Goal: Ask a question

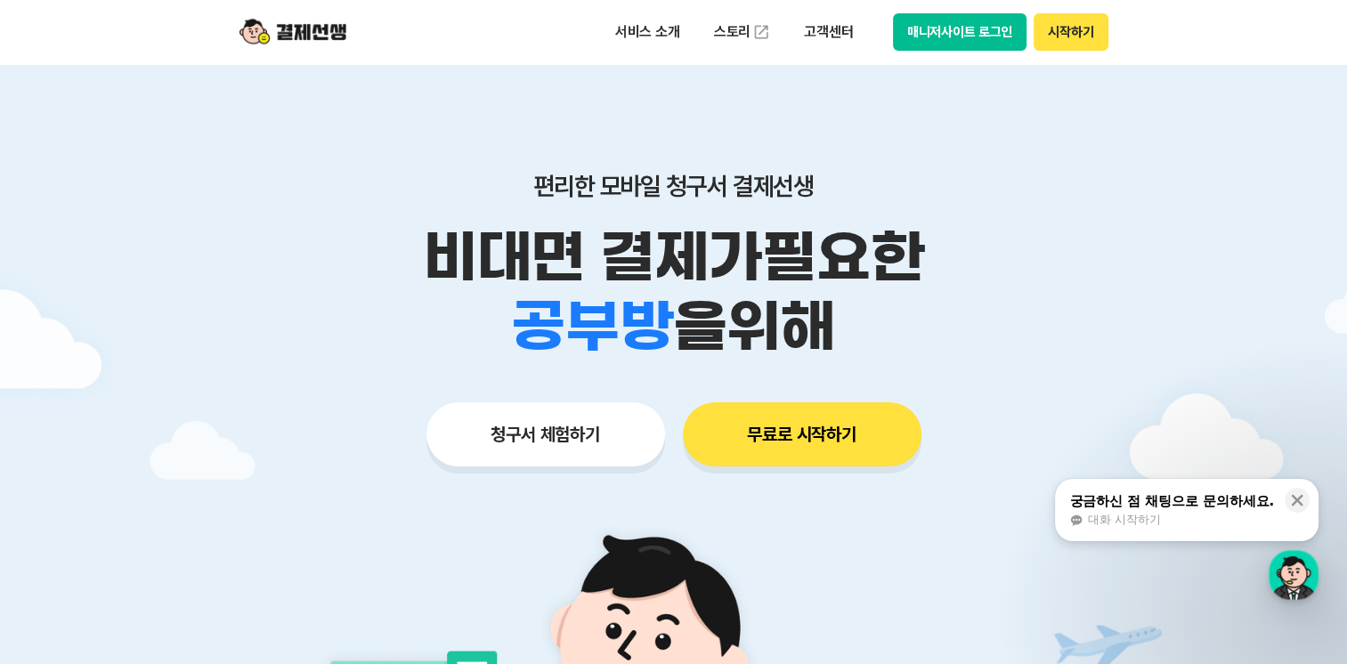
click at [1083, 39] on button "시작하기" at bounding box center [1070, 31] width 74 height 37
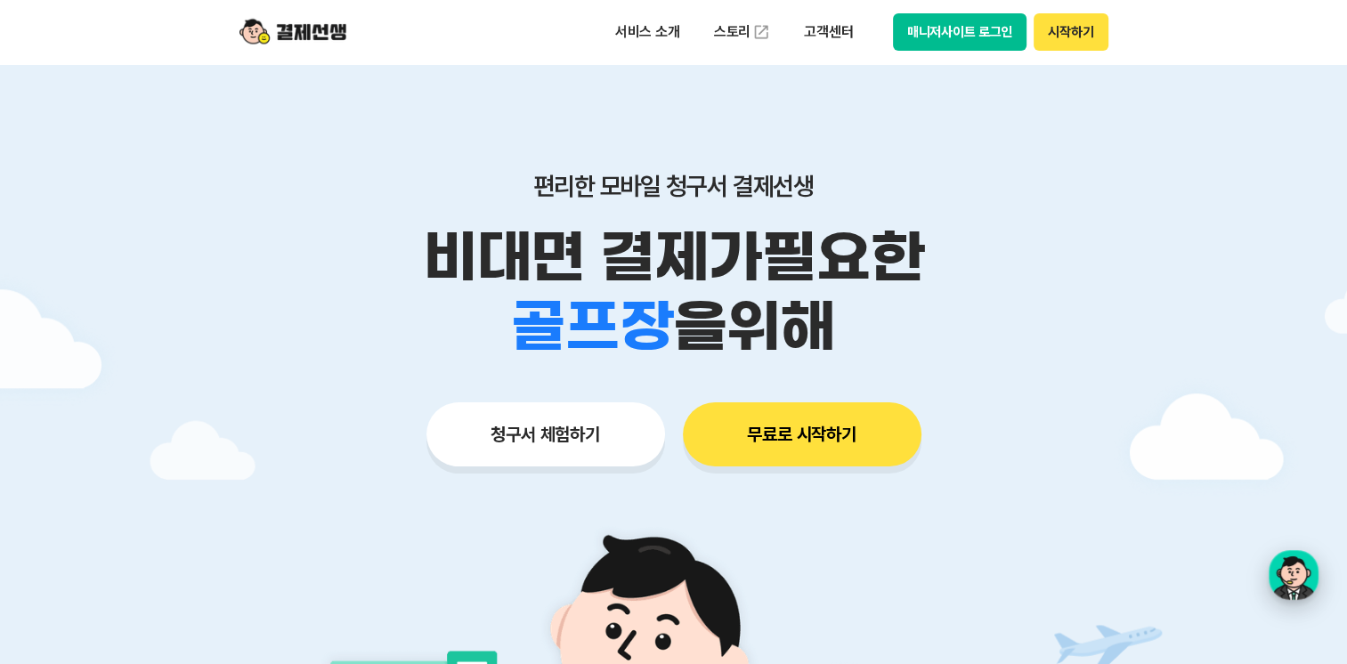
click at [1289, 563] on div "button" at bounding box center [1293, 575] width 50 height 50
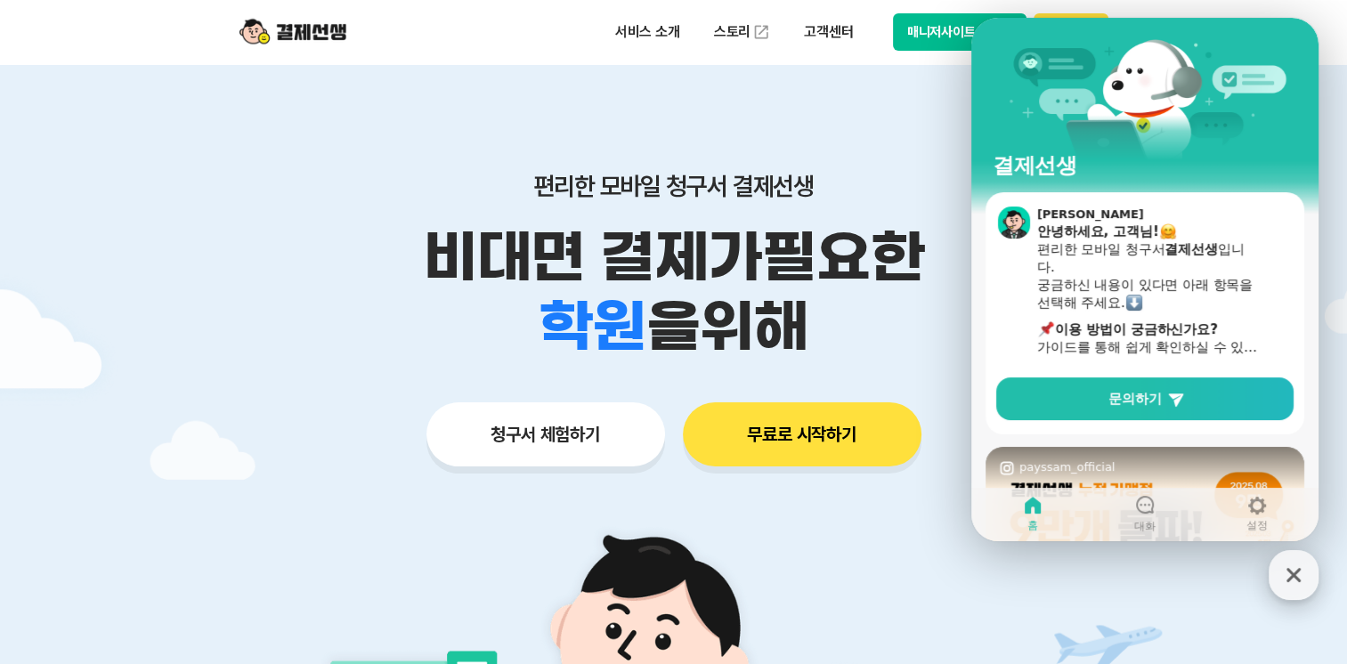
click at [1289, 586] on icon "button" at bounding box center [1293, 575] width 32 height 32
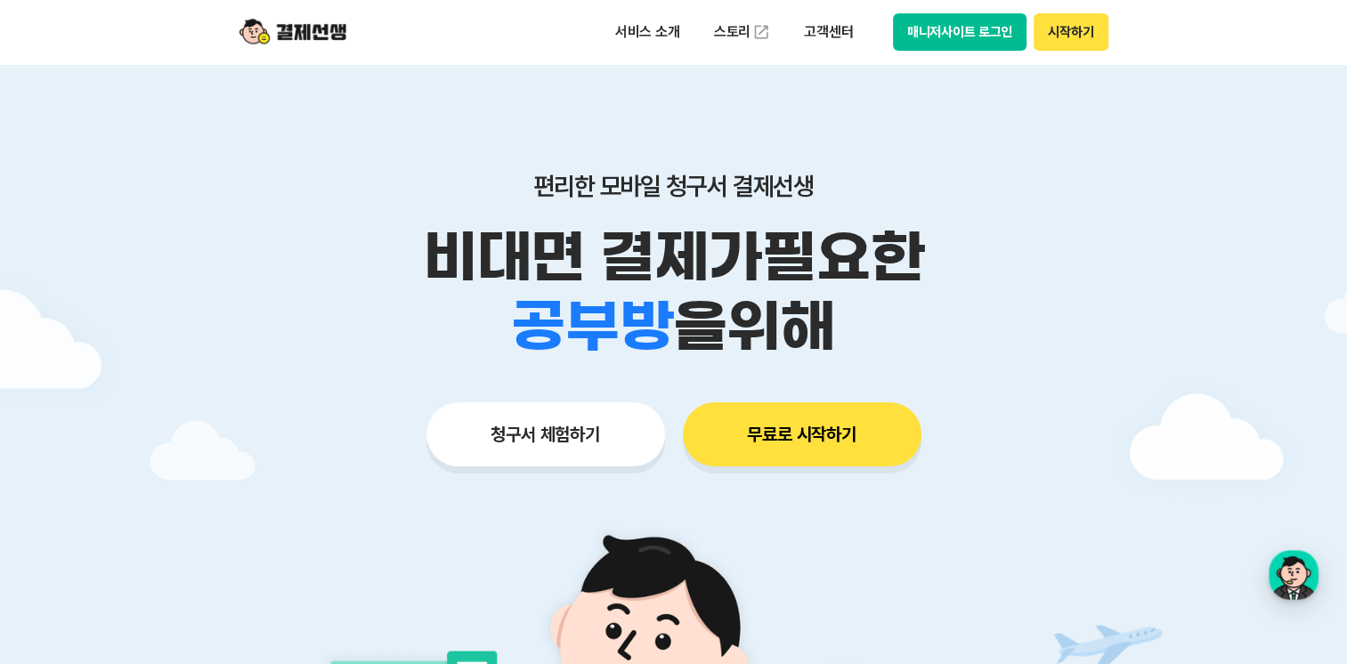
click at [790, 290] on p "비대면 결제가 필요한" at bounding box center [673, 257] width 911 height 69
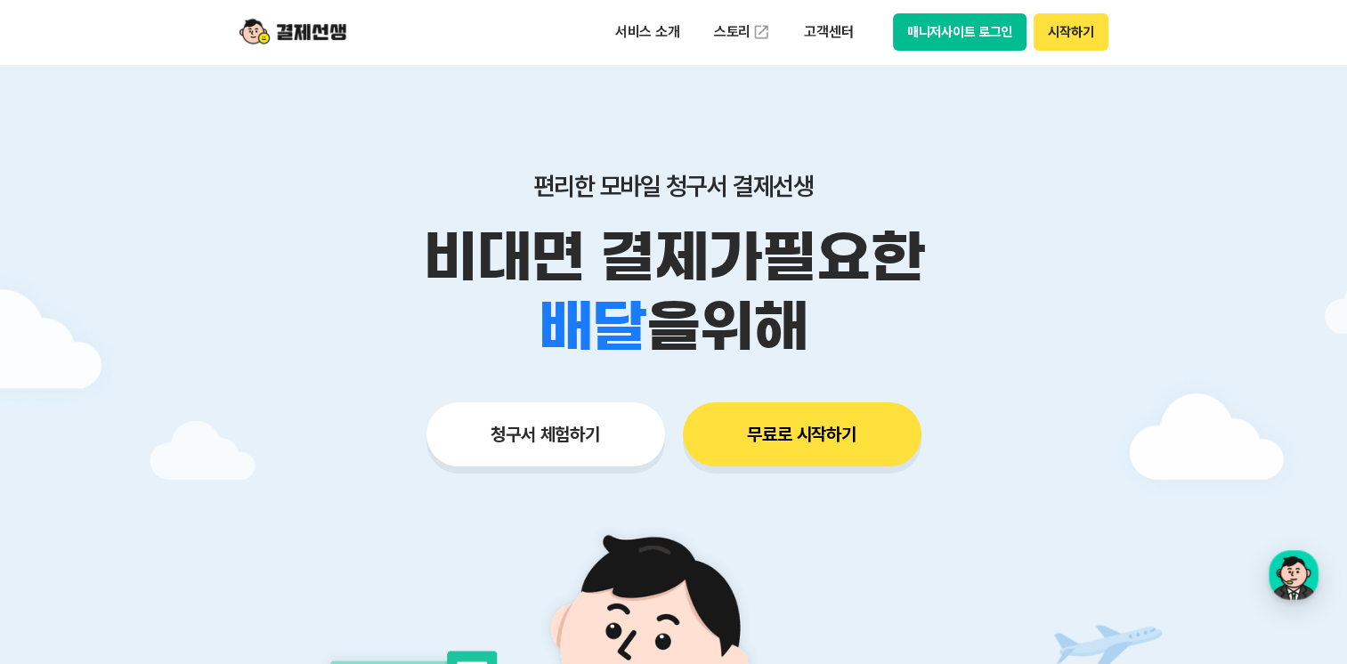
click at [1057, 37] on button "시작하기" at bounding box center [1070, 31] width 74 height 37
click at [1296, 571] on div "button" at bounding box center [1293, 575] width 50 height 50
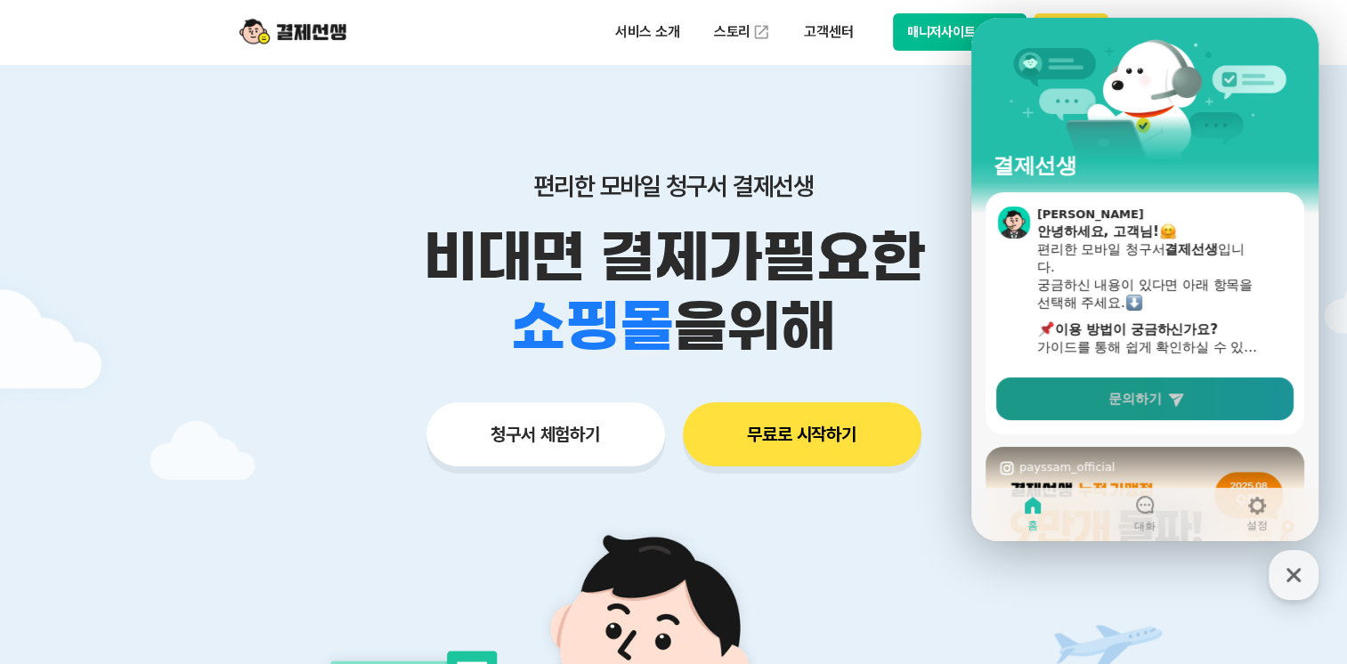
click at [1108, 401] on span "문의하기" at bounding box center [1134, 399] width 53 height 18
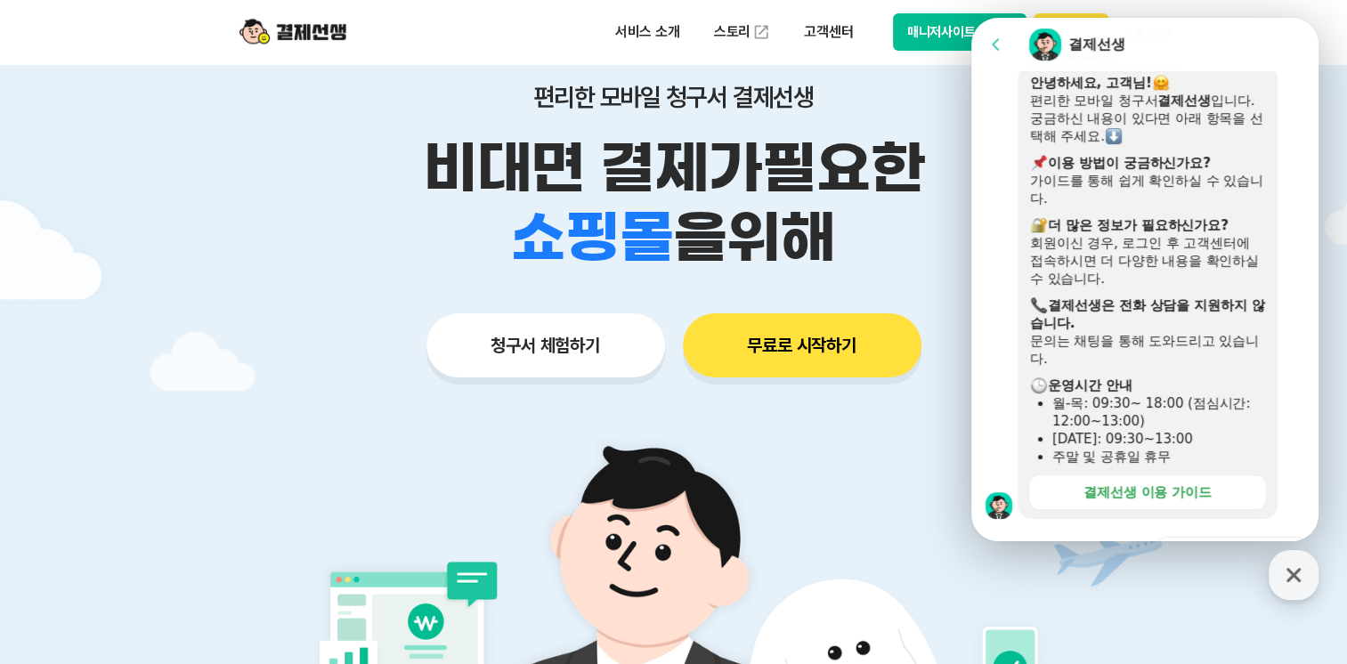
scroll to position [584, 0]
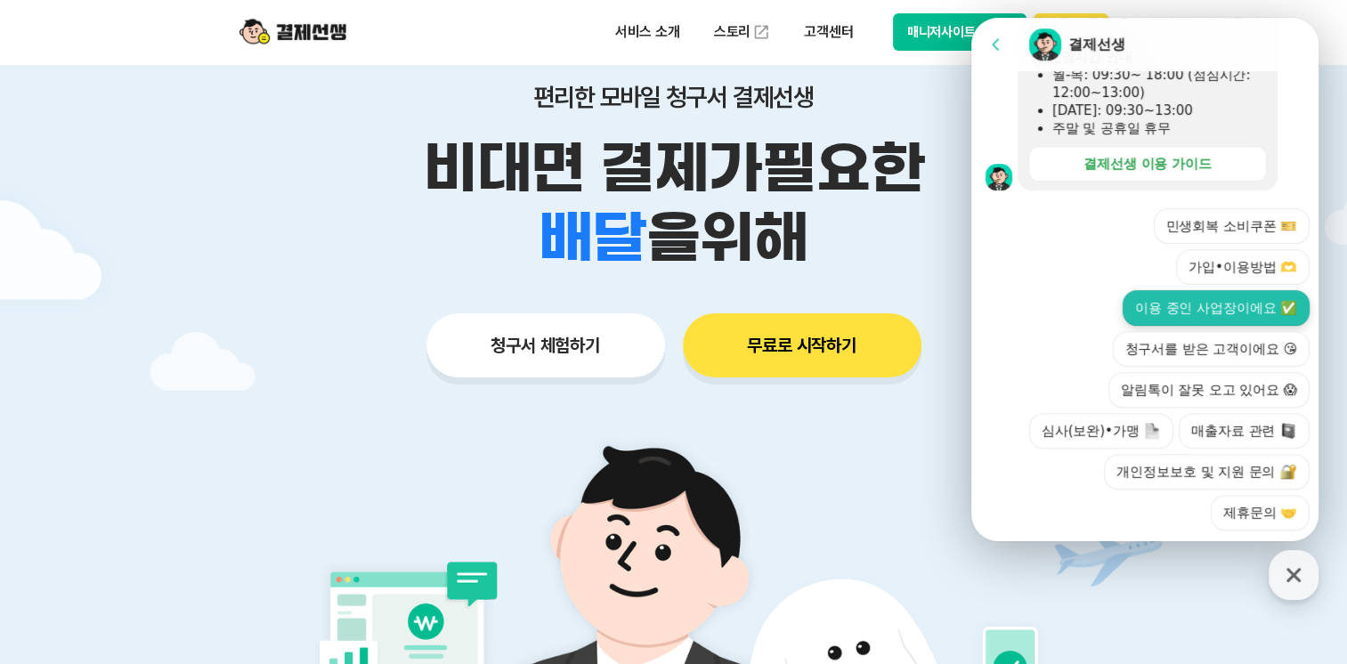
click at [1183, 290] on button "이용 중인 사업장이에요 ✅" at bounding box center [1215, 308] width 187 height 36
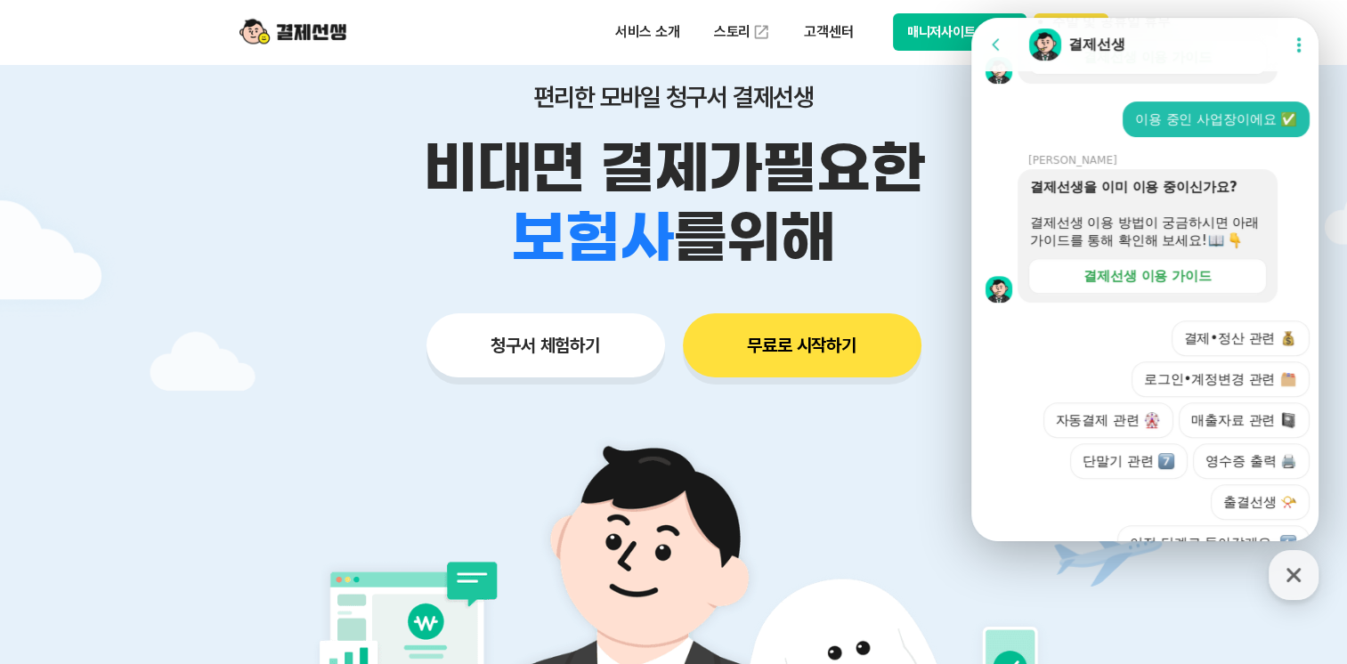
scroll to position [780, 0]
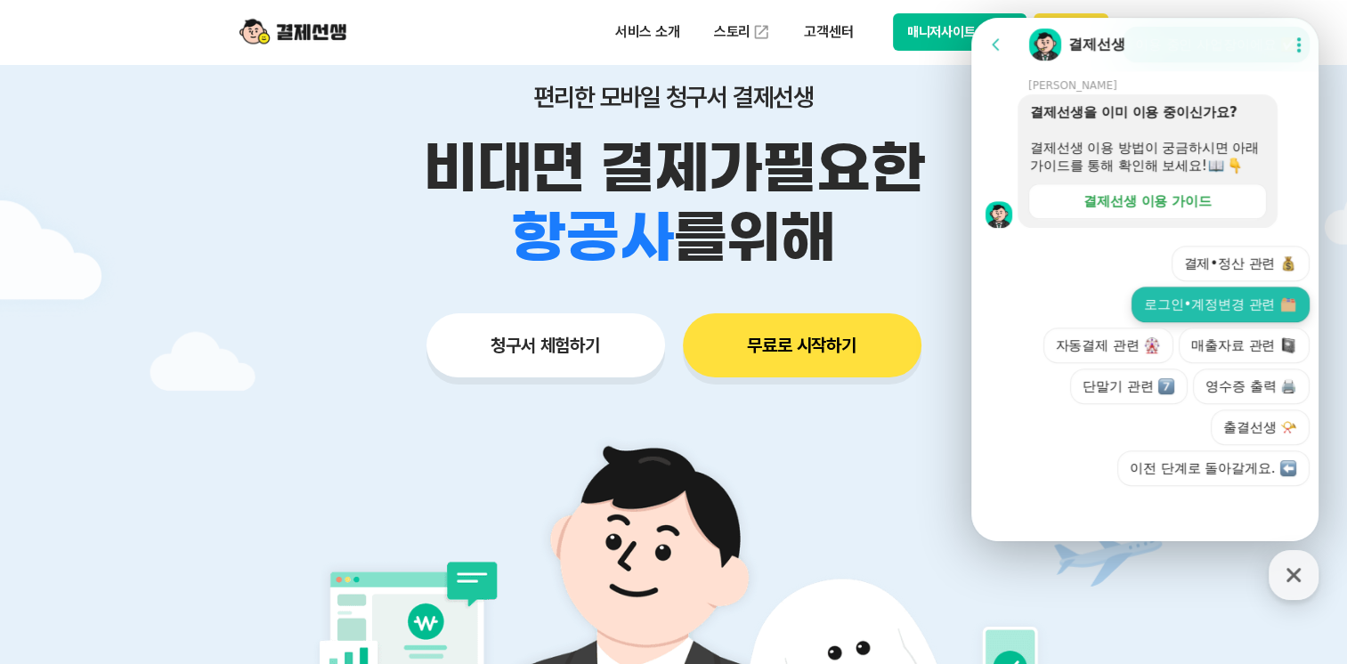
click at [1194, 315] on button "로그인•계정변경 관련" at bounding box center [1220, 305] width 178 height 36
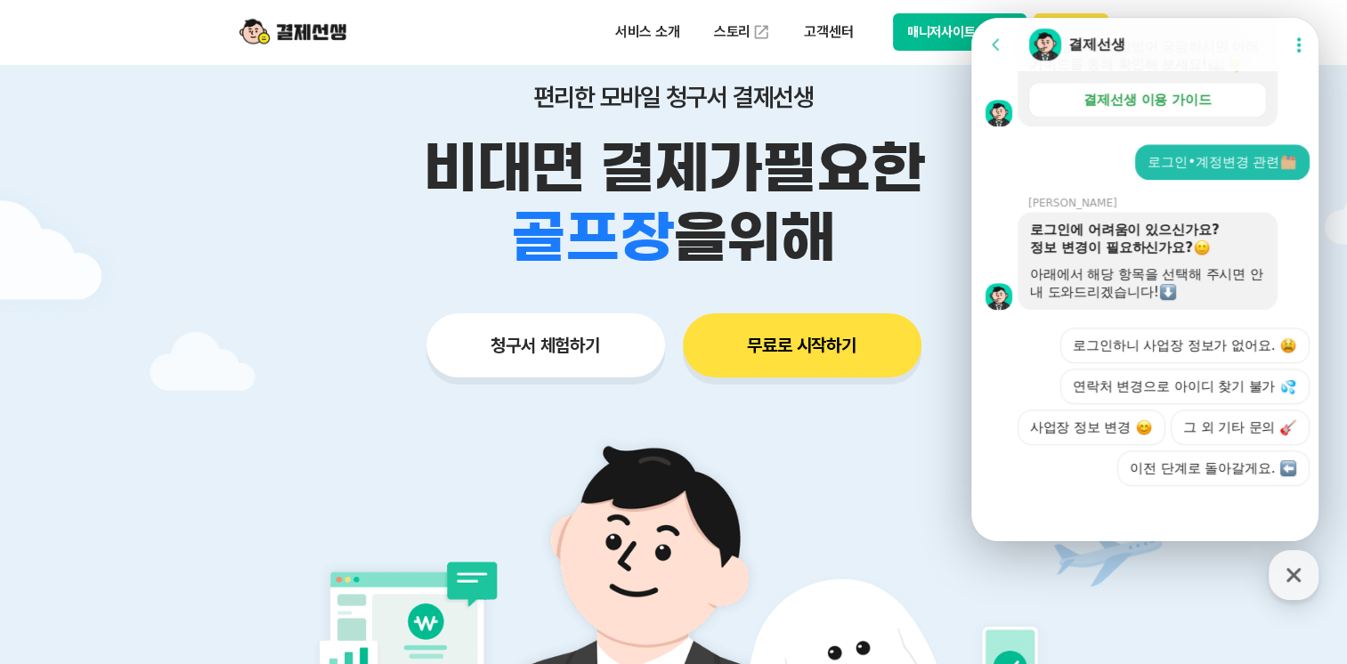
scroll to position [958, 0]
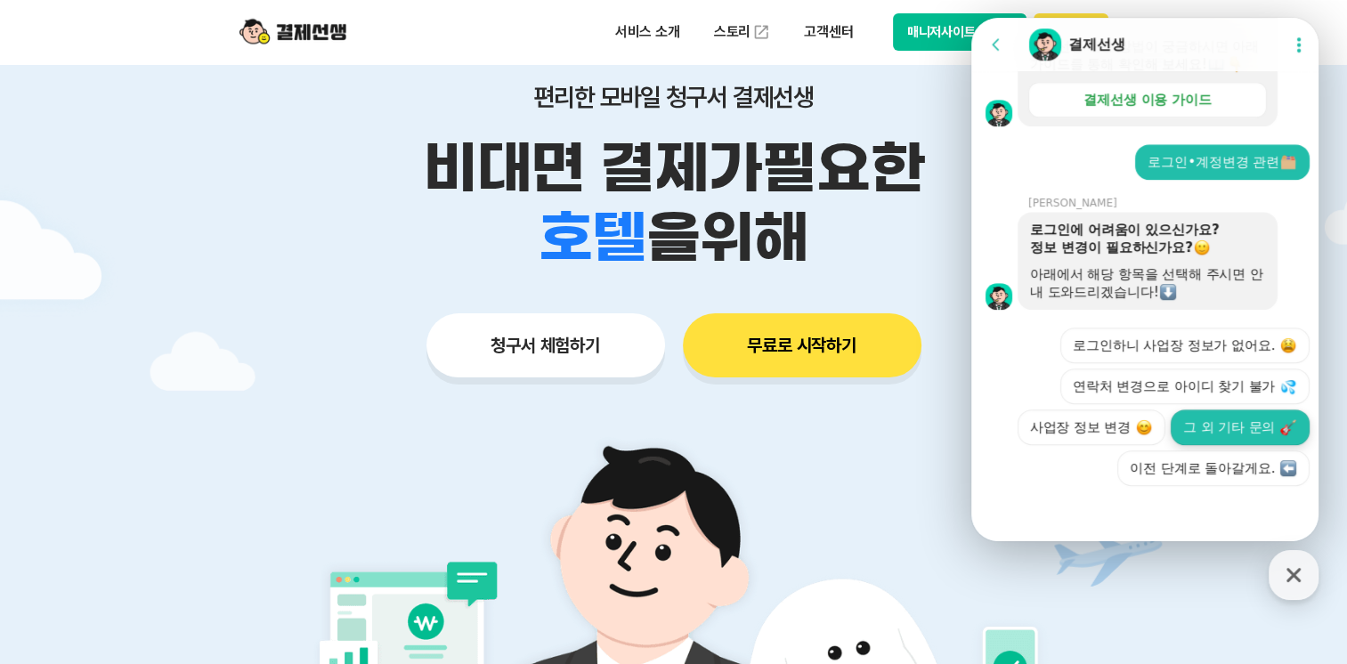
click at [1197, 438] on button "그 외 기타 문의" at bounding box center [1240, 427] width 139 height 36
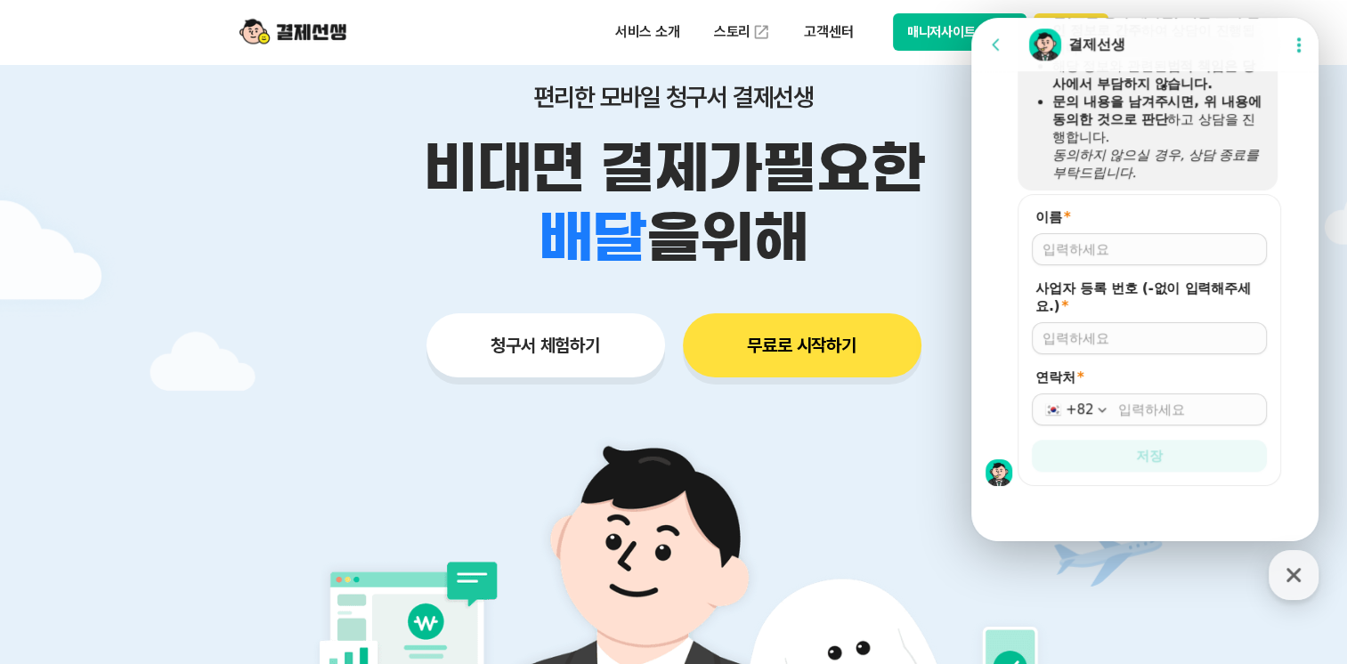
scroll to position [1399, 0]
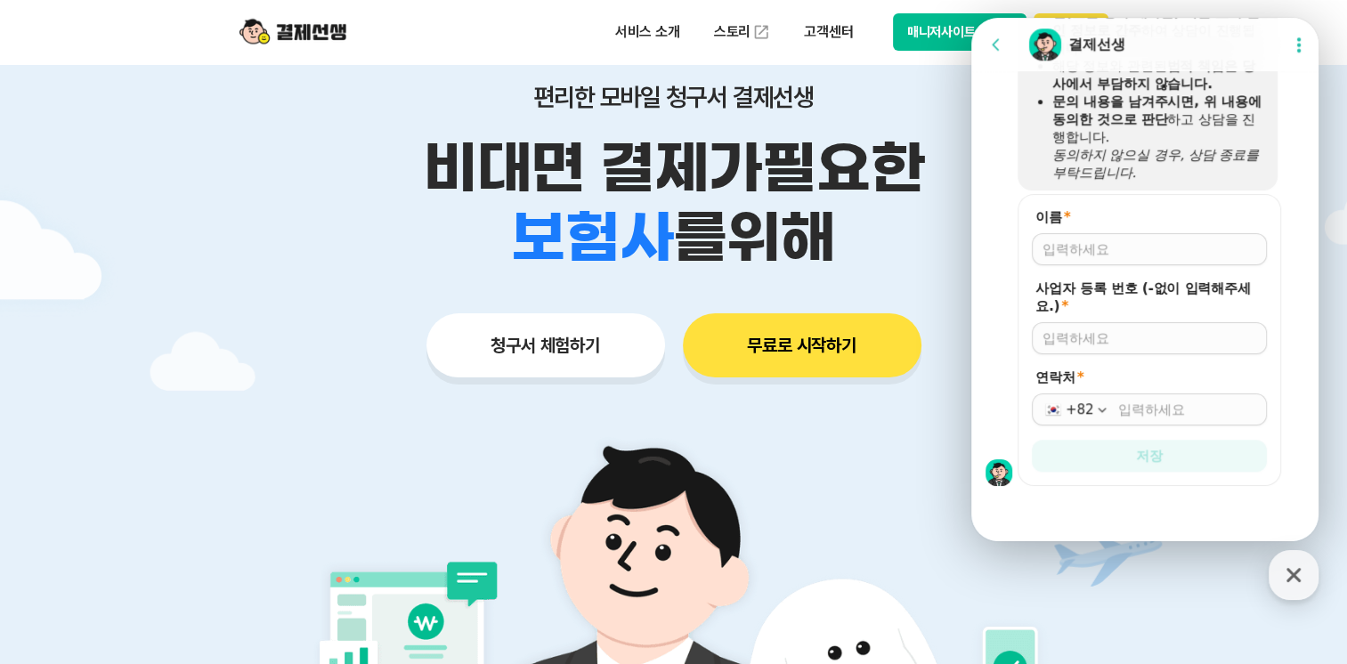
click at [1160, 262] on div at bounding box center [1149, 249] width 235 height 32
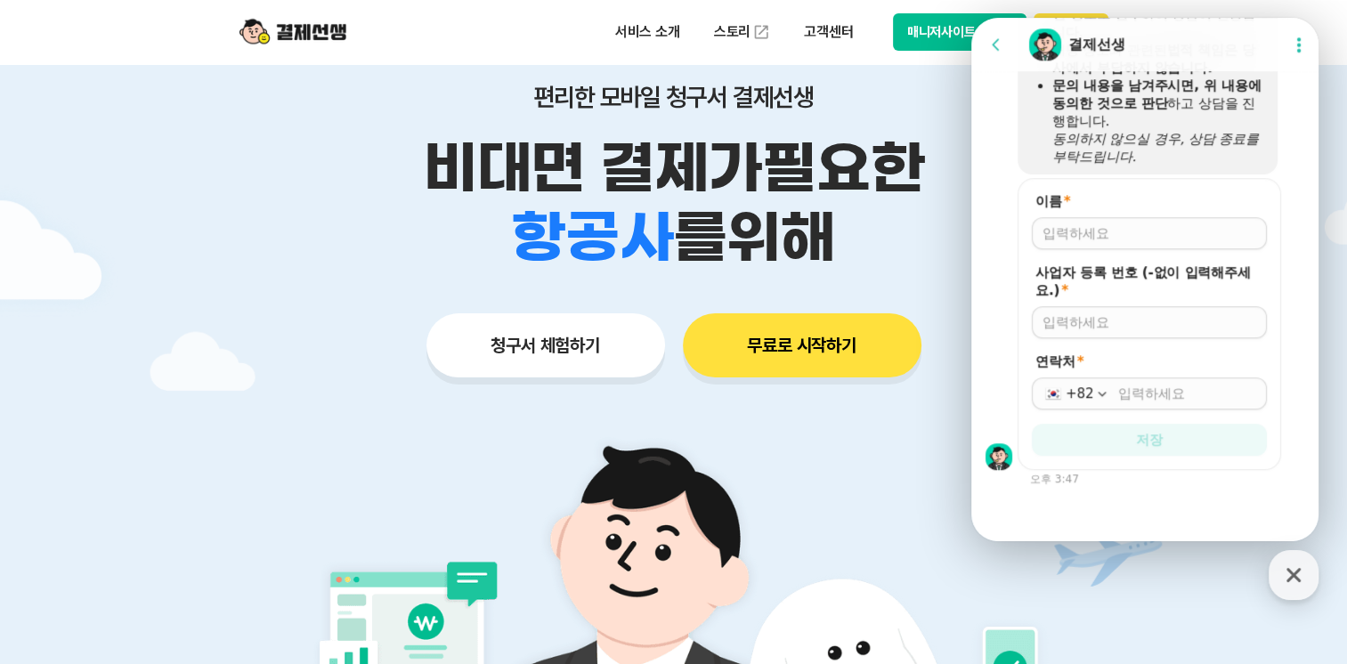
click at [1156, 255] on form "이름 * 사업자 등록 번호 (-없이 입력해주세요.) * 연락처 * +82 저장" at bounding box center [1148, 324] width 263 height 292
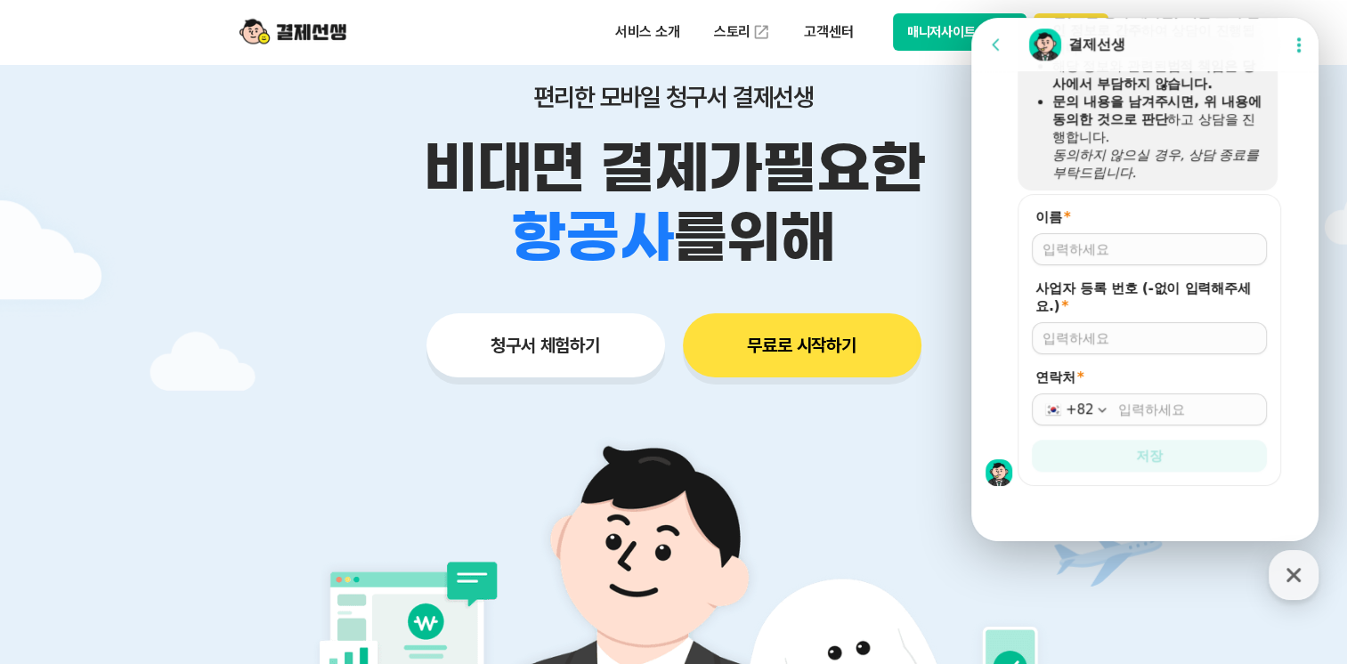
click at [1131, 236] on div at bounding box center [1149, 249] width 235 height 32
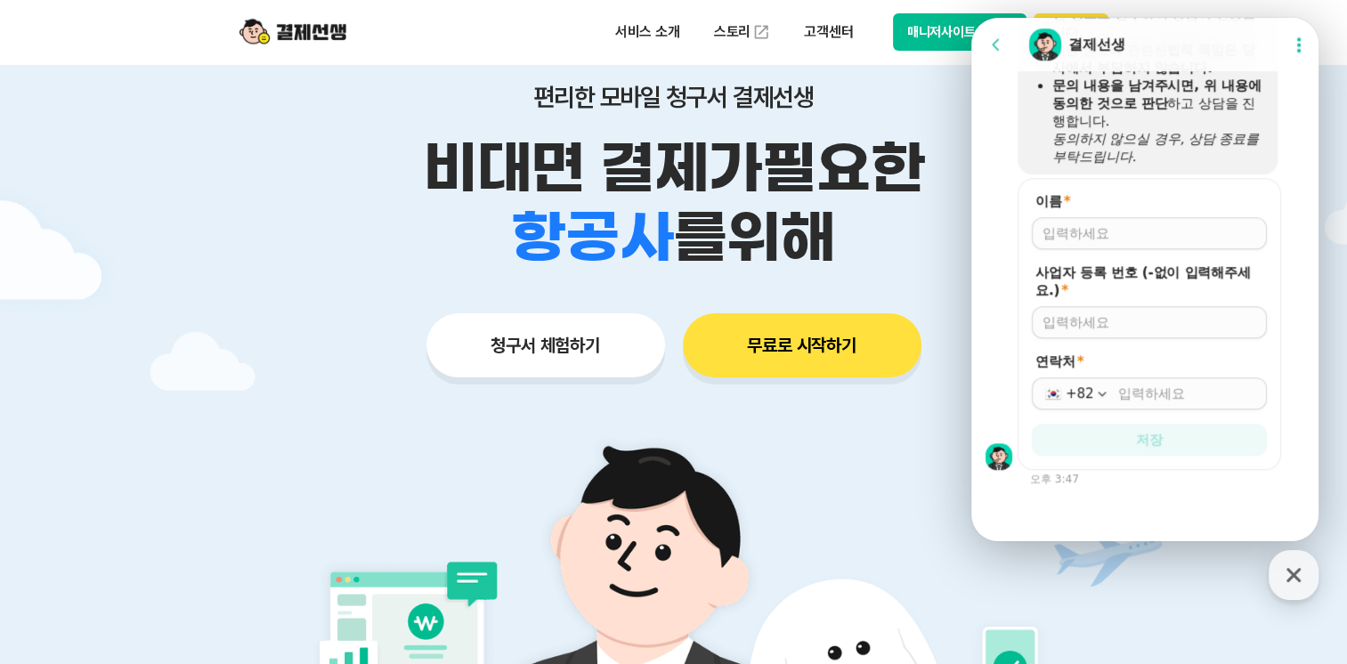
scroll to position [1400, 0]
click at [1119, 248] on div at bounding box center [1149, 233] width 235 height 32
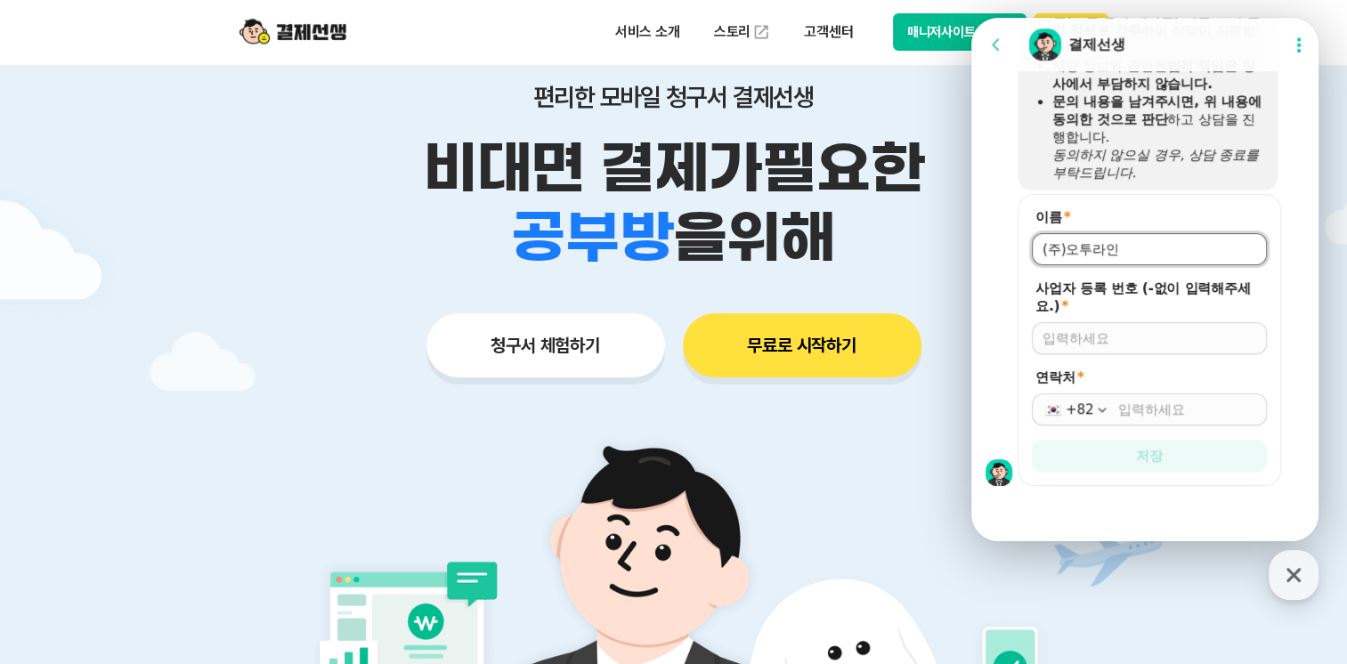
type input "(주)오투라인"
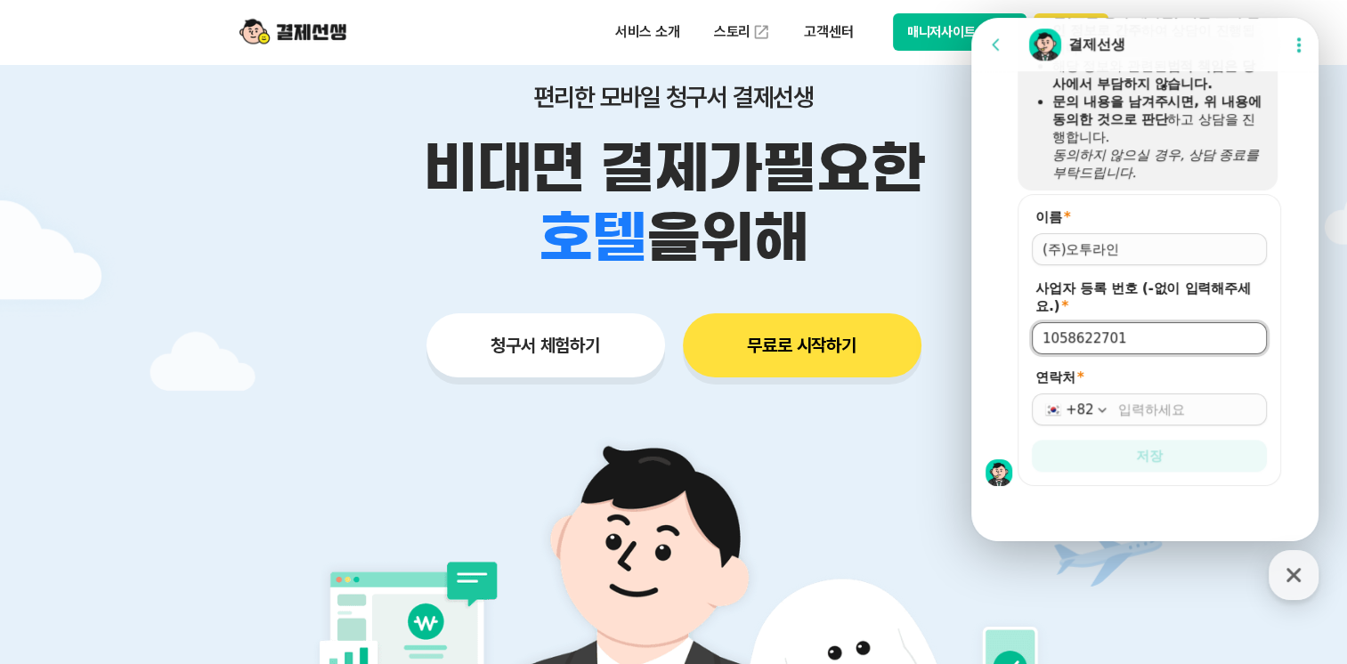
type input "1058622701"
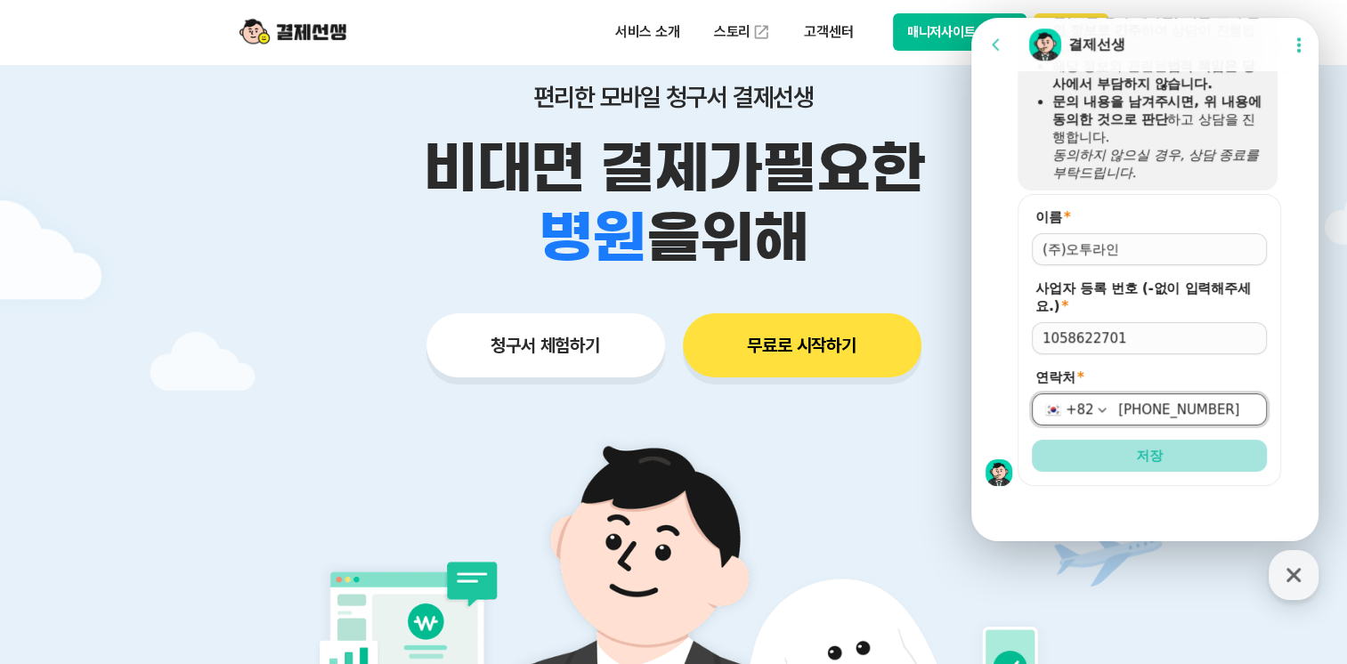
type input "[PHONE_NUMBER]"
click at [1167, 462] on button "저장" at bounding box center [1149, 456] width 235 height 32
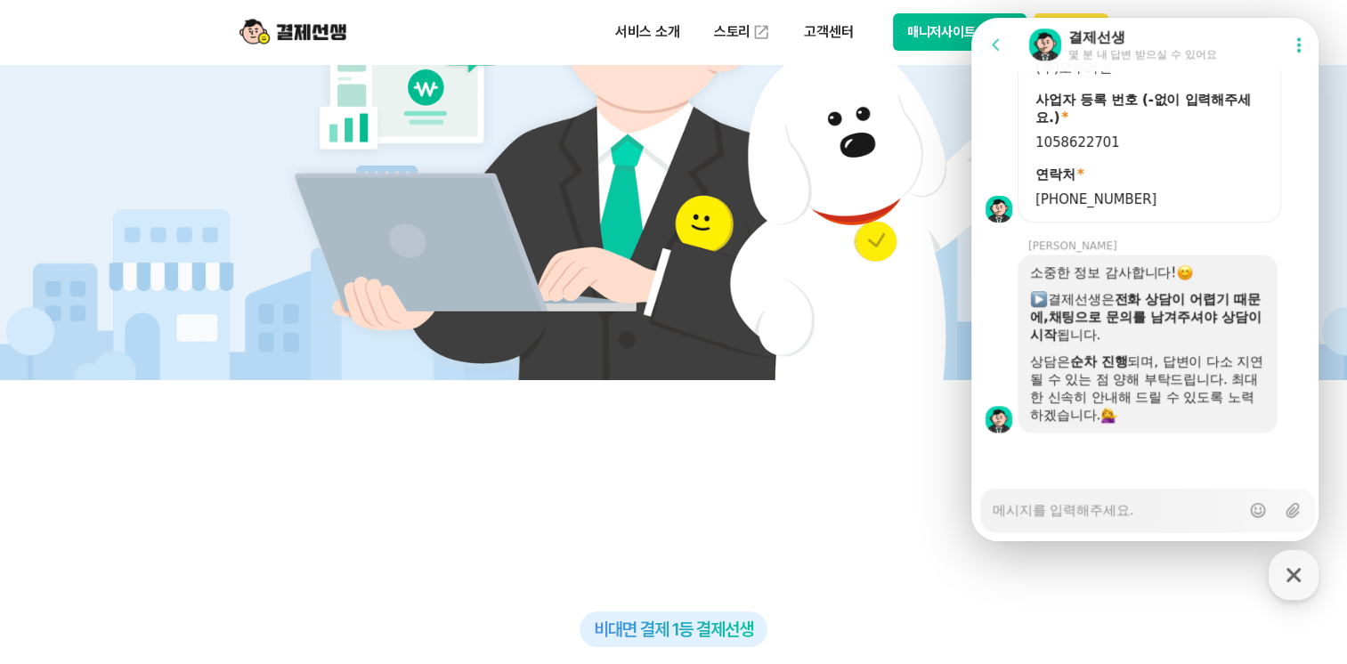
scroll to position [1574, 0]
click at [1102, 527] on div "Messenger Input Textarea" at bounding box center [1115, 510] width 247 height 43
click at [1105, 521] on div "Messenger Input Textarea" at bounding box center [1115, 510] width 247 height 43
click at [1122, 511] on textarea "Messenger Input Textarea" at bounding box center [1115, 504] width 247 height 30
type textarea "x"
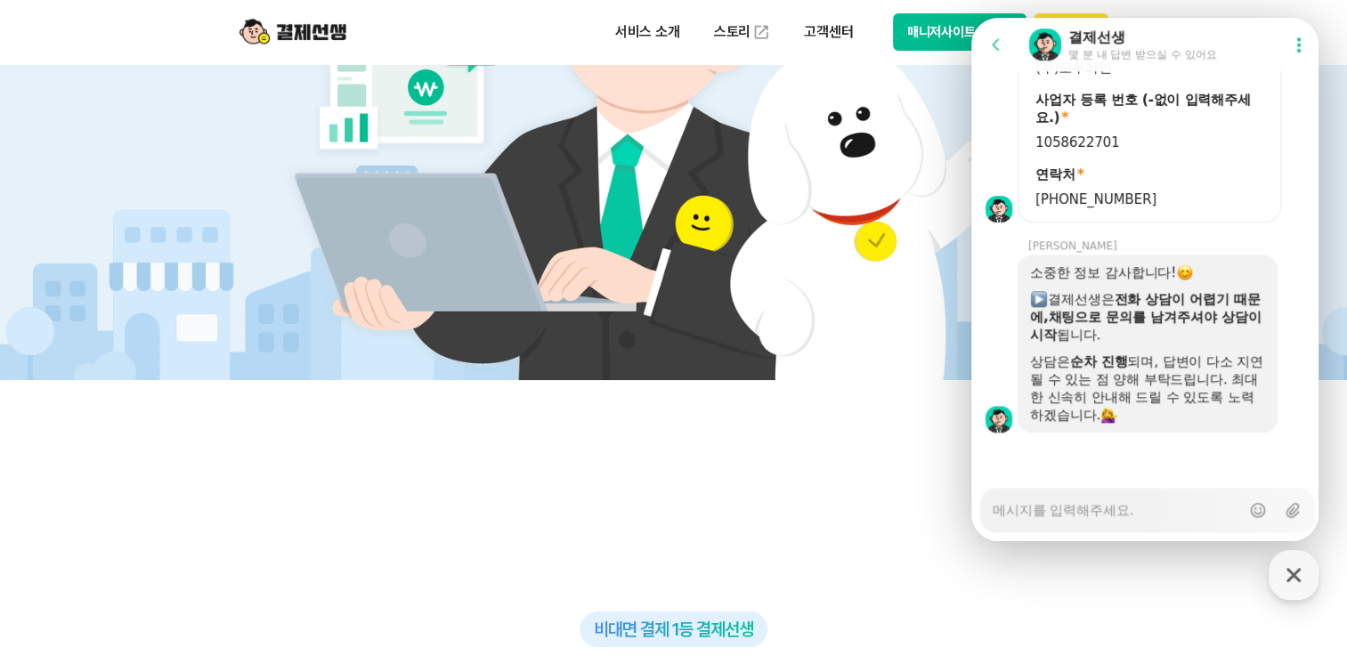
type textarea "ㅇ"
type textarea "x"
type textarea "아"
type textarea "x"
type textarea "안"
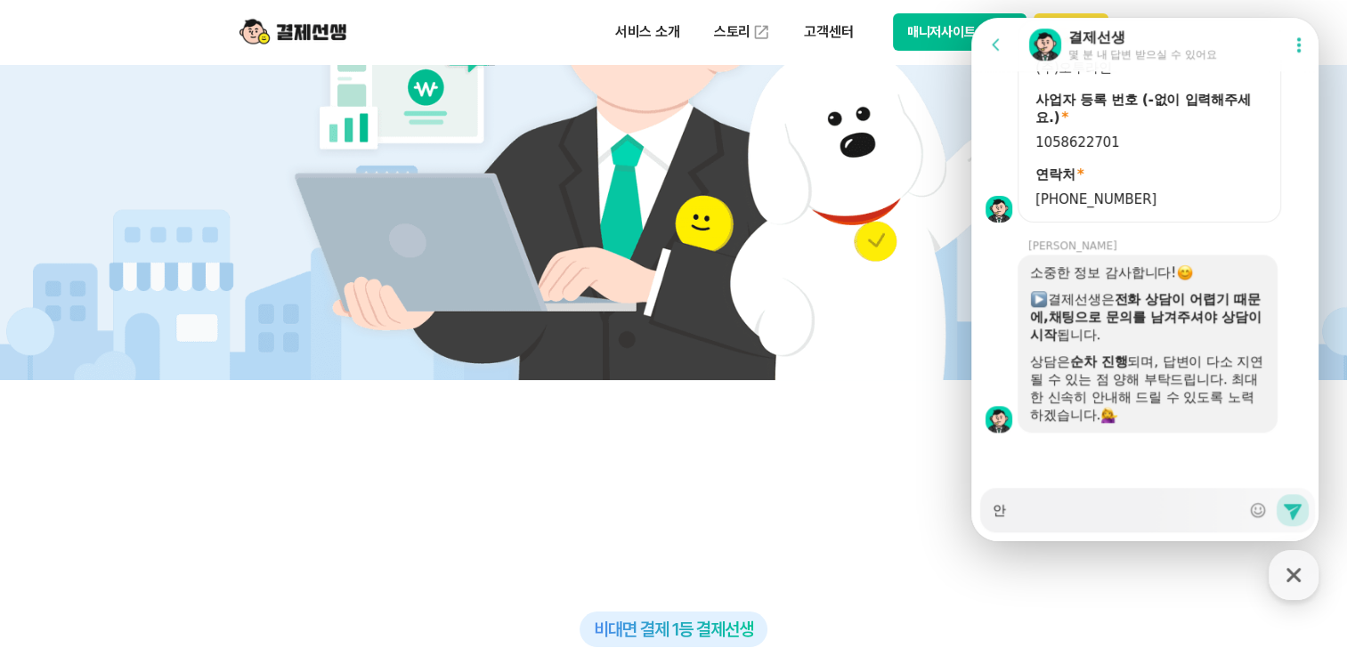
type textarea "x"
type textarea "안ㄴ"
type textarea "x"
type textarea "안녀"
type textarea "x"
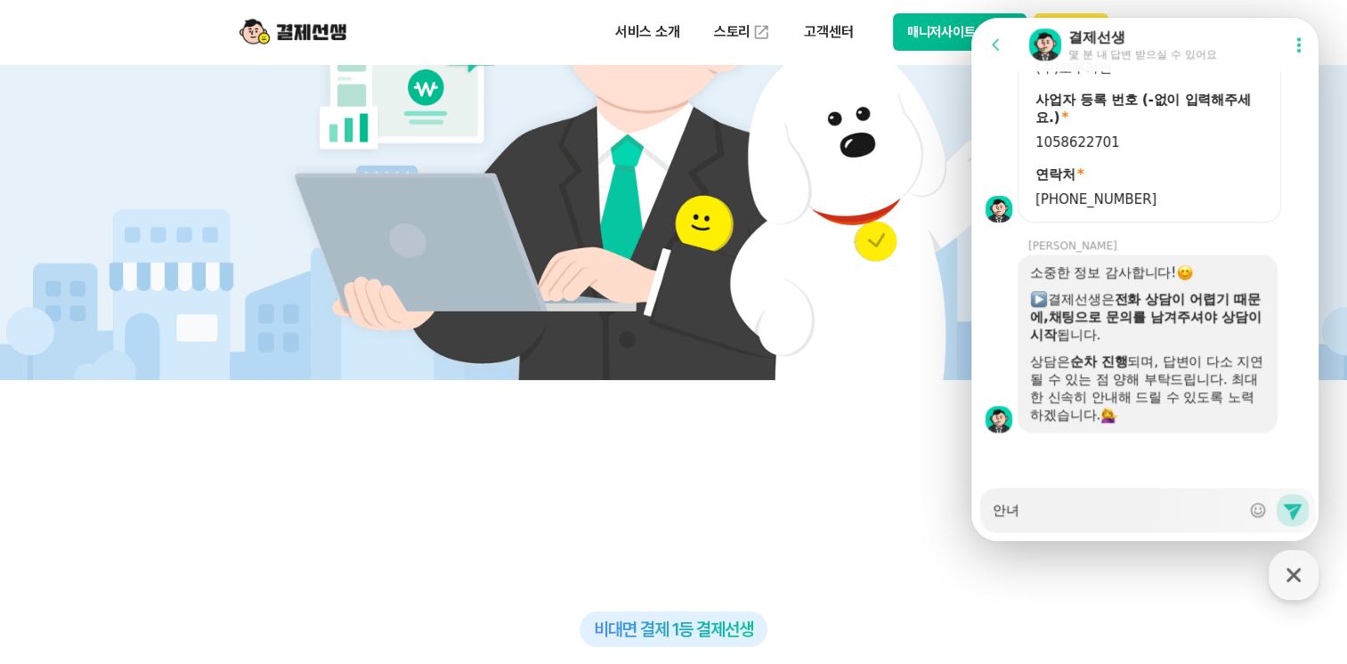
type textarea "안녕"
type textarea "x"
type textarea "안녕ㅎ"
type textarea "x"
type textarea "안녕하"
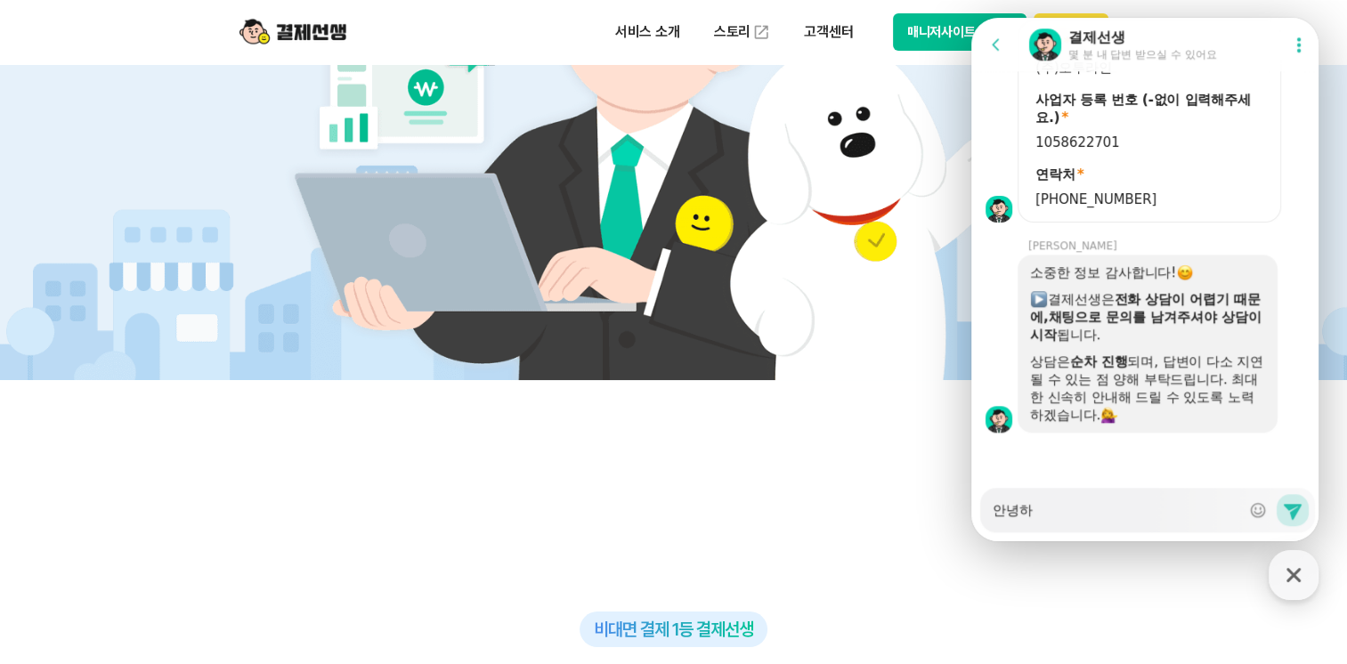
type textarea "x"
type textarea "안녕핫"
type textarea "x"
type textarea "안녕하세"
type textarea "x"
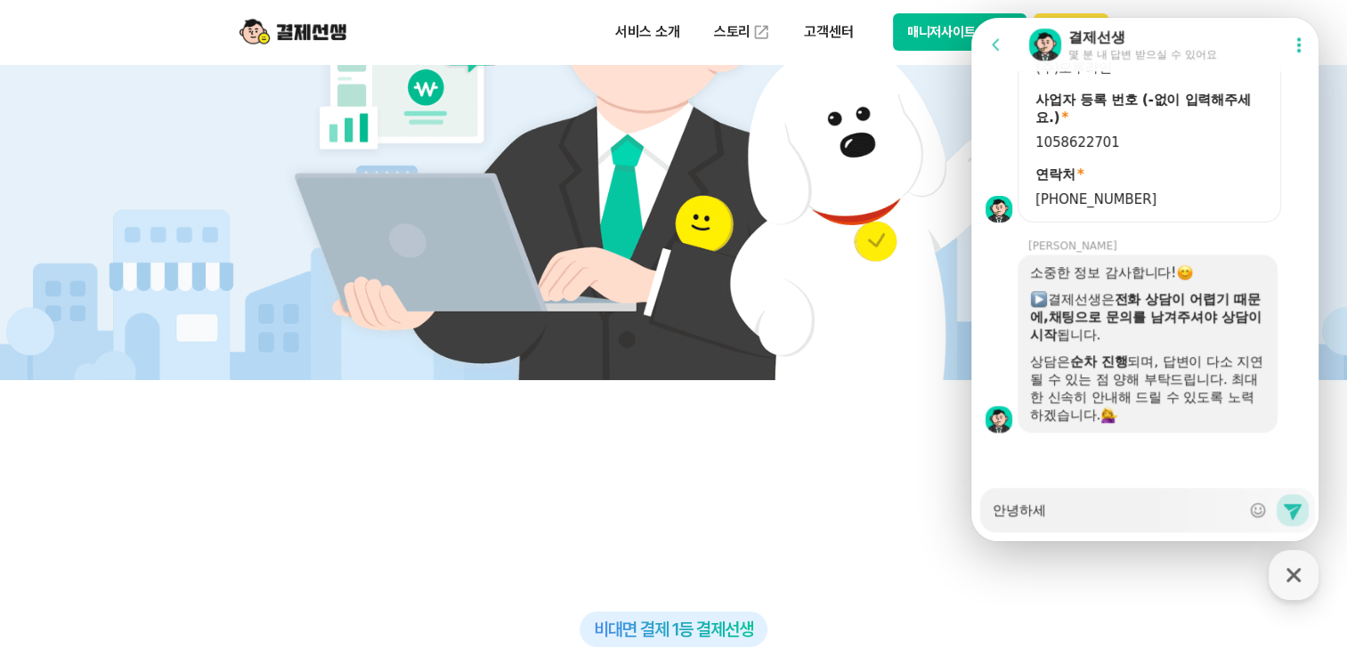
type textarea "안녕하셍"
type textarea "x"
type textarea "안녕하세요"
type textarea "x"
type textarea "안녕하세요."
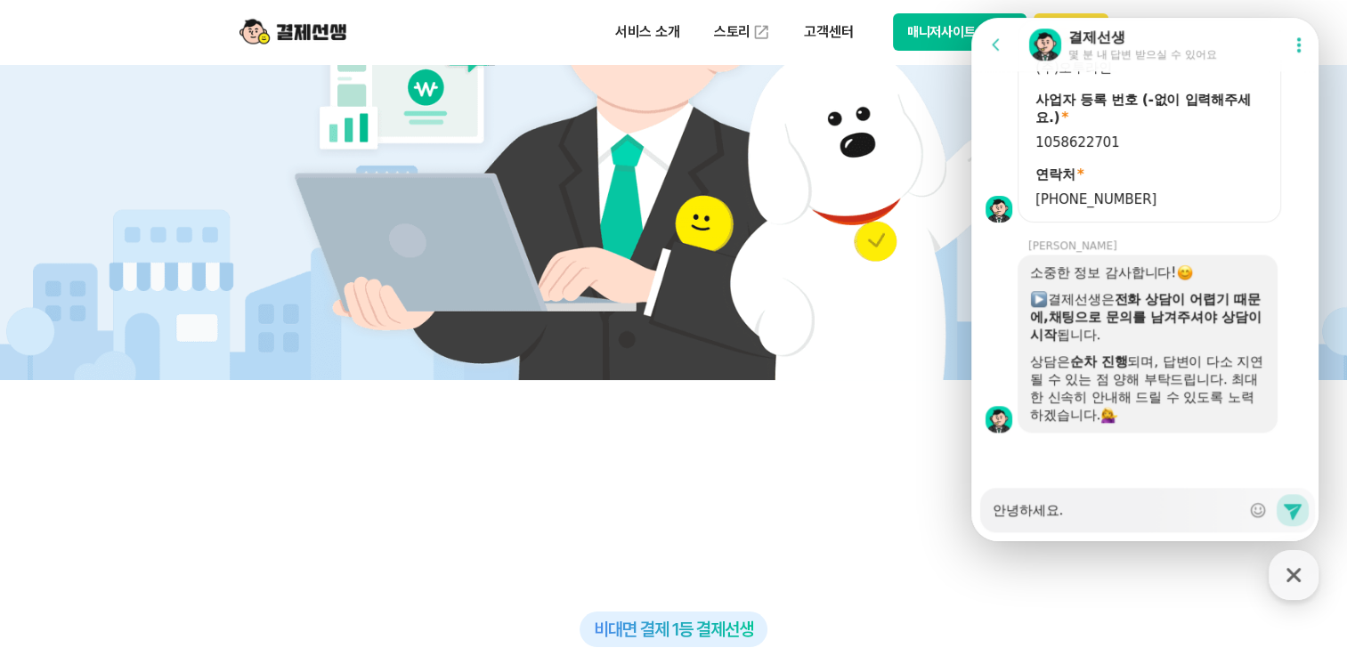
type textarea "x"
type textarea "안녕하세요."
type textarea "x"
type textarea "안녕하세요. ㅈ"
type textarea "x"
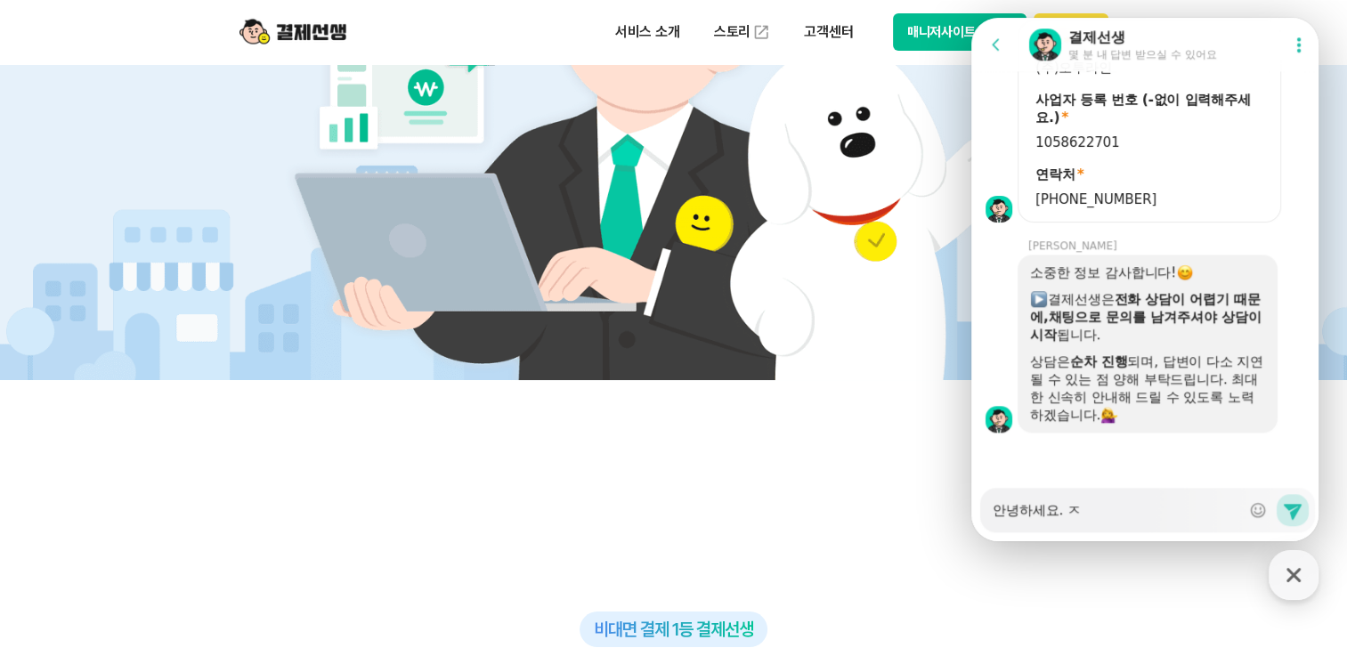
type textarea "안녕하세요. 저"
type textarea "x"
type textarea "안녕하세요. 젛"
type textarea "x"
type textarea "안녕하세요. 저흐"
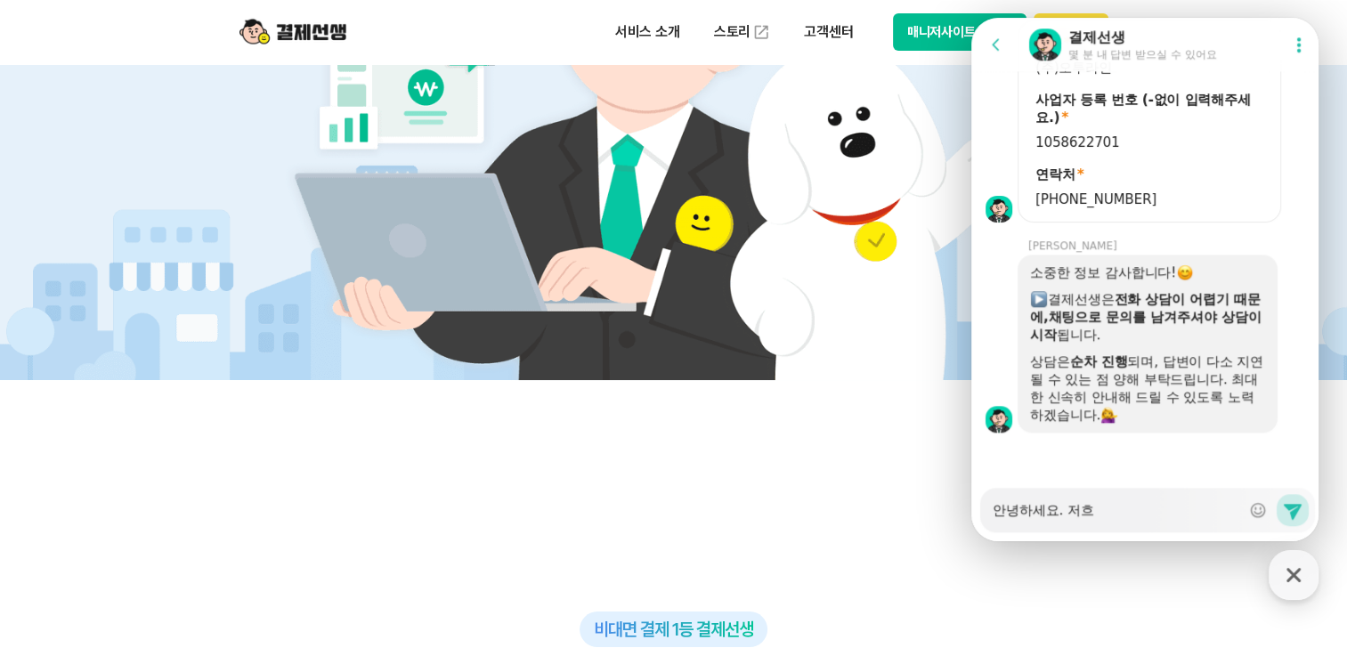
type textarea "x"
type textarea "안녕하세요. 저희"
type textarea "x"
type textarea "안녕하세요. 저희"
type textarea "x"
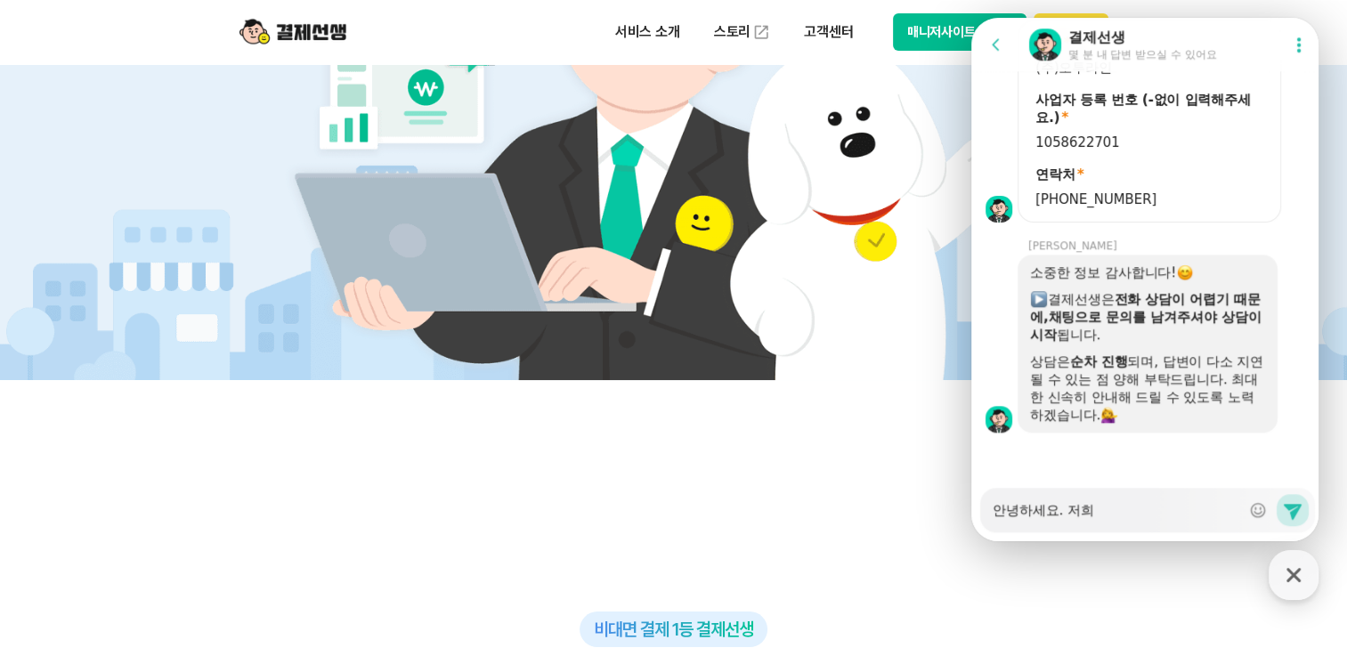
type textarea "안녕하세요. 저희 ㄱ"
type textarea "x"
type textarea "안녕하세요. 저희 가"
type textarea "x"
type textarea "안녕하세요. 저희 감"
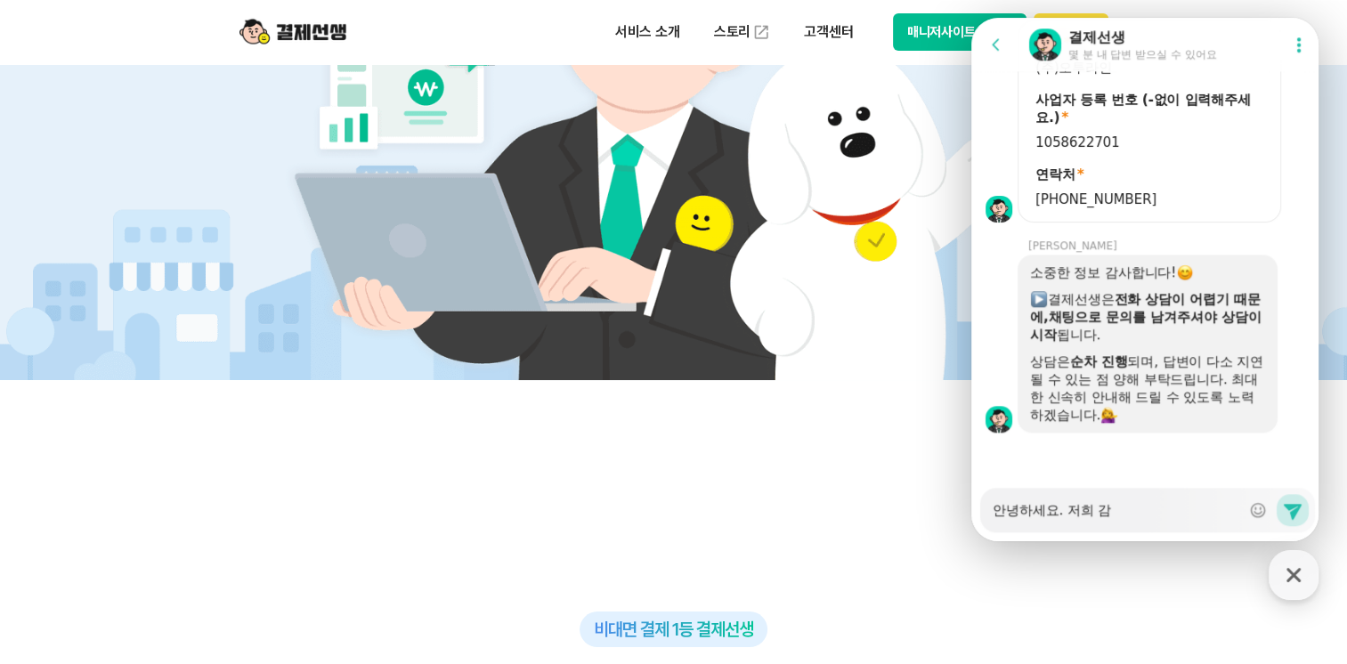
type textarea "x"
type textarea "안녕하세요. 저희 가매"
type textarea "x"
type textarea "안녕하세요. 저희 가맹"
type textarea "x"
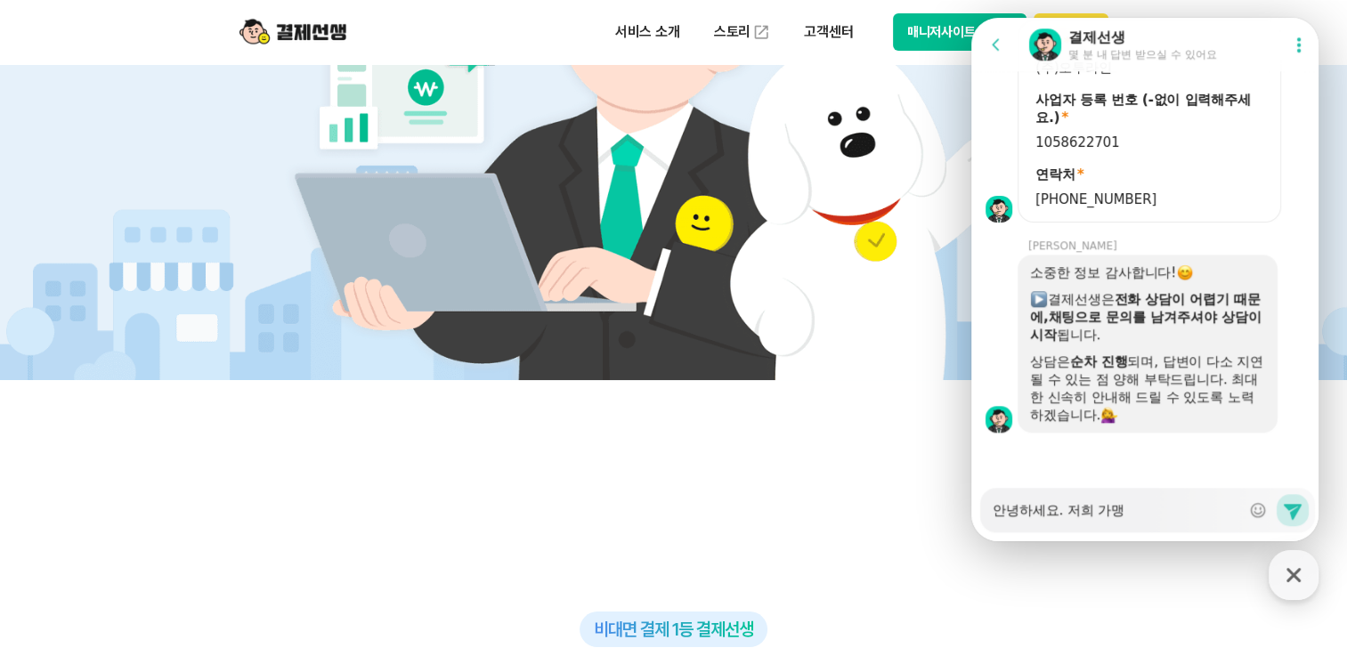
type textarea "안녕하세요. 저희 가맹"
type textarea "x"
type textarea "안녕하세요. 저희 가맹 하"
type textarea "x"
type textarea "안녕하세요. 저희 가맹 학"
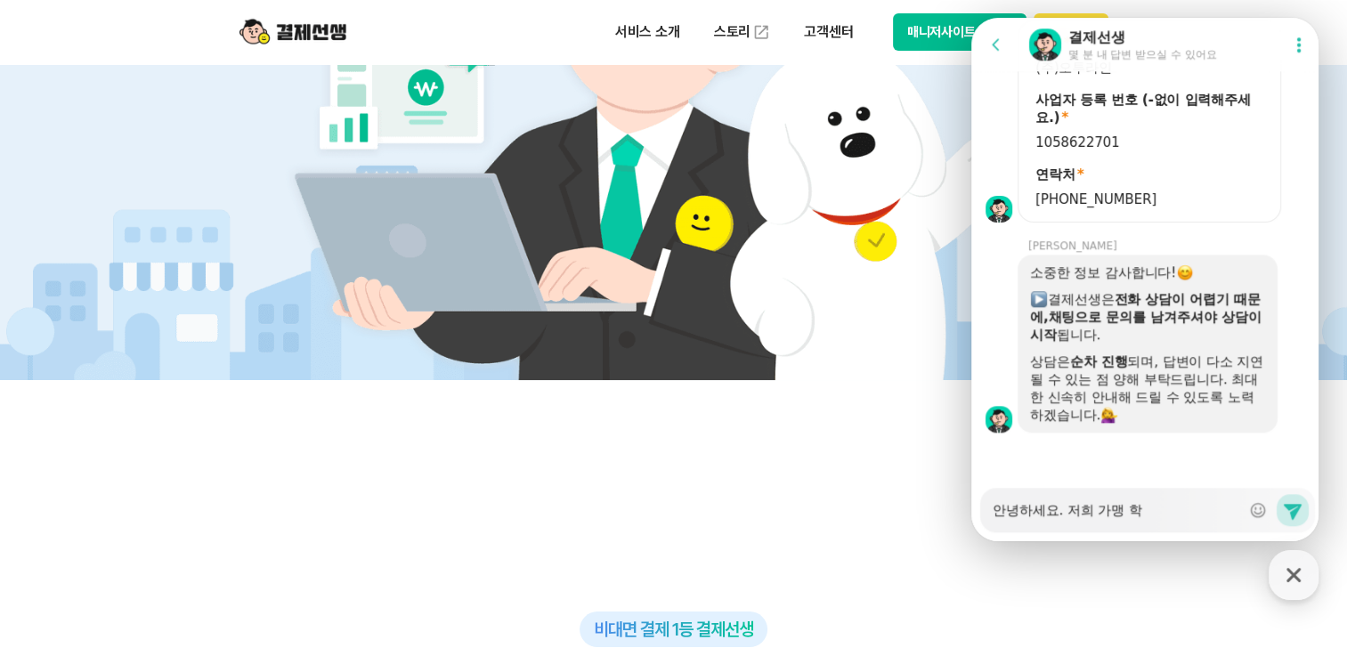
type textarea "x"
type textarea "안녕하세요. 저희 가맹 학ㅇ"
type textarea "x"
type textarea "안녕하세요. 저희 가맹 학우"
type textarea "x"
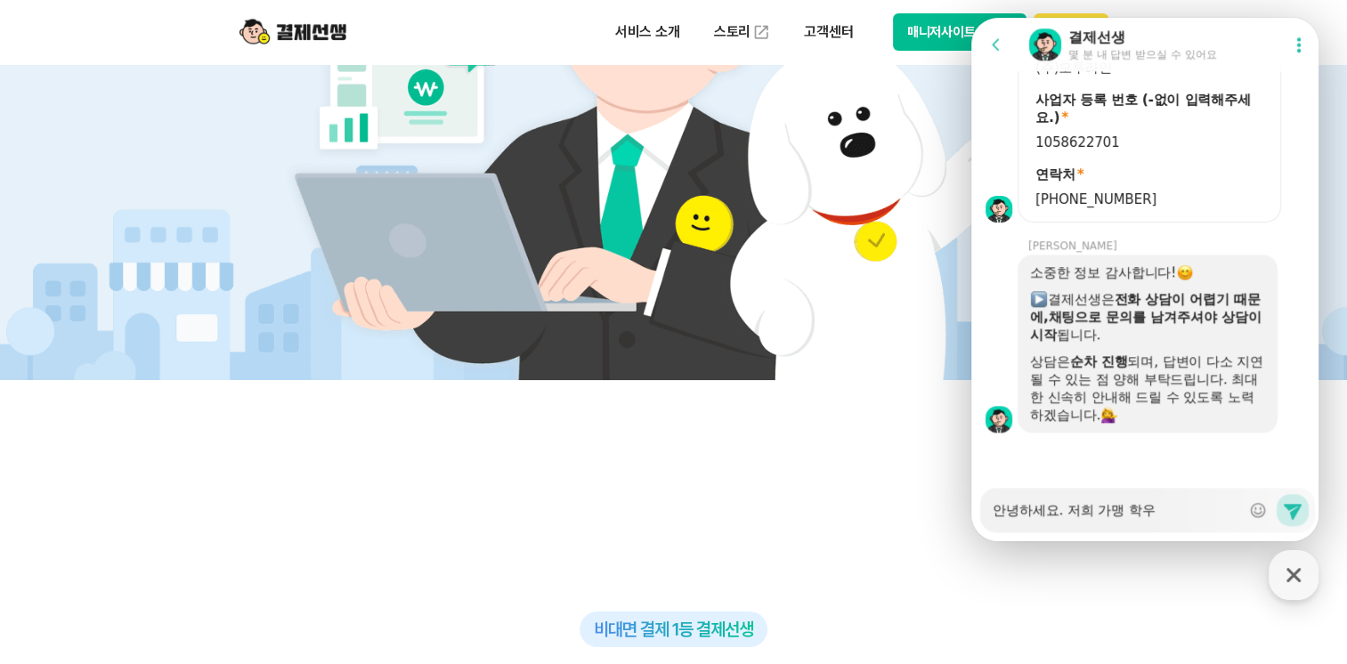
type textarea "안녕하세요. 저희 가맹 학워"
type textarea "x"
type textarea "안녕하세요. 저희 가맹 학원"
type textarea "x"
type textarea "안녕하세요. 저희 가맹 학웑"
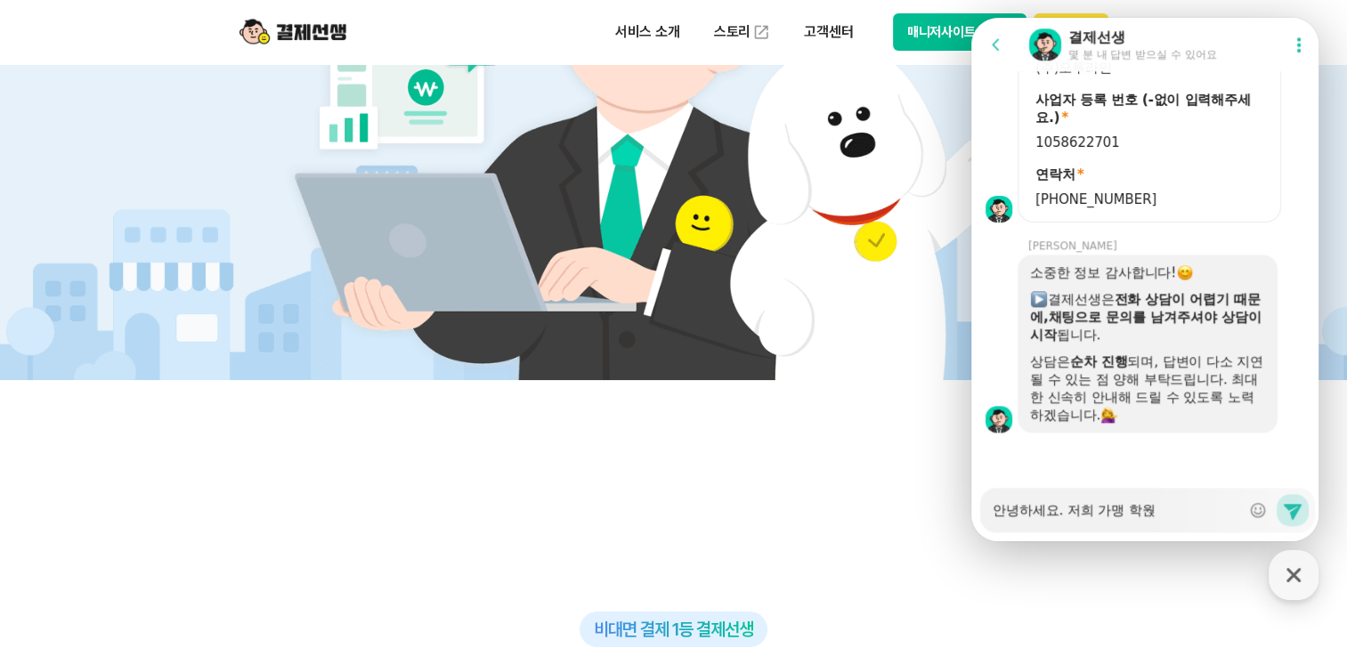
type textarea "x"
type textarea "안녕하세요. 저희 가맹 학원주"
type textarea "x"
type textarea "안녕하세요. 저희 가맹 학원중"
type textarea "x"
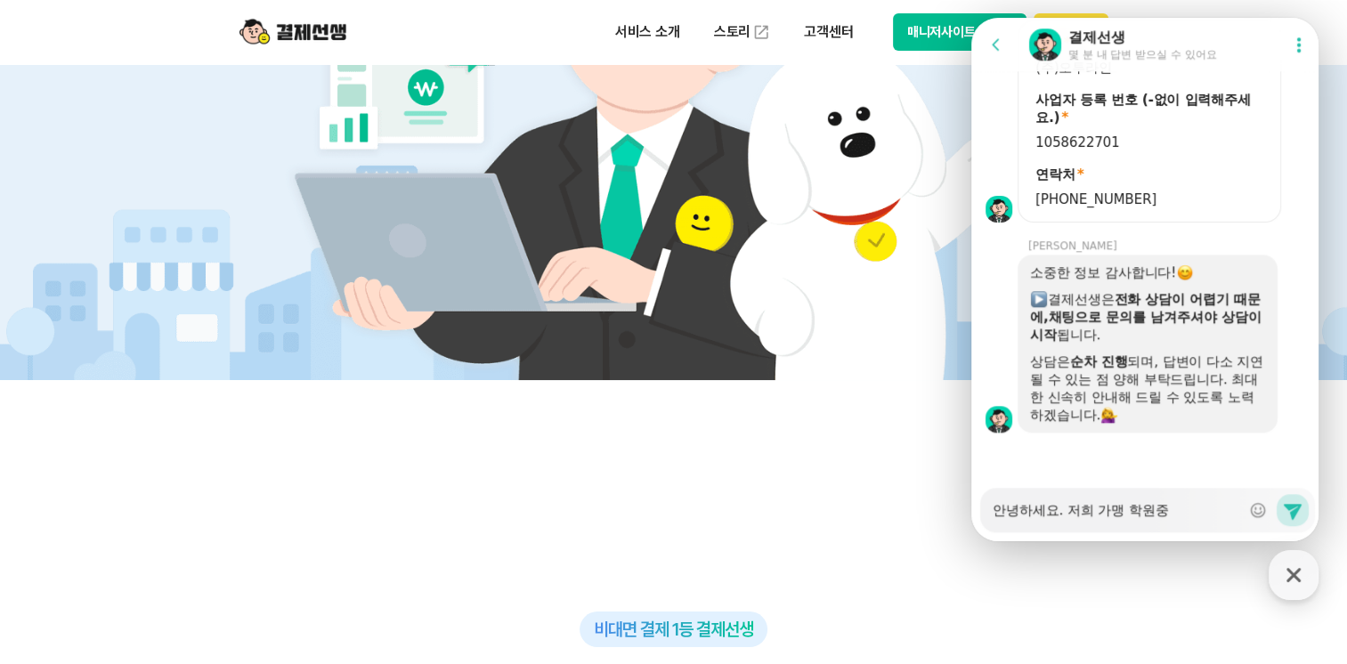
type textarea "안녕하세요. 저희 가맹 학원중"
type textarea "x"
type textarea "안녕하세요. 저희 가맹 학원"
type textarea "x"
type textarea "안녕하세요. 저희 가맹 학"
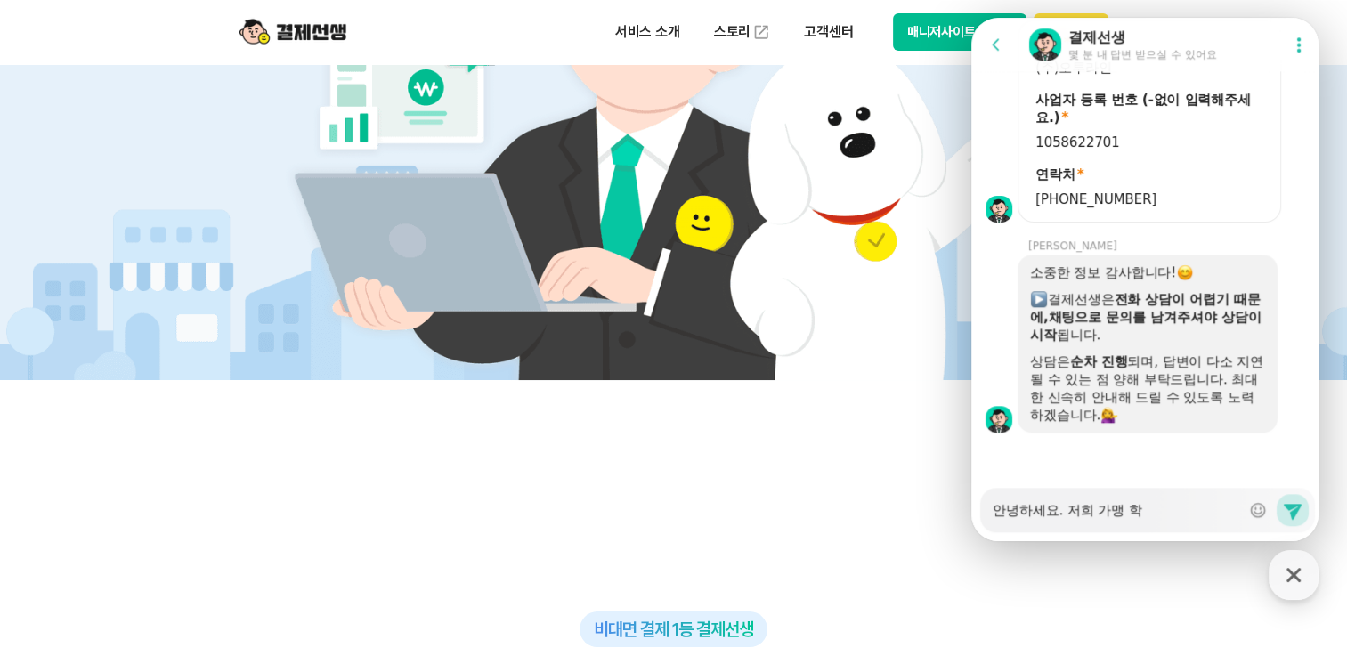
type textarea "x"
type textarea "안녕하세요. 저희 가맹"
type textarea "x"
type textarea "안녕하세요. 저희 가맹"
type textarea "x"
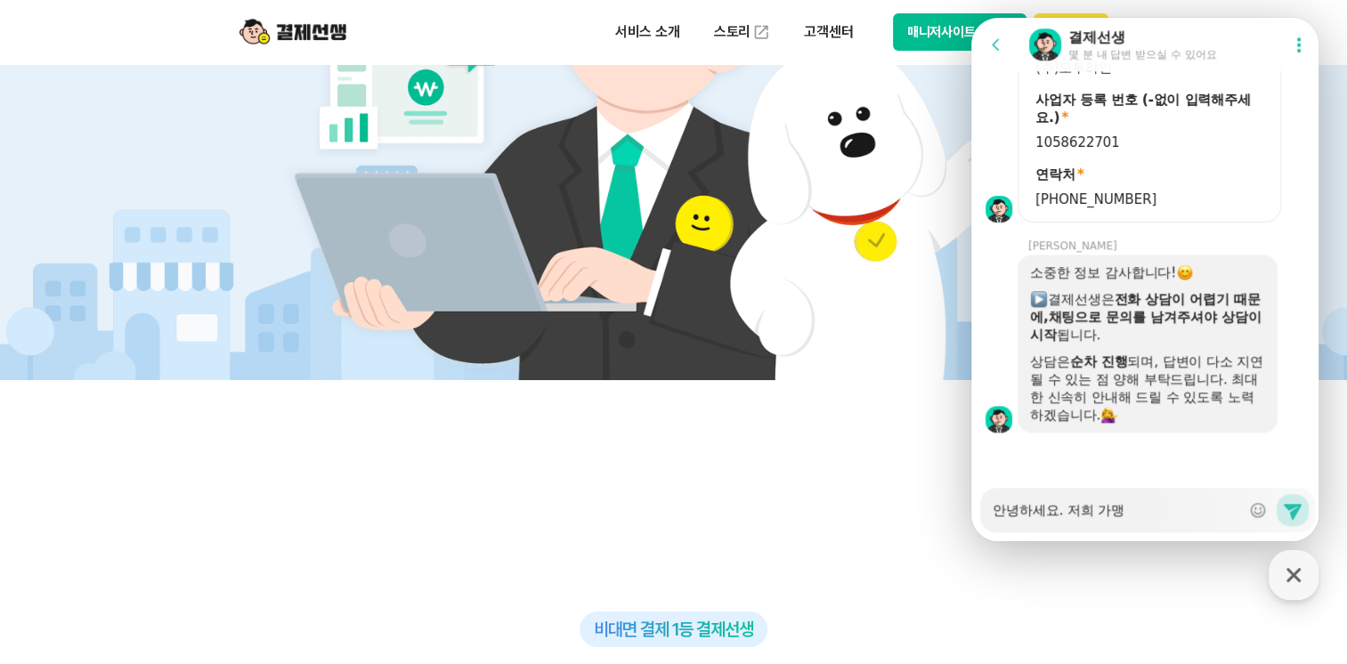
type textarea "안녕하세요. 저희 가"
type textarea "x"
type textarea "안녕하세요. 저희"
type textarea "x"
type textarea "안녕하세요. 저희"
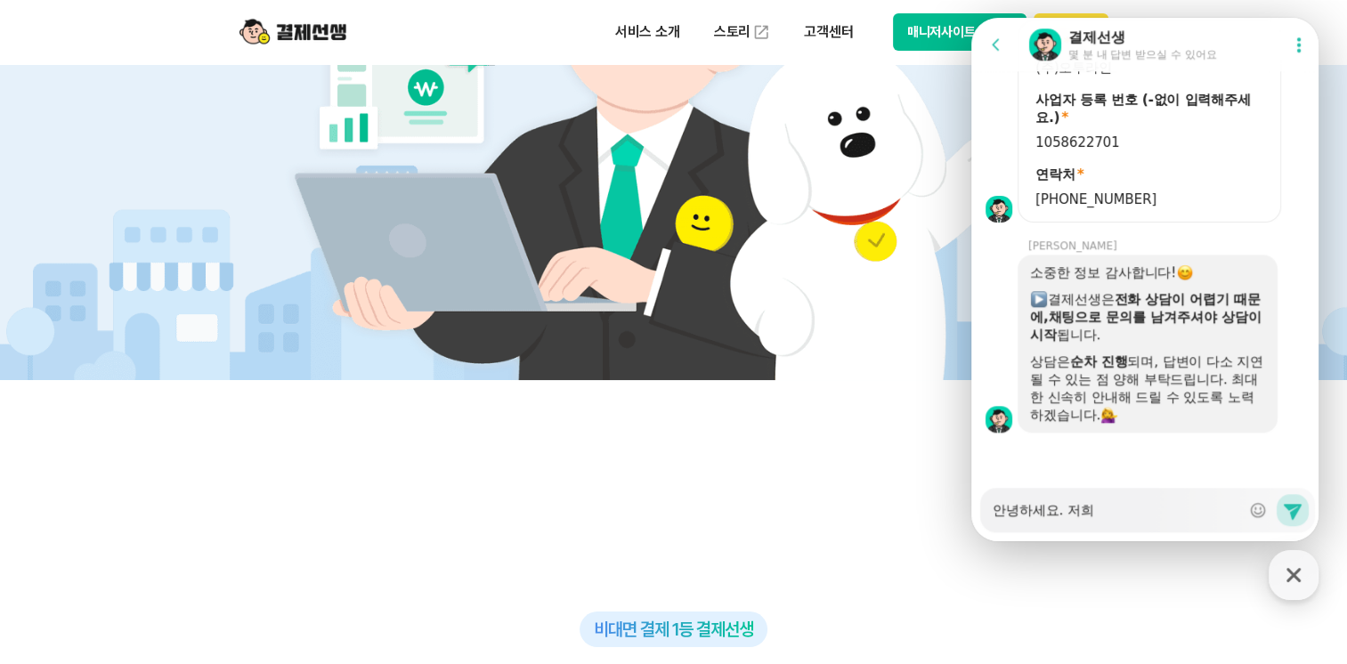
type textarea "x"
type textarea "안녕하세요. 저희ㄱ"
type textarea "x"
type textarea "안녕하세요. 저희가"
type textarea "x"
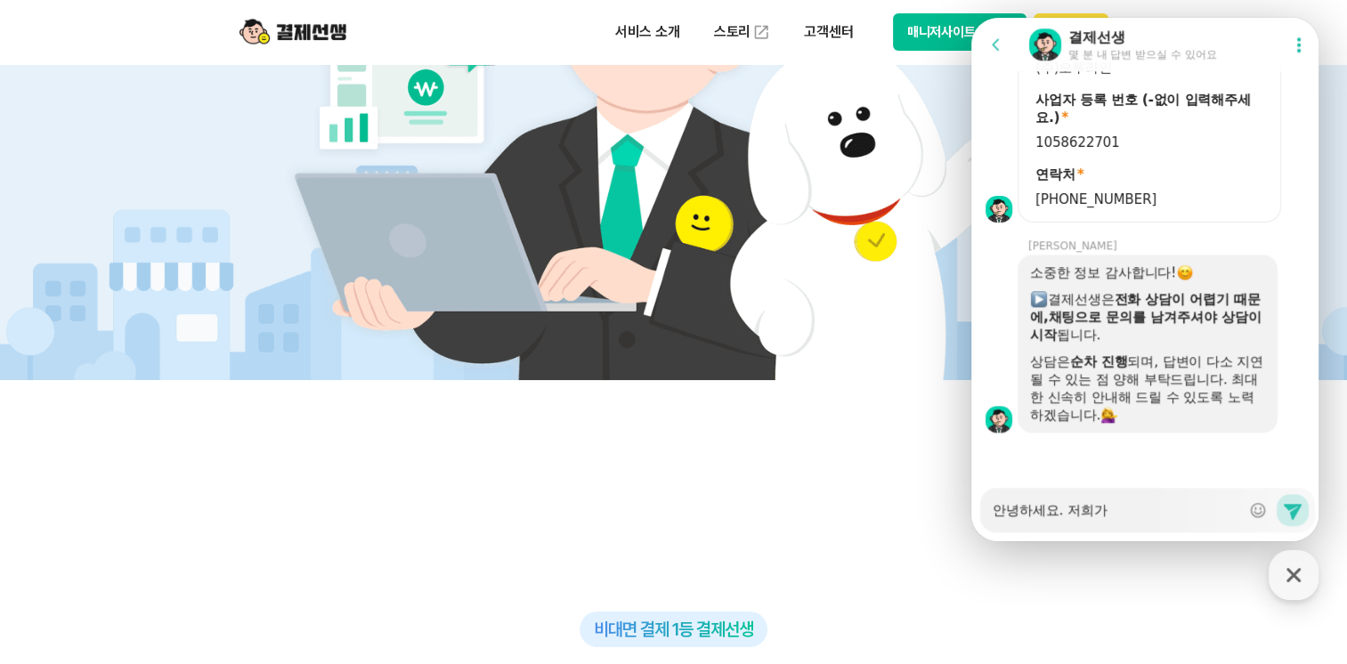
type textarea "안녕하세요. 저희가"
type textarea "x"
type textarea "안녕하세요. 저희가 ㄱ"
type textarea "x"
type textarea "안녕하세요. 저희가 가"
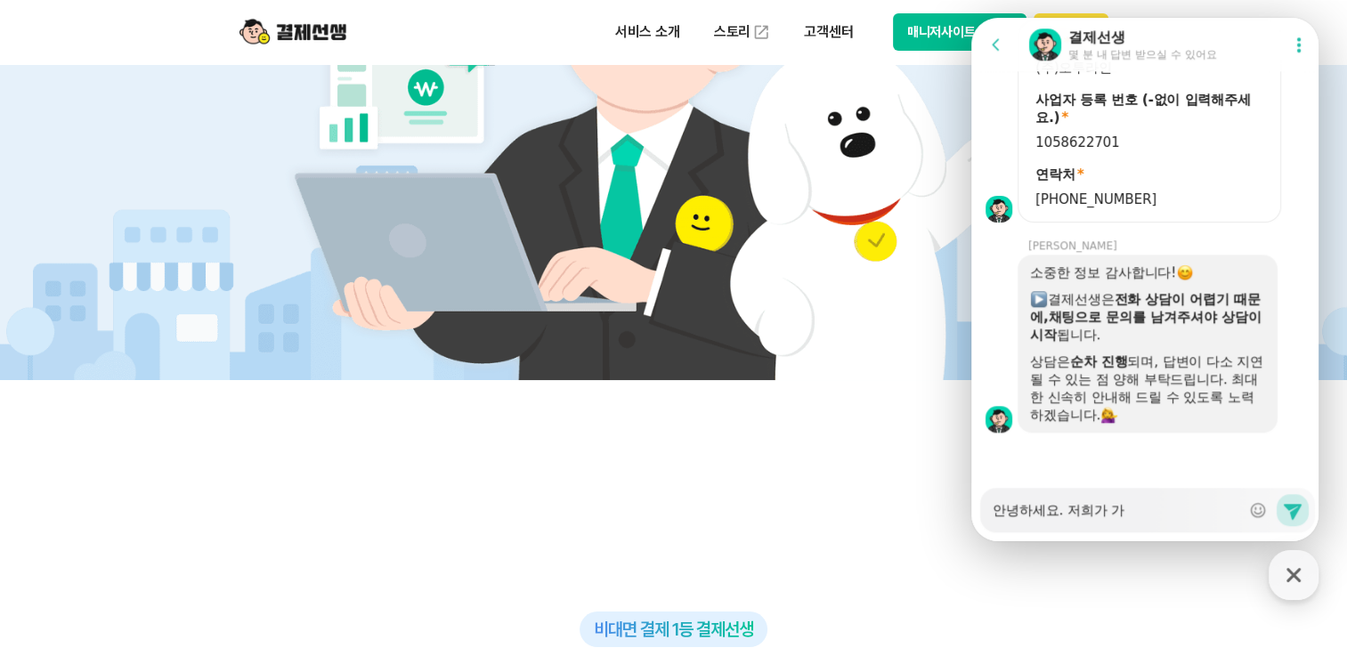
type textarea "x"
type textarea "안녕하세요. 저희가 감"
type textarea "x"
type textarea "안녕하세요. 저희가 가매"
type textarea "x"
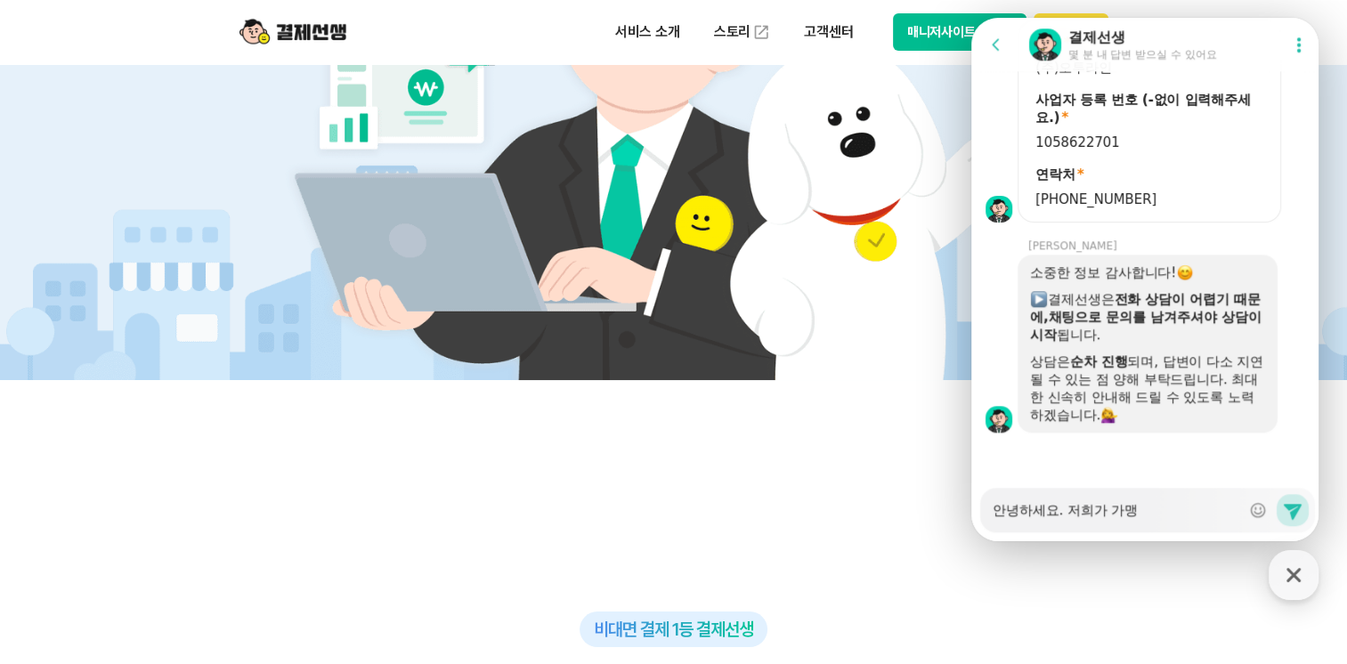
type textarea "안녕하세요. 저희가 가맹ㅎ"
type textarea "x"
type textarea "안녕하세요. 저희가 가맹하"
type textarea "x"
type textarea "안녕하세요. 저희가 가맹학"
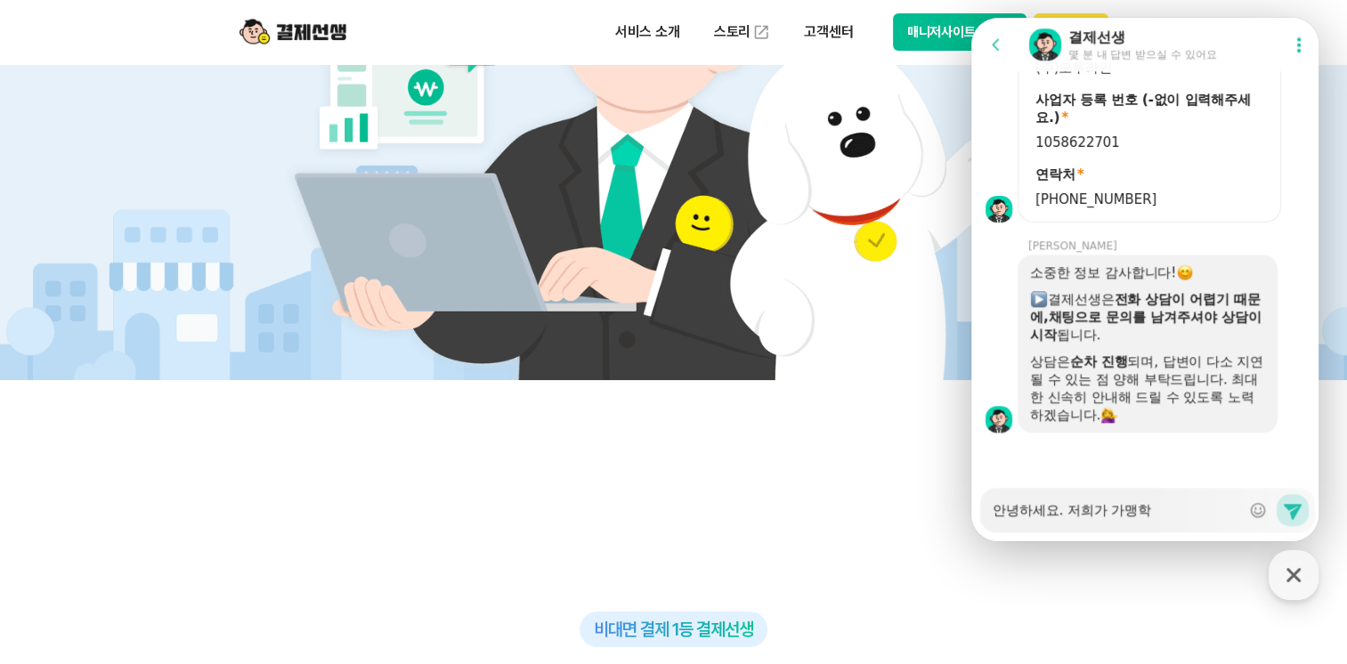
type textarea "x"
type textarea "안녕하세요. 저희가 가맹학ㅇ"
type textarea "x"
type textarea "안녕하세요. 저희가 가맹학우"
type textarea "x"
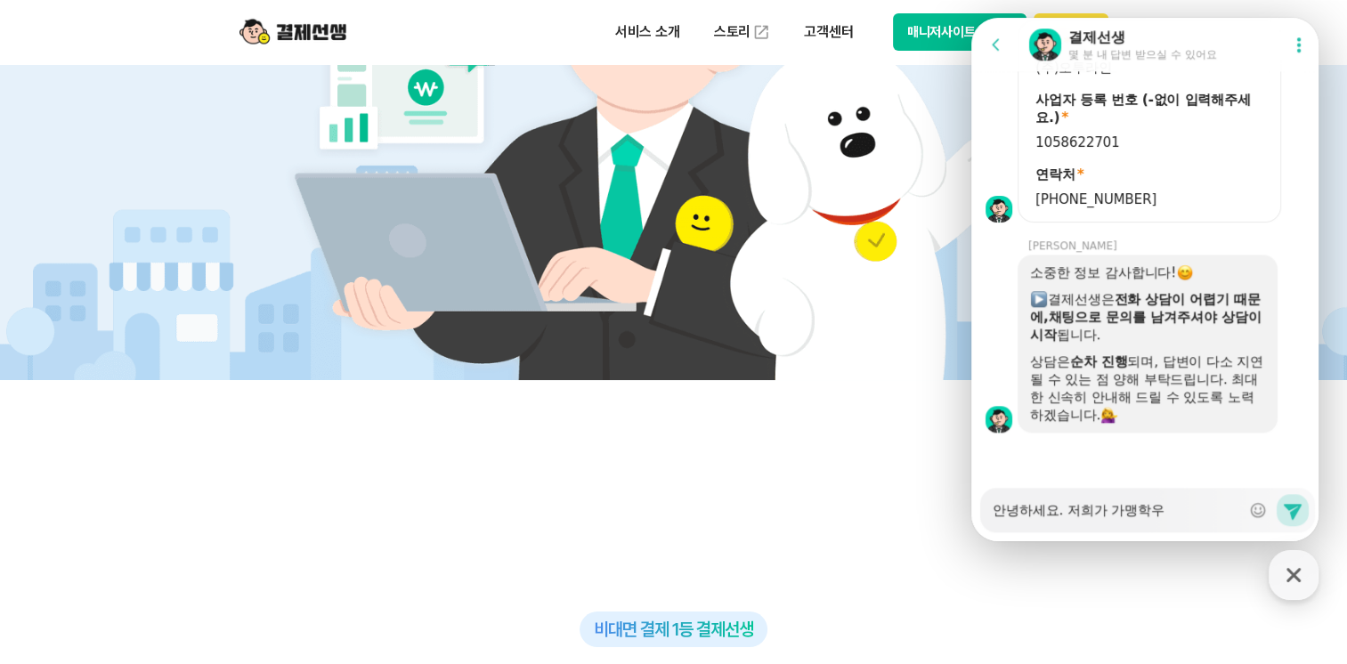
type textarea "안녕하세요. 저희가 가맹학워"
type textarea "x"
type textarea "안녕하세요. 저희가 가맹학원"
type textarea "x"
type textarea "안녕하세요. 저희가 가맹학원ㄷ"
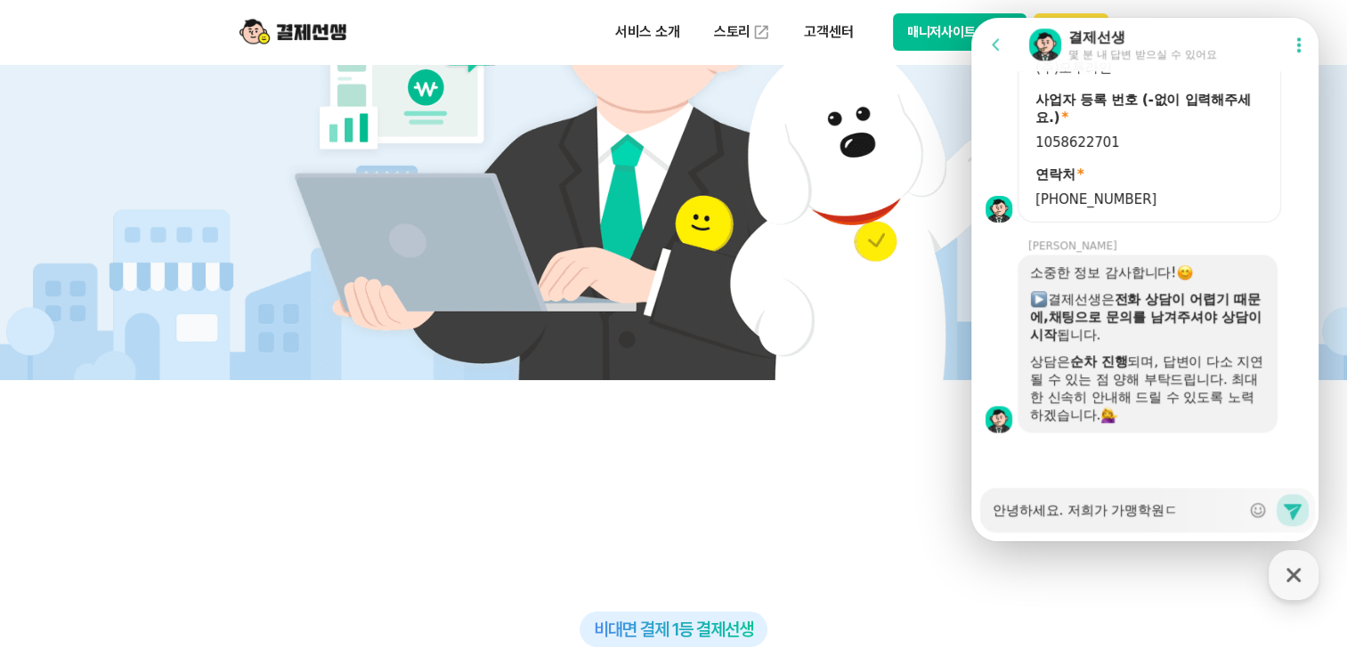
type textarea "x"
type textarea "안녕하세요. 저희가 가맹학원드"
type textarea "x"
type textarea "안녕하세요. 저희가 가맹학원들"
type textarea "x"
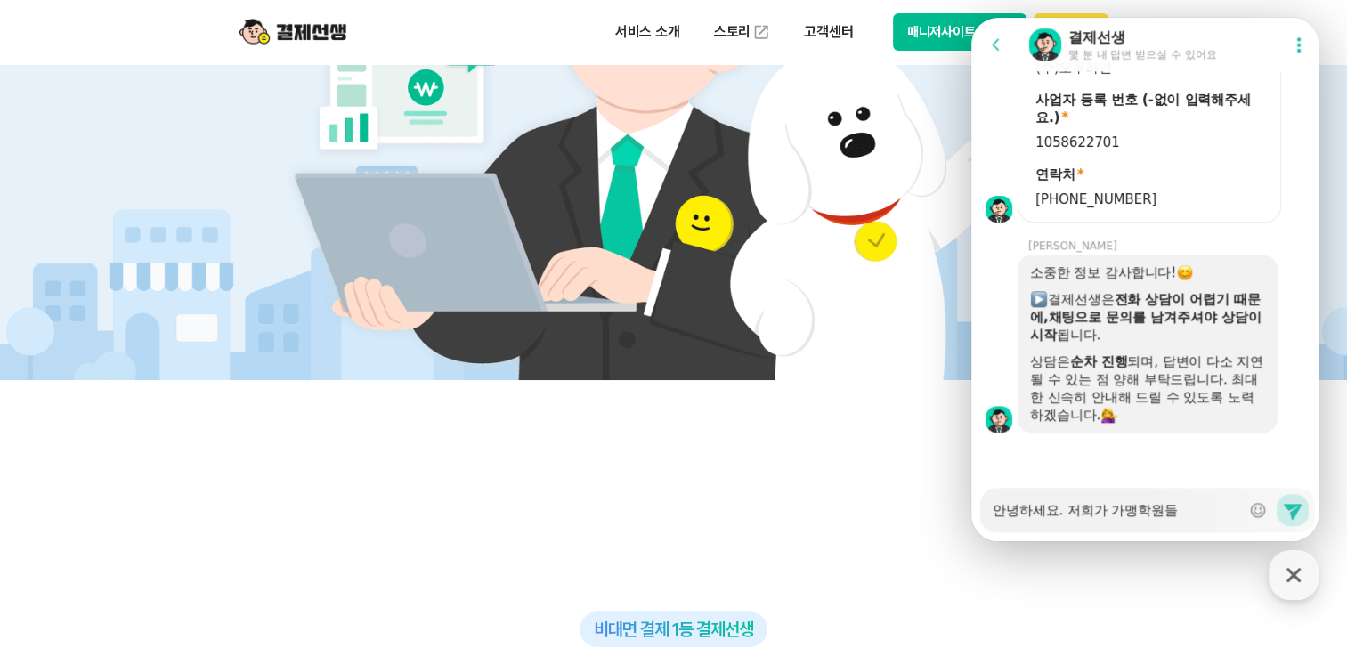
type textarea "안녕하세요. 저희가 가맹학원들ㅇ"
type textarea "x"
type textarea "안녕하세요. 저희가 가맹학원들에"
type textarea "x"
type textarea "안녕하세요. 저희가 가맹학원들에"
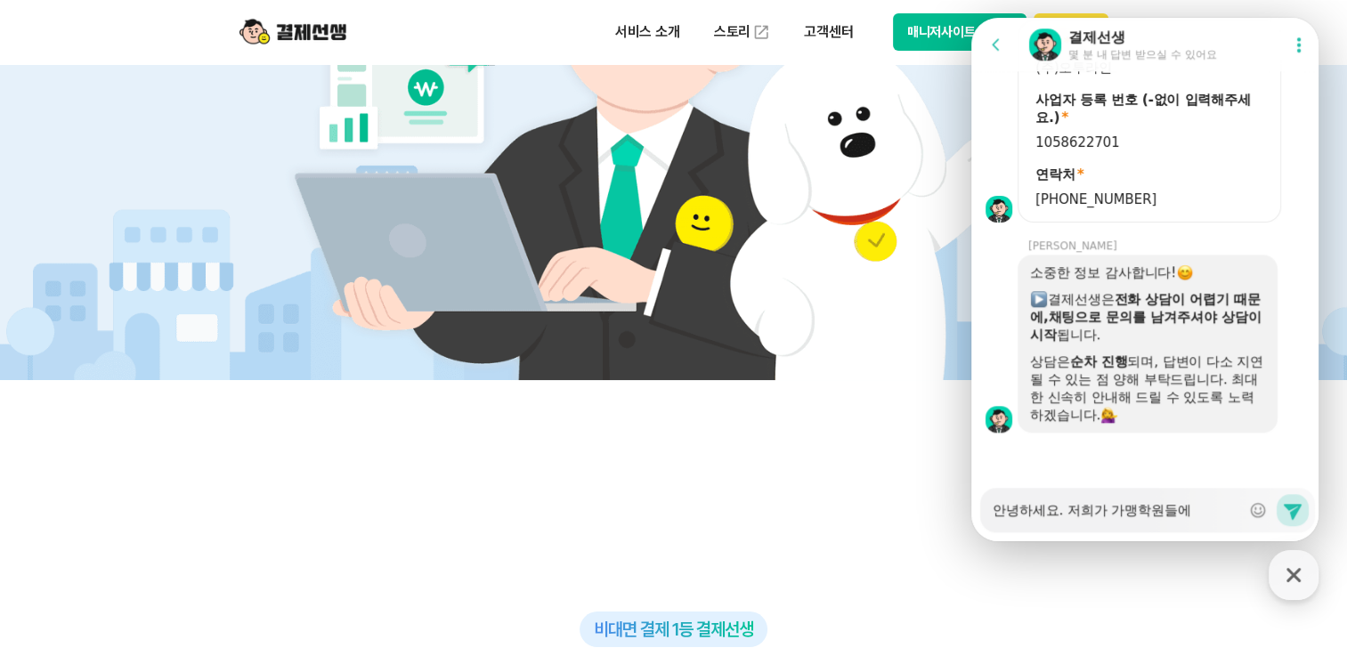
type textarea "x"
type textarea "안녕하세요. 저희가 가맹학원들에 ㅂ"
type textarea "x"
type textarea "안녕하세요. 저희가 가맹학원들에 보"
type textarea "x"
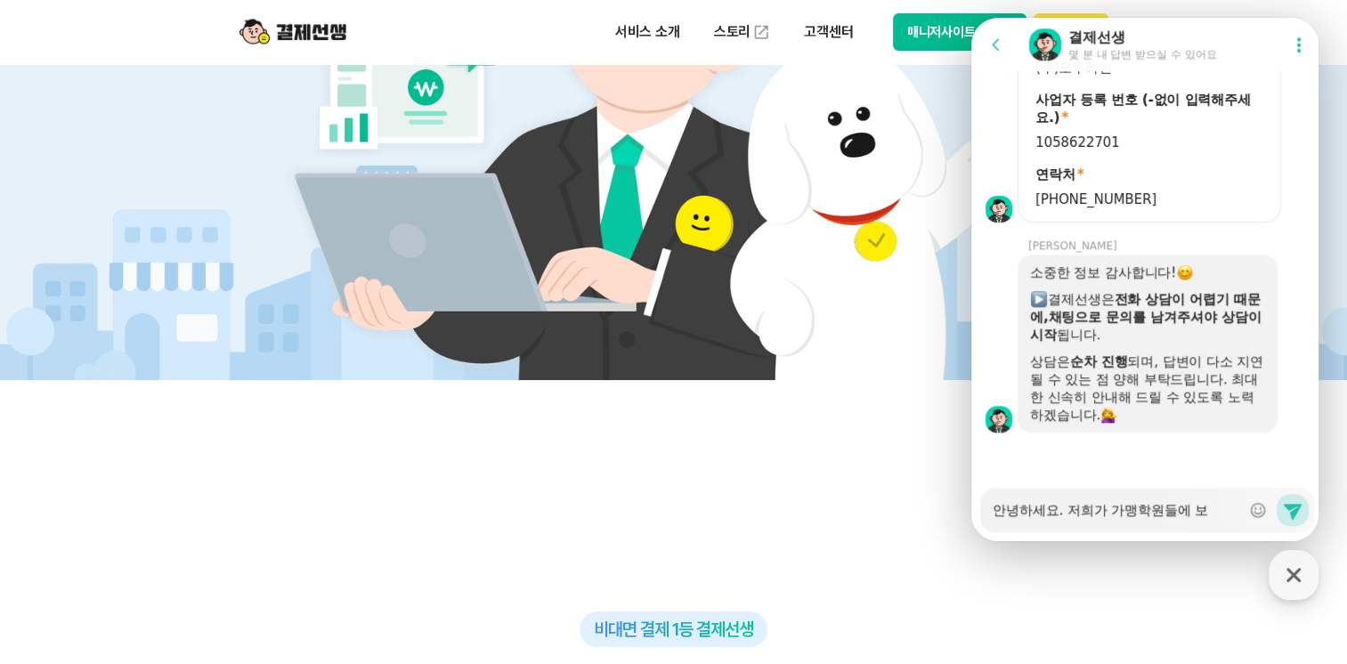
type textarea "안녕하세요. 저희가 가맹학원들에 본"
type textarea "x"
type textarea "안녕하세요. 저희가 가맹학원들에 본ㅅ"
type textarea "x"
type textarea "안녕하세요. 저희가 가맹학원들에 본사"
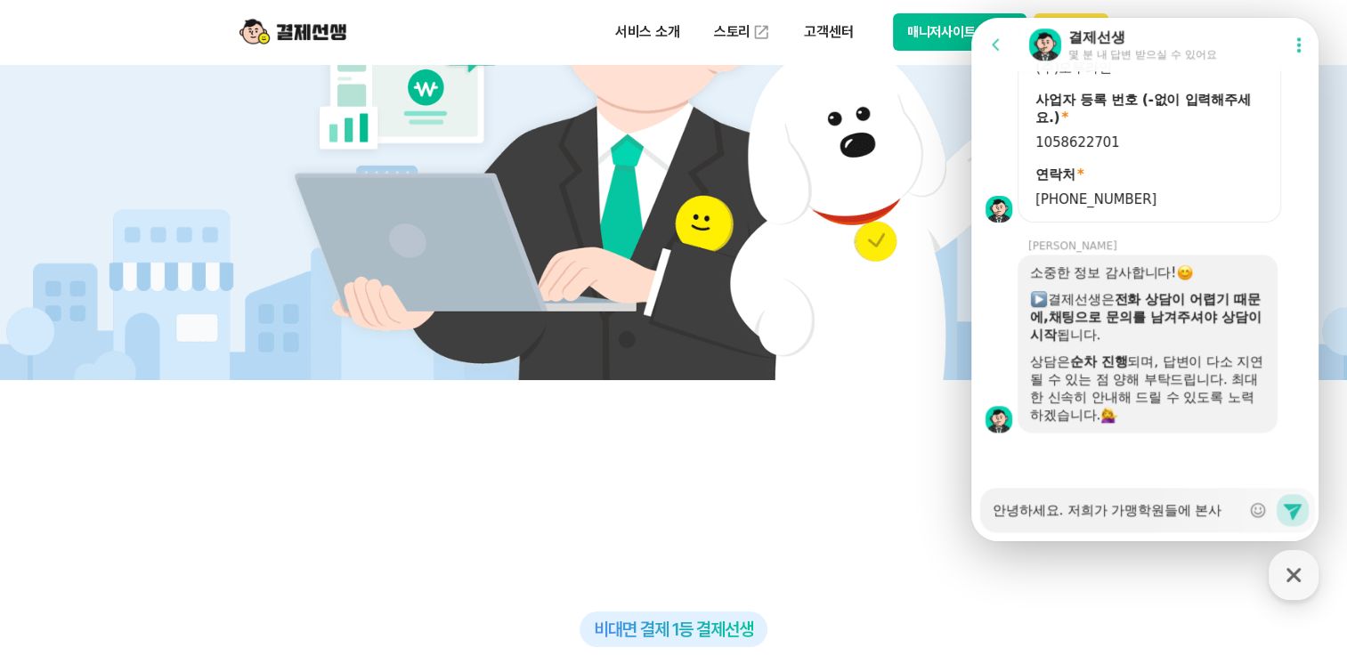
type textarea "x"
type textarea "안녕하세요. 저희가 가맹학원들에 본상"
type textarea "x"
type textarea "안녕하세요. 저희가 가맹학원들에 본사오"
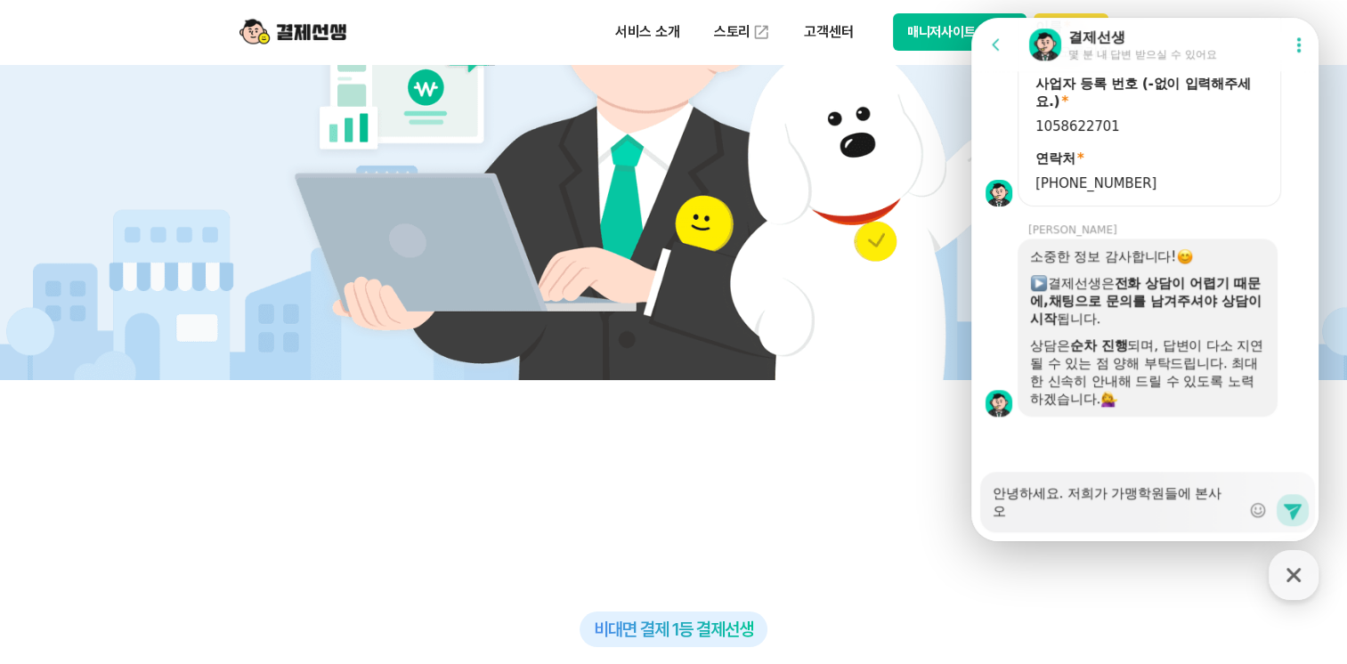
type textarea "x"
type textarea "안녕하세요. 저희가 가맹학원들에 본사와"
type textarea "x"
type textarea "안녕하세요. 저희가 가맹학원들에 본사와"
type textarea "x"
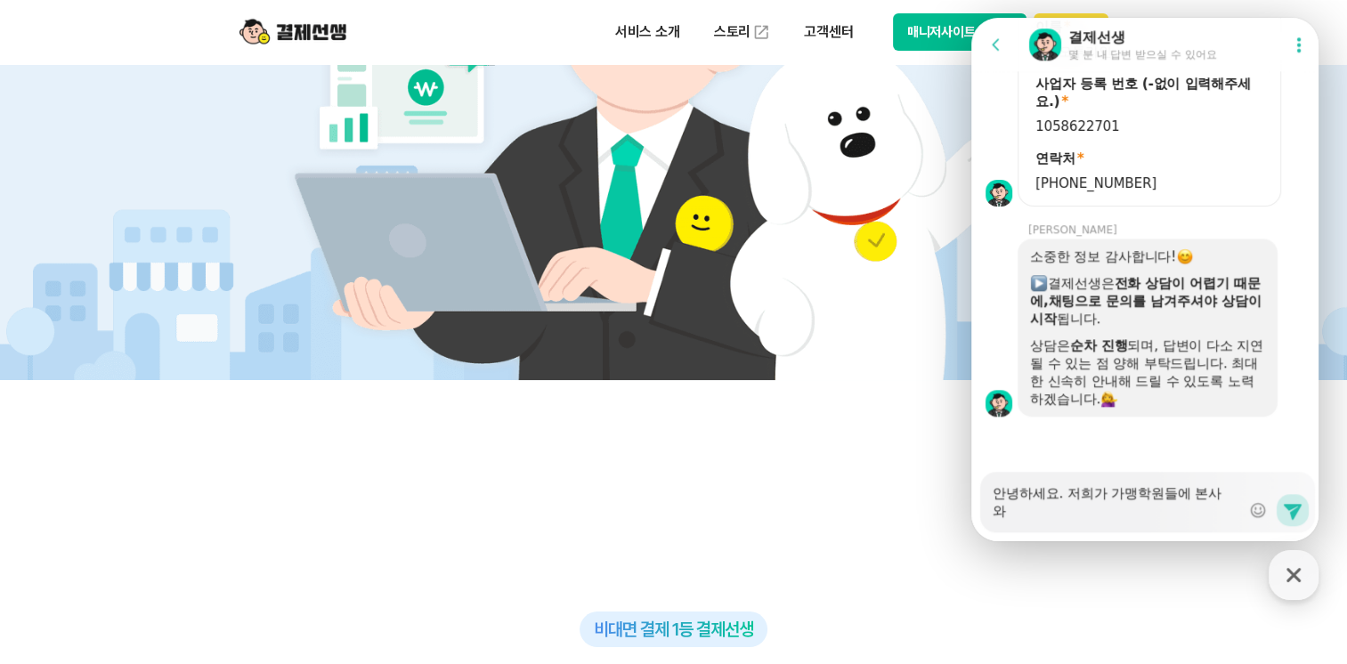
type textarea "안녕하세요. 저희가 가맹학원들에 본사와 ㅂ"
type textarea "x"
type textarea "안녕하세요. 저희가 가맹학원들에 본사와 바"
type textarea "x"
type textarea "안녕하세요. 저희가 가맹학원들에 본사와 발"
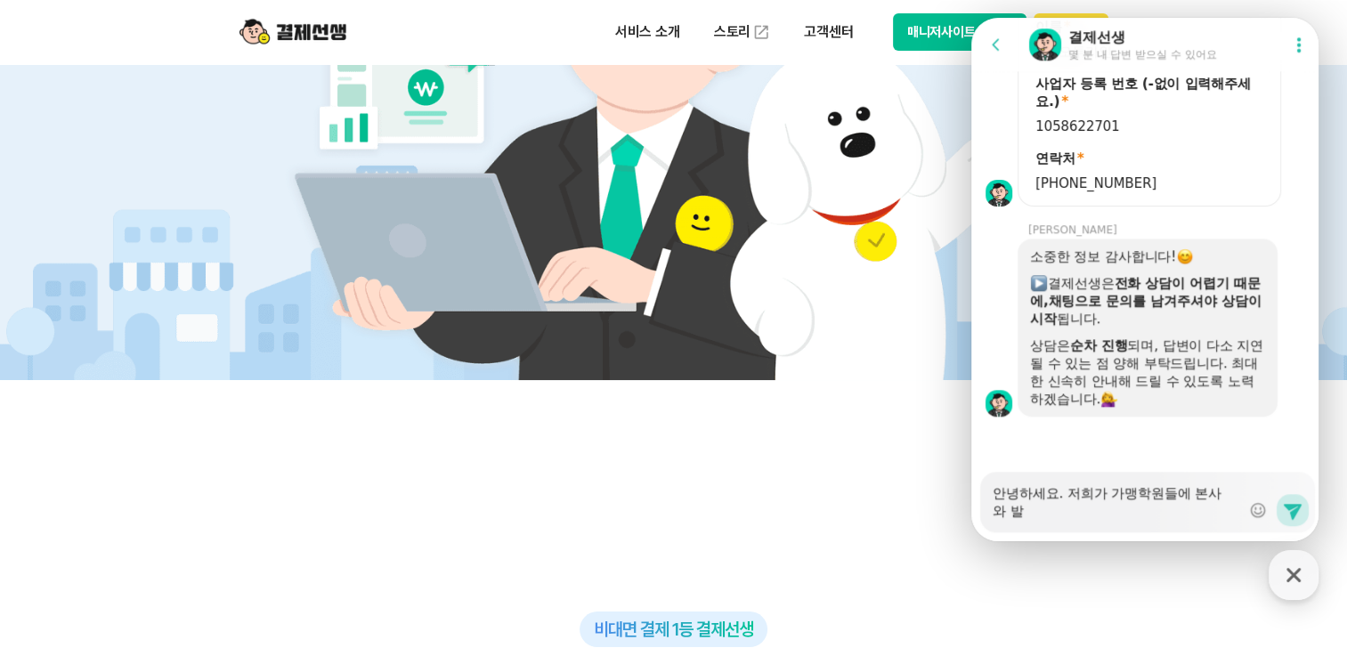
type textarea "x"
type textarea "안녕하세요. 저희가 가맹학원들에 본사와 바로"
type textarea "x"
type textarea "안녕하세요. 저희가 가맹학원들에 본사와 바로"
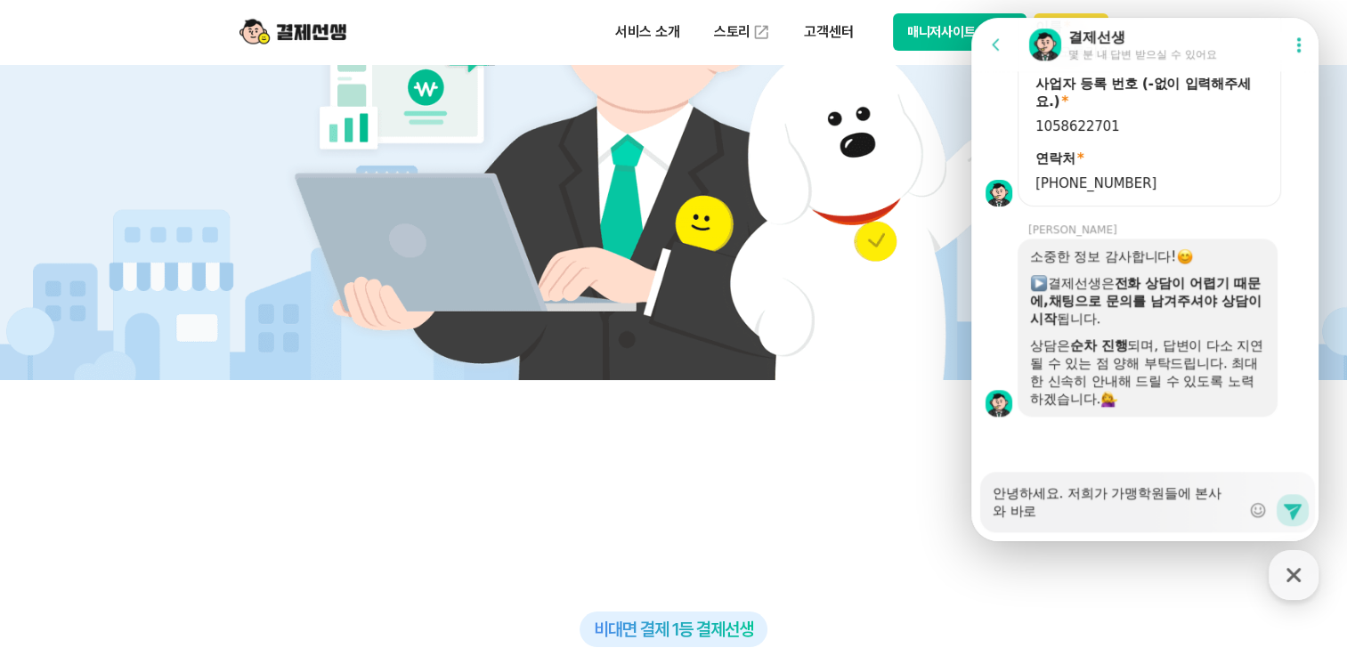
type textarea "x"
type textarea "안녕하세요. 저희가 가맹학원들에 본사와 바로 ㄱ"
type textarea "x"
type textarea "안녕하세요. 저희가 가맹학원들에 본사와 바로 겨"
type textarea "x"
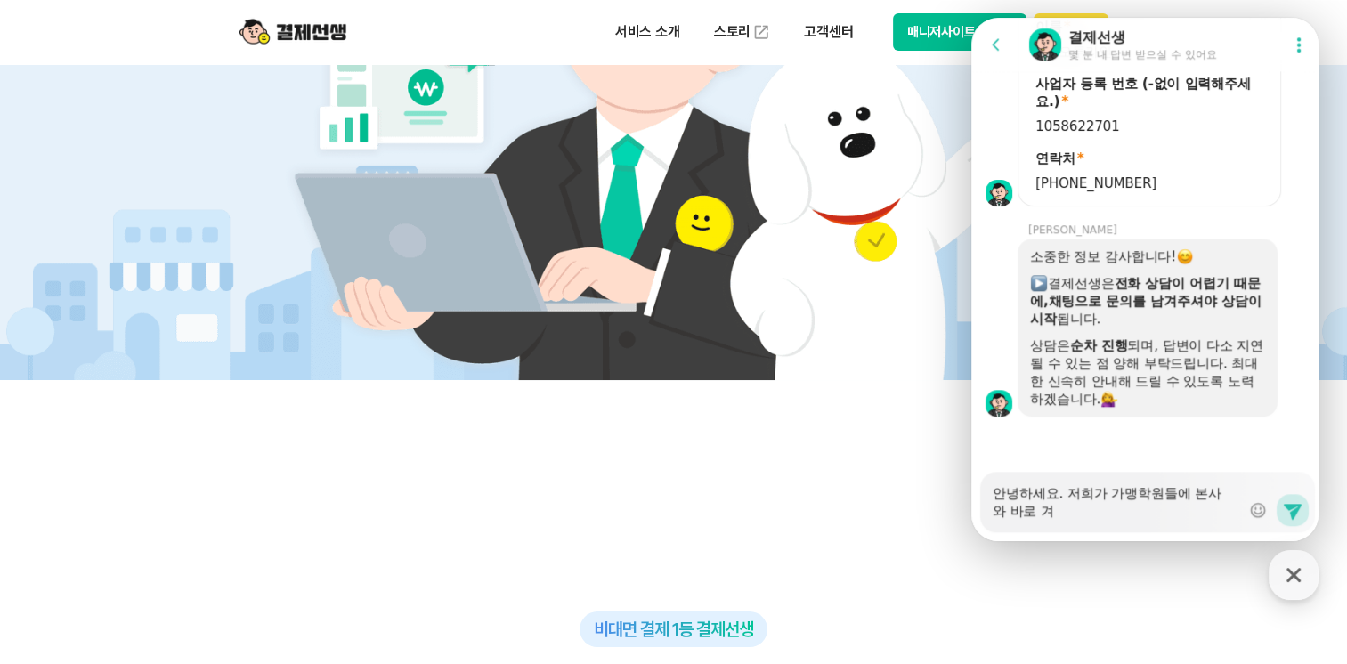
type textarea "안녕하세요. 저희가 가맹학원들에 본사와 바로 결"
type textarea "x"
type textarea "안녕하세요. 저희가 가맹학원들에 본사와 바로 결ㅈ"
type textarea "x"
type textarea "안녕하세요. 저희가 가맹학원들에 본사와 바로 결제"
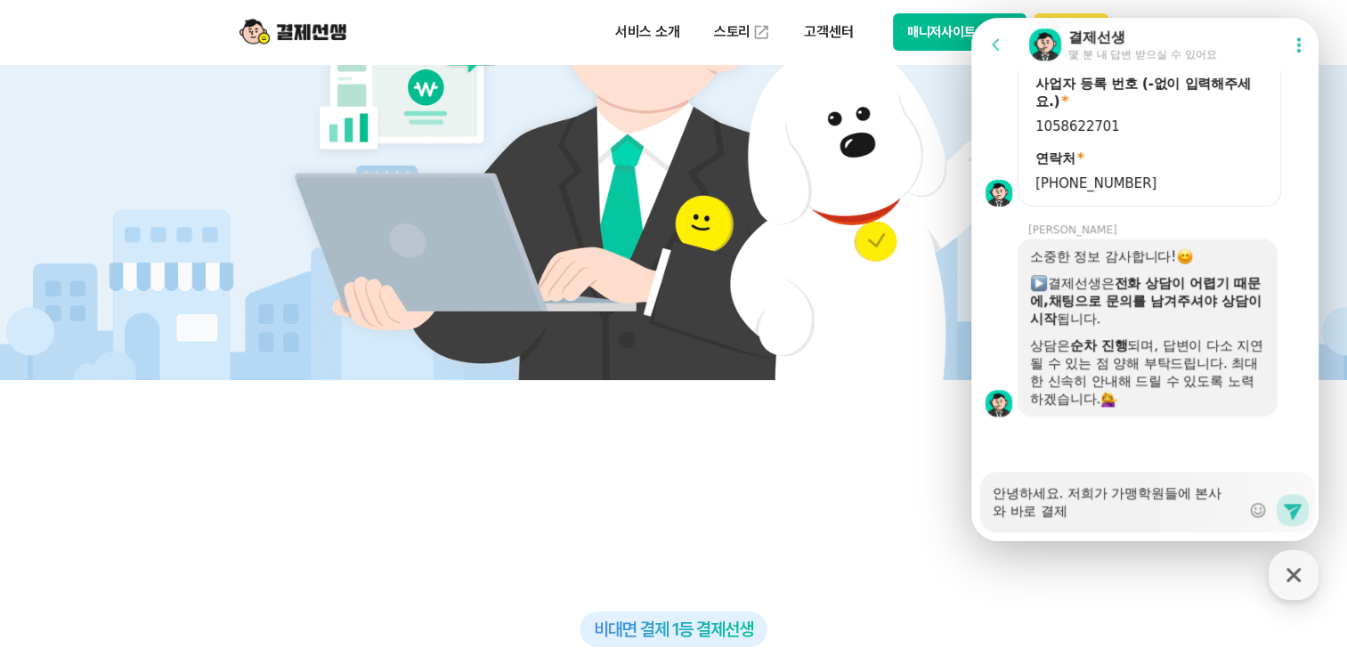
type textarea "x"
type textarea "안녕하세요. 저희가 가맹학원들에 본사와 바로 결젷"
type textarea "x"
type textarea "안녕하세요. 저희가 가맹학원들에 본사와 바로 결제하"
type textarea "x"
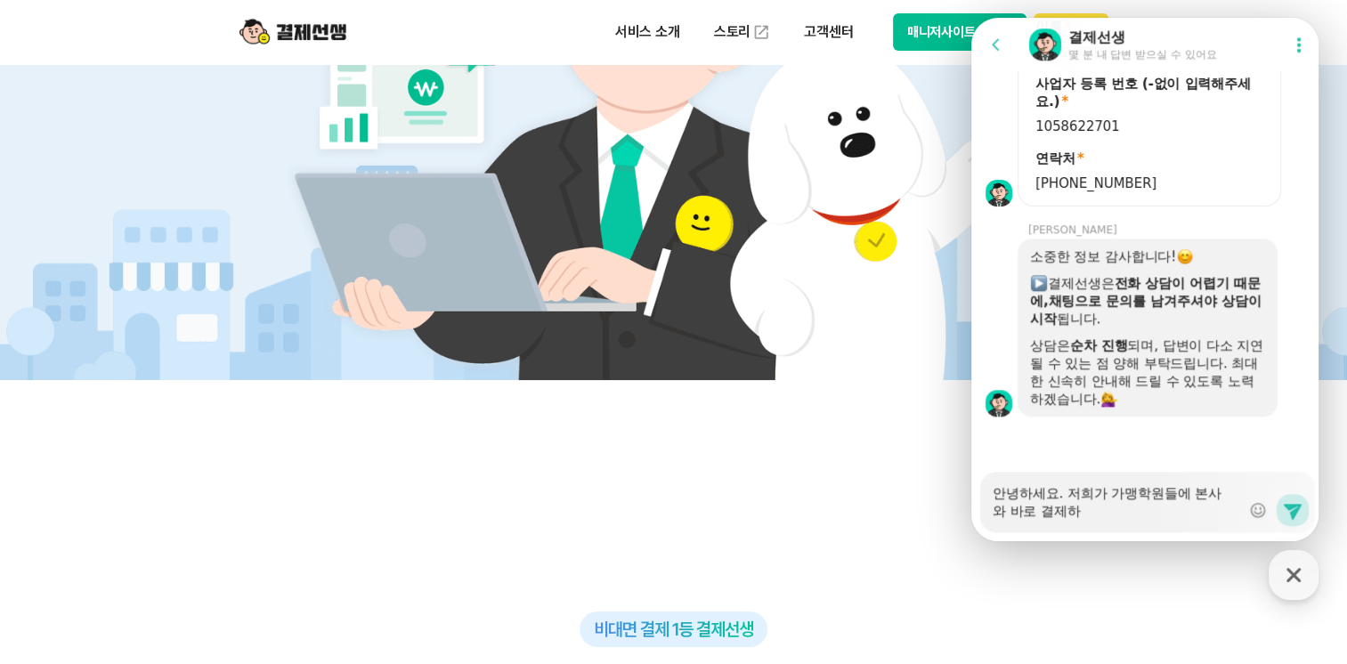
type textarea "안녕하세요. 저희가 가맹학원들에 본사와 바로 결제할"
type textarea "x"
type textarea "안녕하세요. 저희가 가맹학원들에 본사와 바로 결제할"
type textarea "x"
type textarea "안녕하세요. 저희가 가맹학원들에 본사와 바로 결제할 ㅅ"
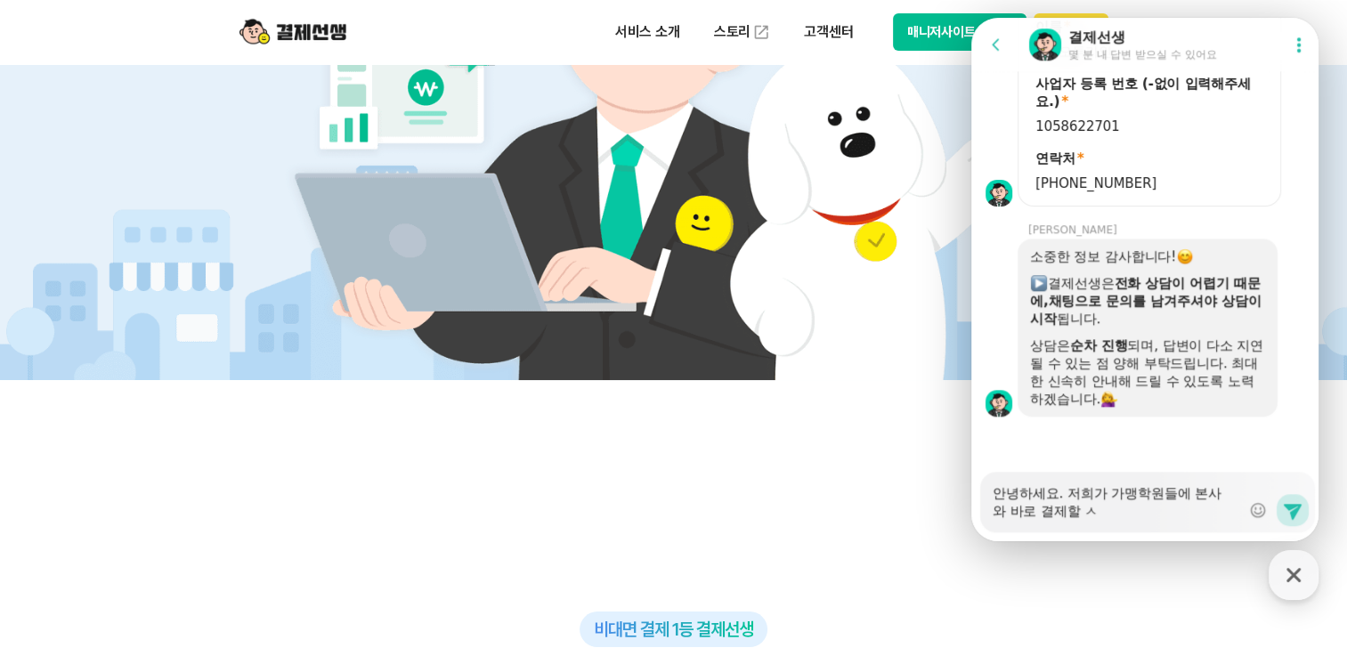
type textarea "x"
type textarea "안녕하세요. 저희가 가맹학원들에 본사와 바로 결제할 수"
type textarea "x"
type textarea "안녕하세요. 저희가 가맹학원들에 본사와 바로 결제할 수"
type textarea "x"
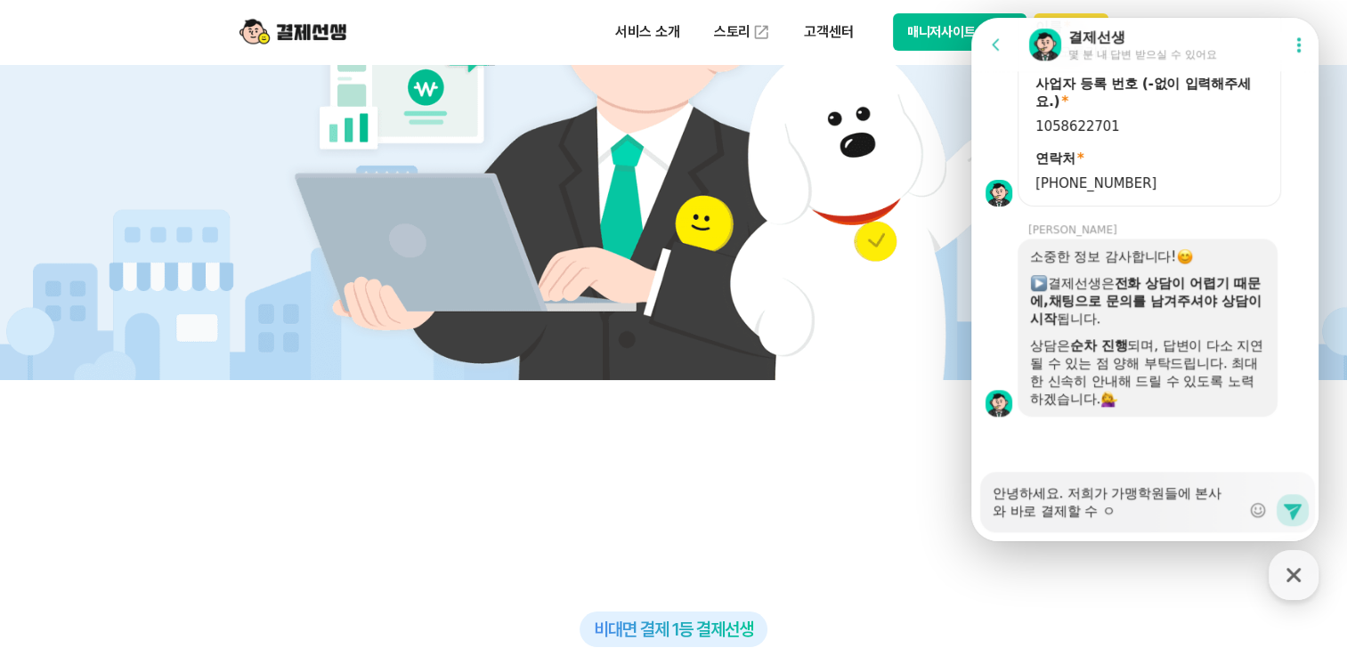
type textarea "안녕하세요. 저희가 가맹학원들에 본사와 바로 결제할 수 이"
type textarea "x"
type textarea "안녕하세요. 저희가 가맹학원들에 본사와 바로 결제할 수 있"
type textarea "x"
type textarea "안녕하세요. 저희가 가맹학원들에 본사와 바로 결제할 수 있ㄷ"
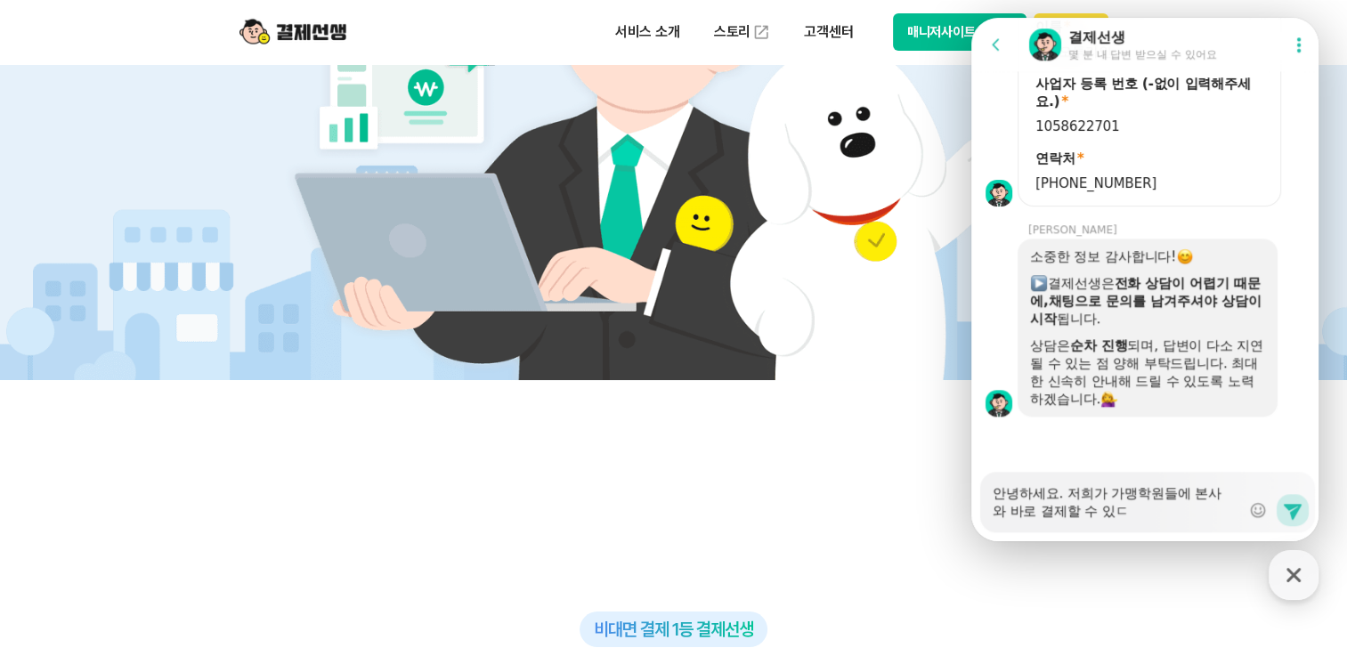
type textarea "x"
type textarea "안녕하세요. 저희가 가맹학원들에 본사와 바로 결제할 수 있도"
type textarea "x"
type textarea "안녕하세요. 저희가 가맹학원들에 본사와 바로 결제할 수 있돌"
type textarea "x"
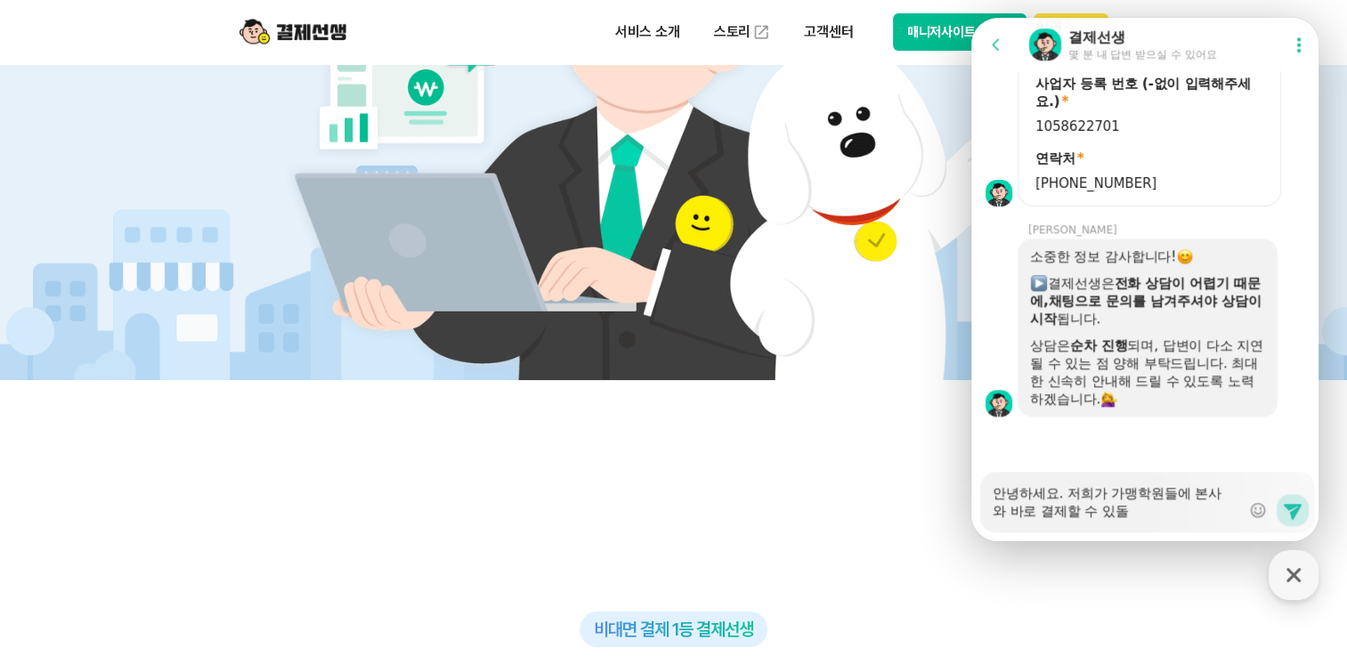
type textarea "안녕하세요. 저희가 가맹학원들에 본사와 바로 결제할 수 있도로"
type textarea "x"
type textarea "안녕하세요. 저희가 가맹학원들에 본사와 바로 결제할 수 있도록"
type textarea "x"
type textarea "안녕하세요. 저희가 가맹학원들에 본사와 바로 결제할 수 있도록"
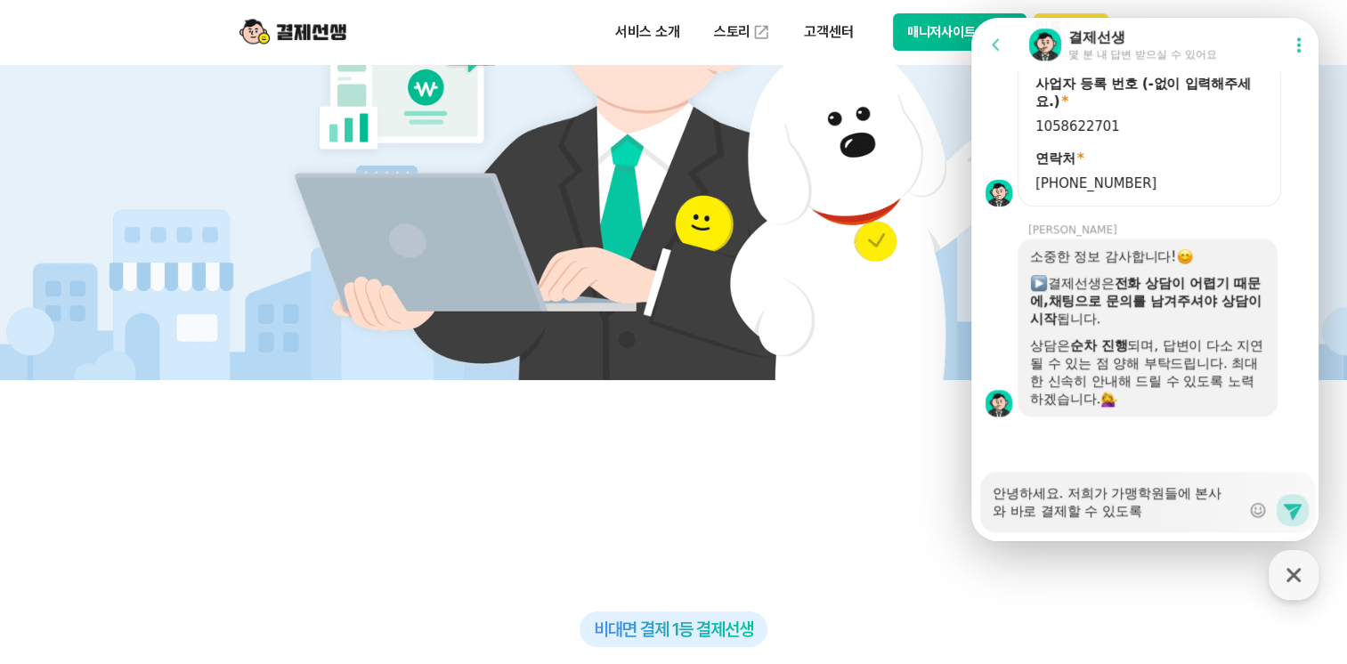
type textarea "x"
type textarea "안녕하세요. 저희가 가맹학원들에 본사와 바로 결제할 수 있도록 ㄱ"
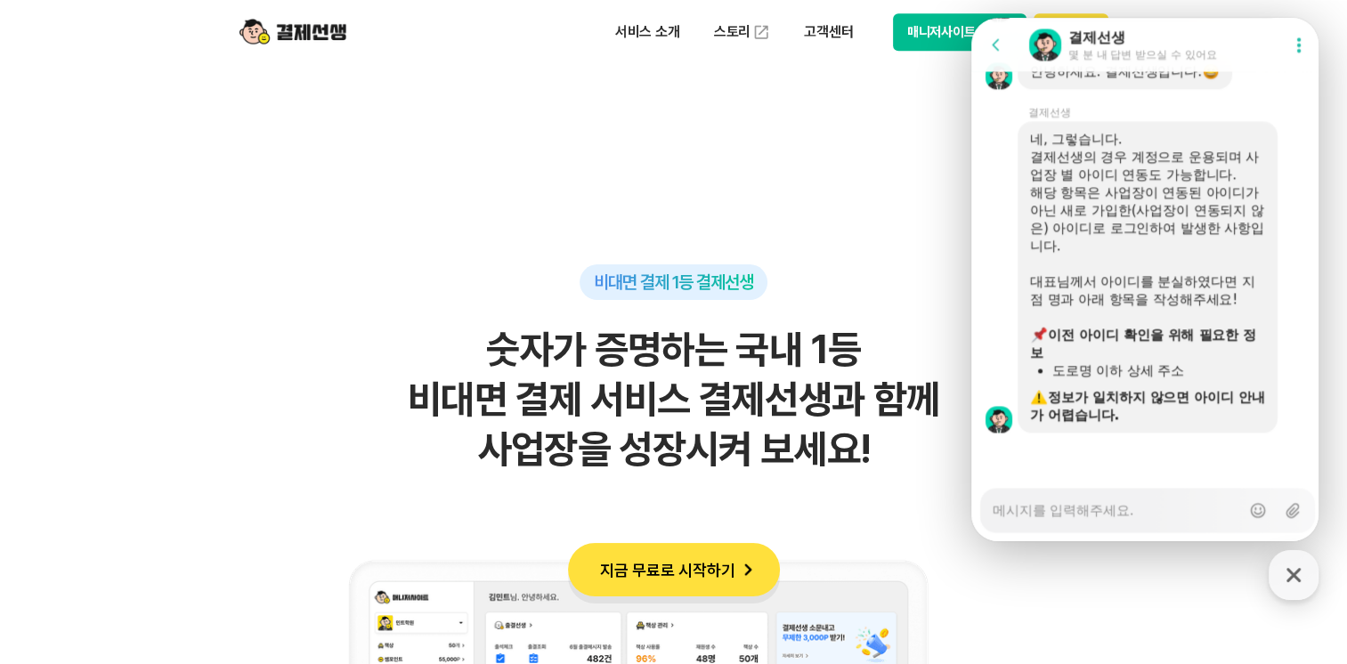
scroll to position [1157, 0]
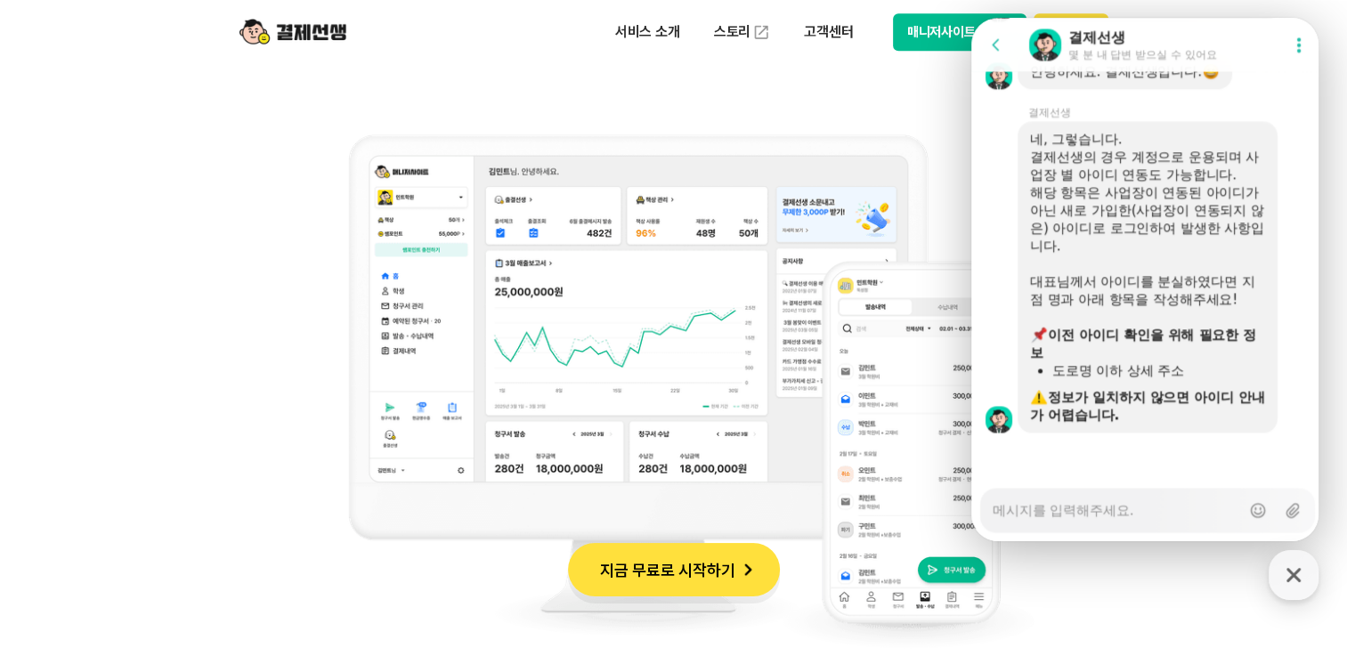
scroll to position [1424, 0]
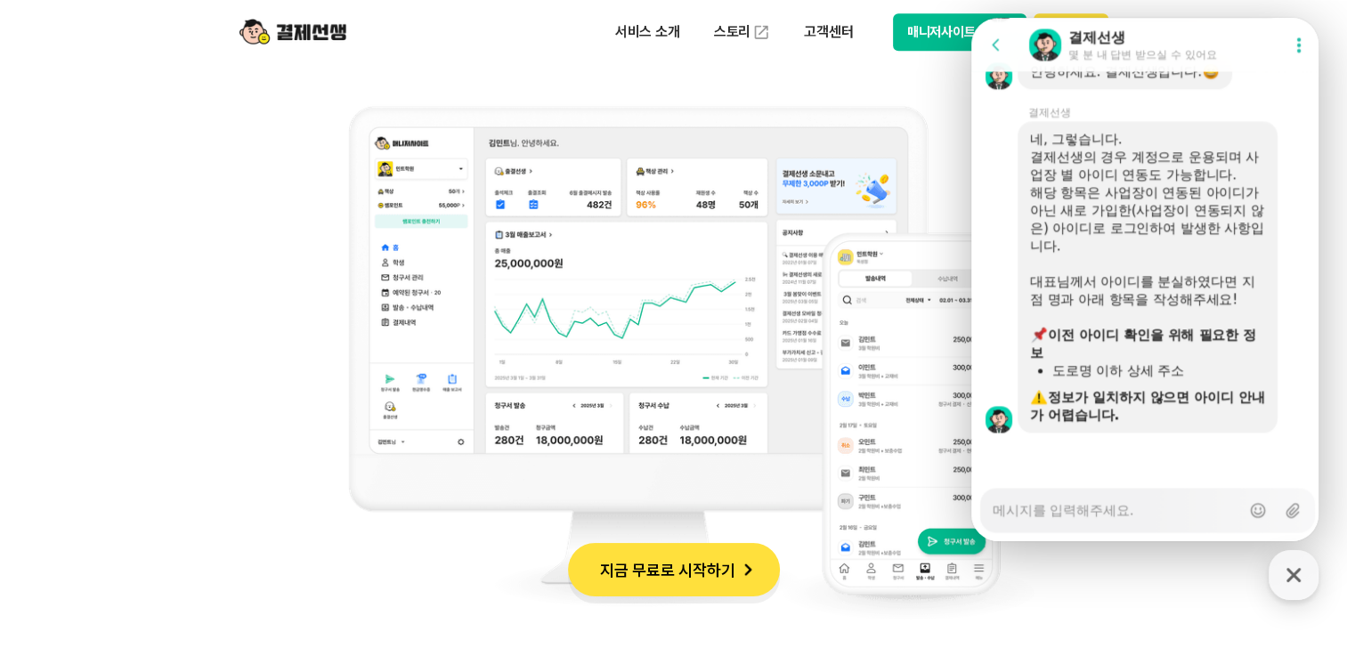
click at [1099, 520] on div "Messenger Input Textarea" at bounding box center [1115, 510] width 247 height 43
click at [1096, 504] on textarea "Messenger Input Textarea" at bounding box center [1115, 504] width 247 height 30
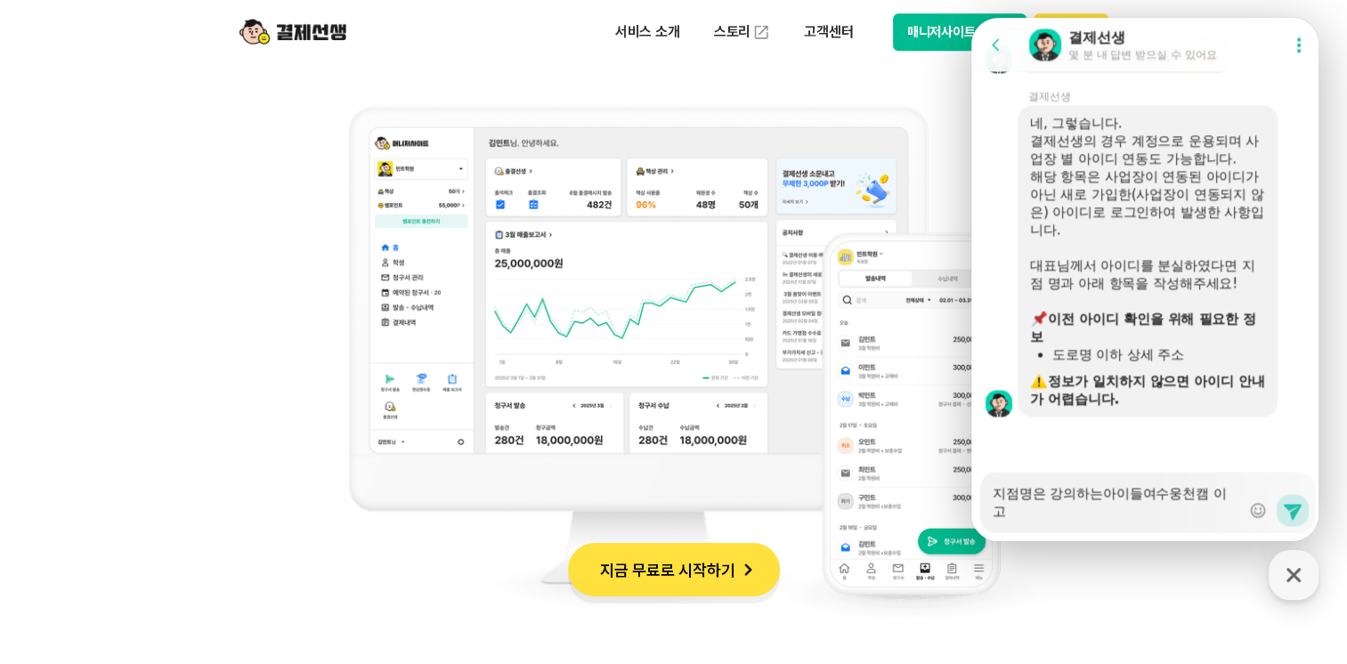
scroll to position [2815, 0]
paste textarea "전남 여수시 웅천남7로 24 롯데캐슬마리나 A동 상가 222호"
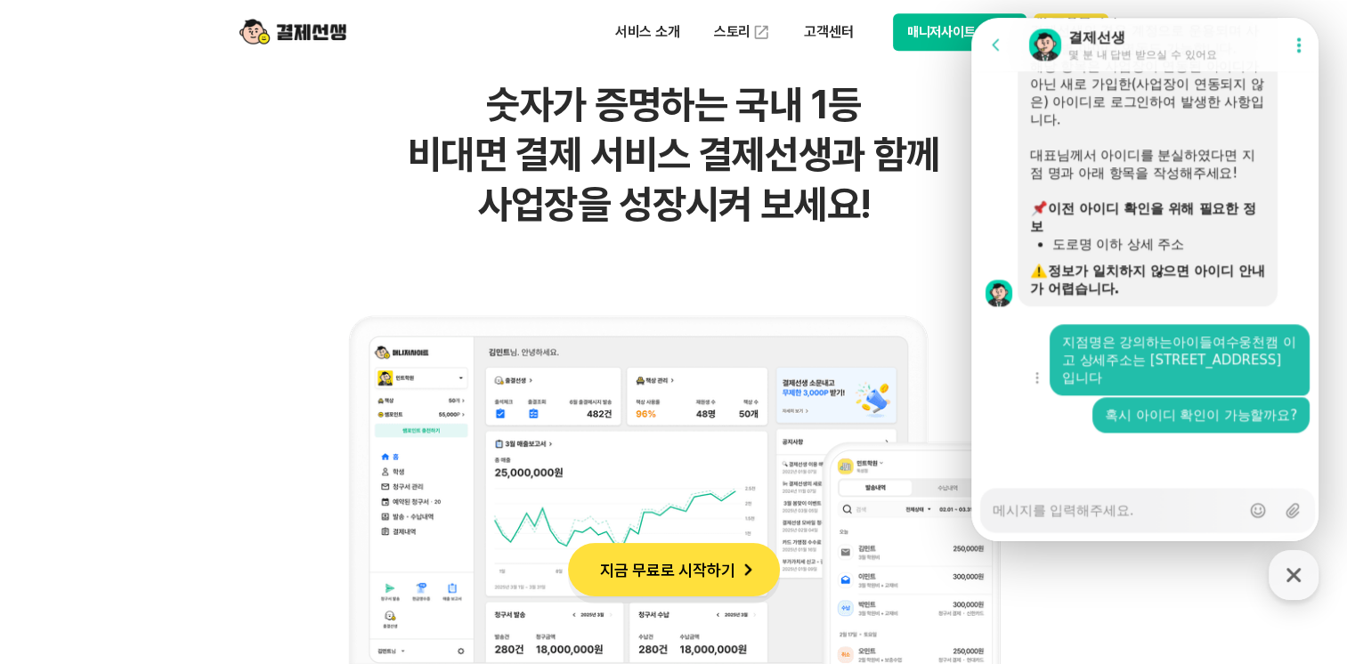
scroll to position [1246, 0]
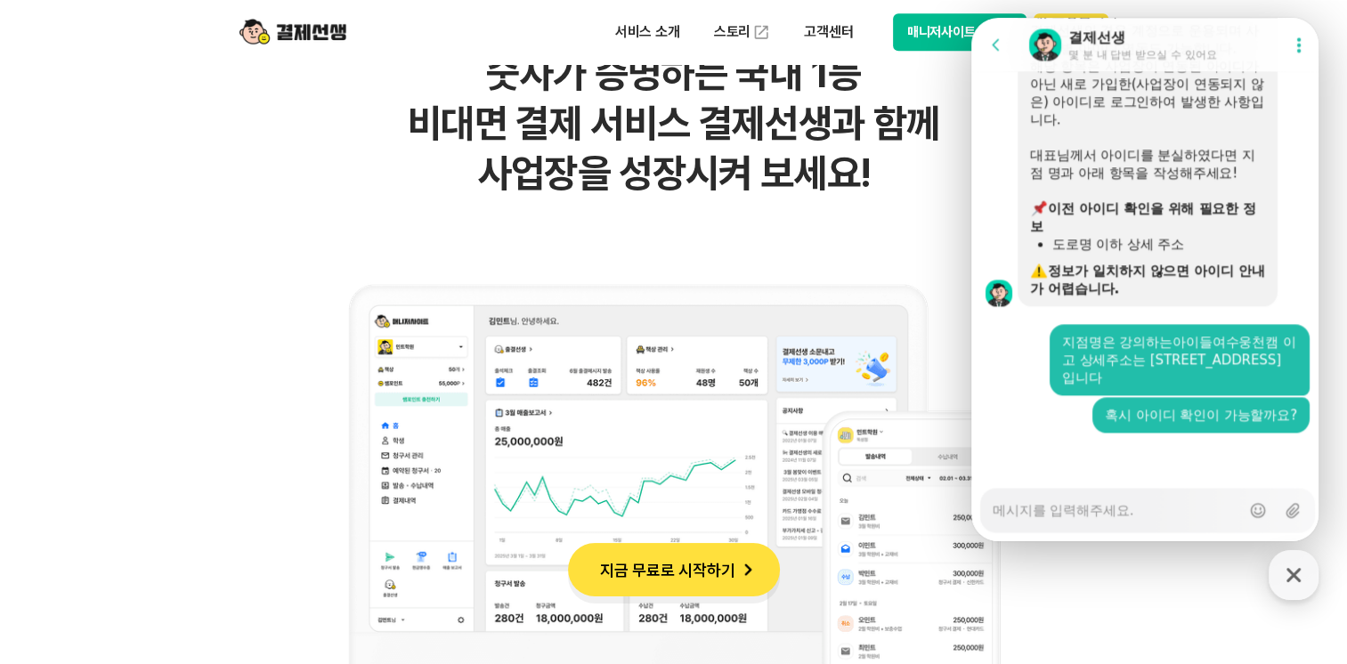
click at [1105, 532] on div "Messenger Input Textarea Show emoji list Upload file" at bounding box center [1147, 510] width 335 height 45
click at [1107, 523] on div "Messenger Input Textarea" at bounding box center [1115, 510] width 247 height 43
click at [1190, 475] on div at bounding box center [1147, 457] width 352 height 48
click at [1170, 521] on div "Messenger Input Textarea" at bounding box center [1115, 510] width 247 height 43
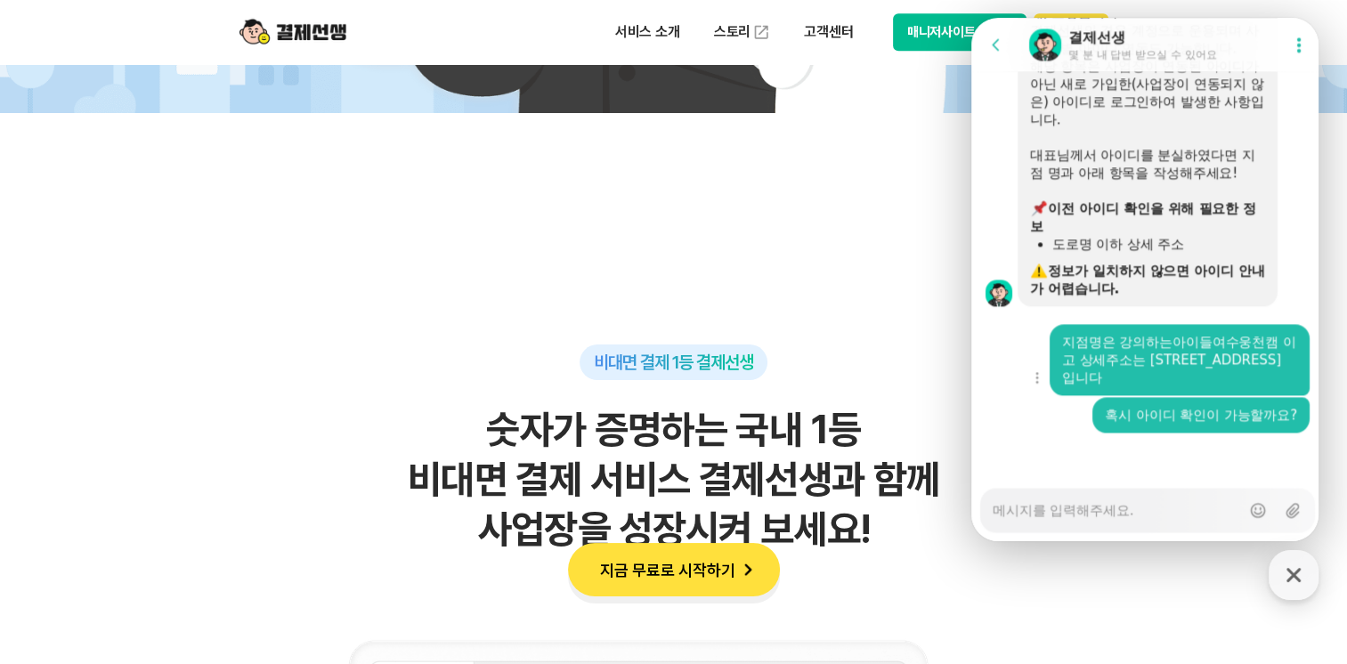
scroll to position [1513, 0]
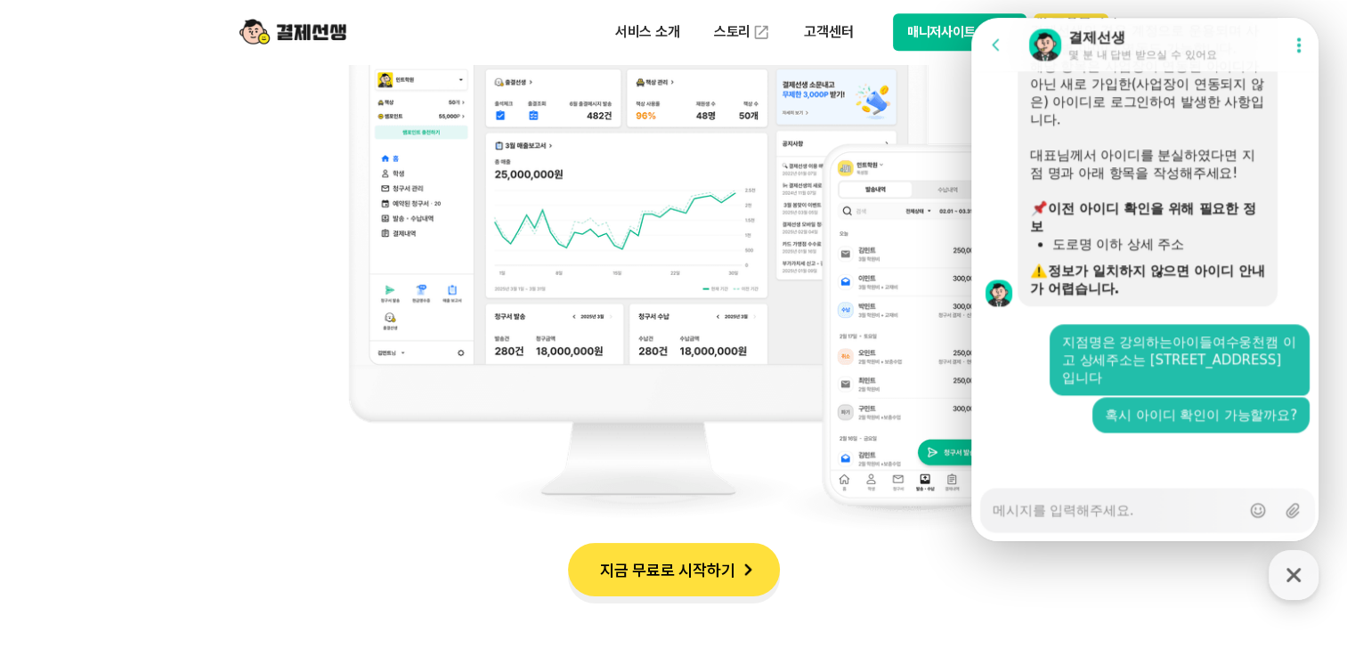
click at [636, 492] on img at bounding box center [673, 273] width 721 height 570
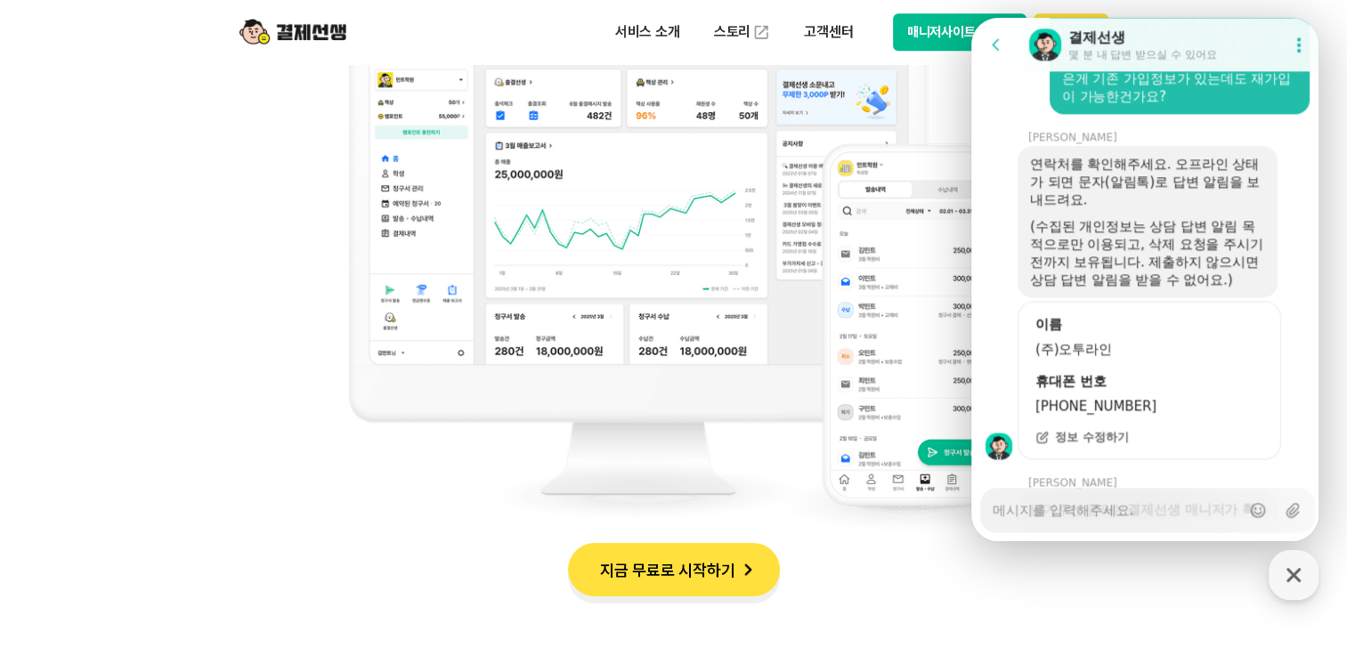
scroll to position [1916, 0]
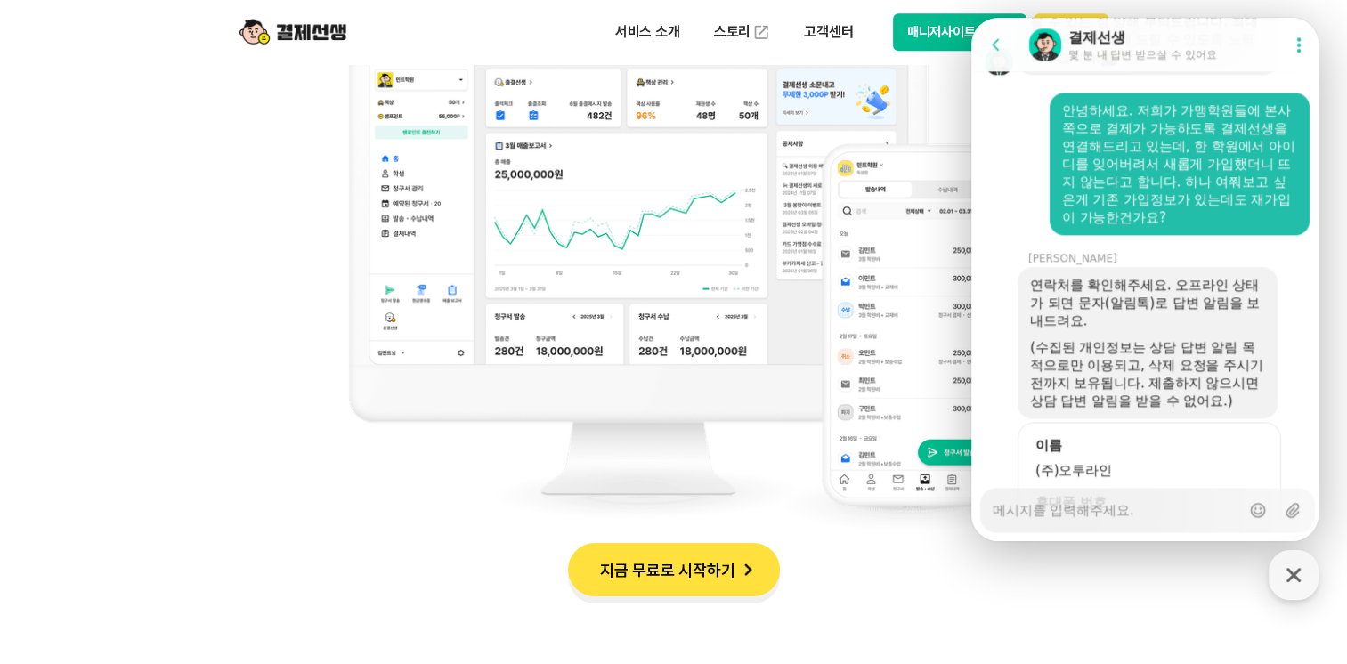
click at [1129, 515] on textarea "Messenger Input Textarea" at bounding box center [1115, 504] width 247 height 30
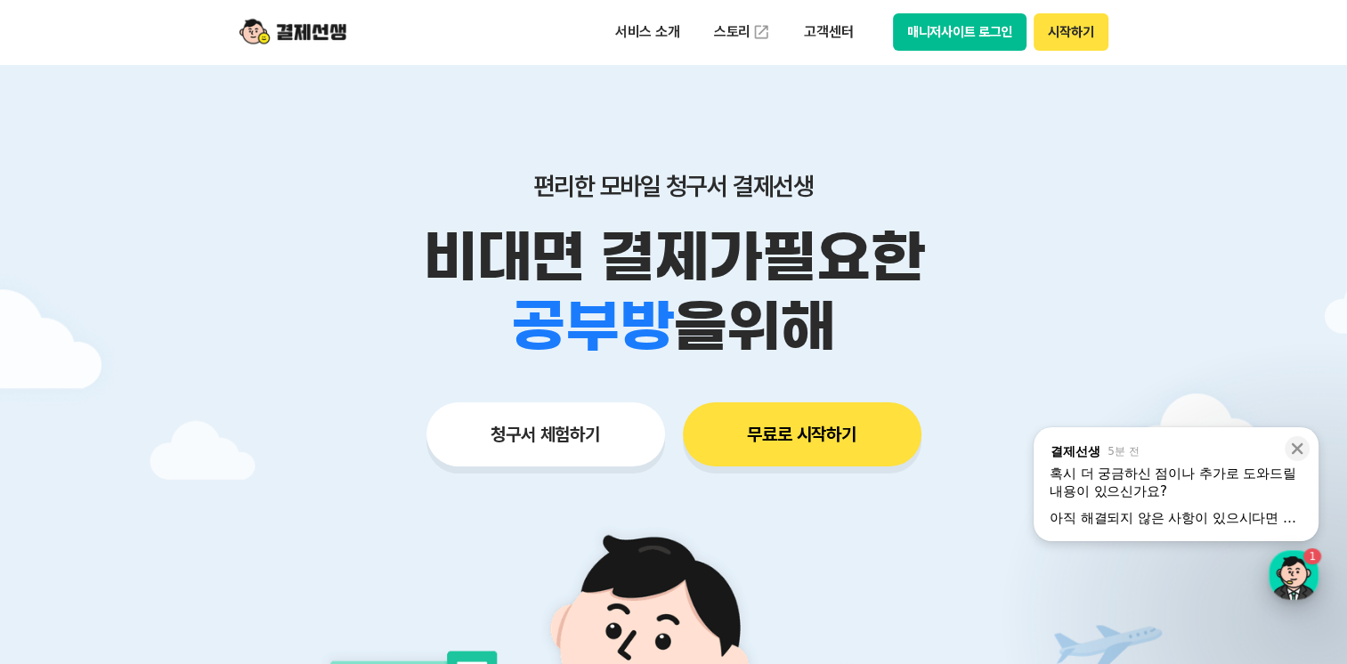
click at [1284, 577] on div "button" at bounding box center [1293, 575] width 50 height 50
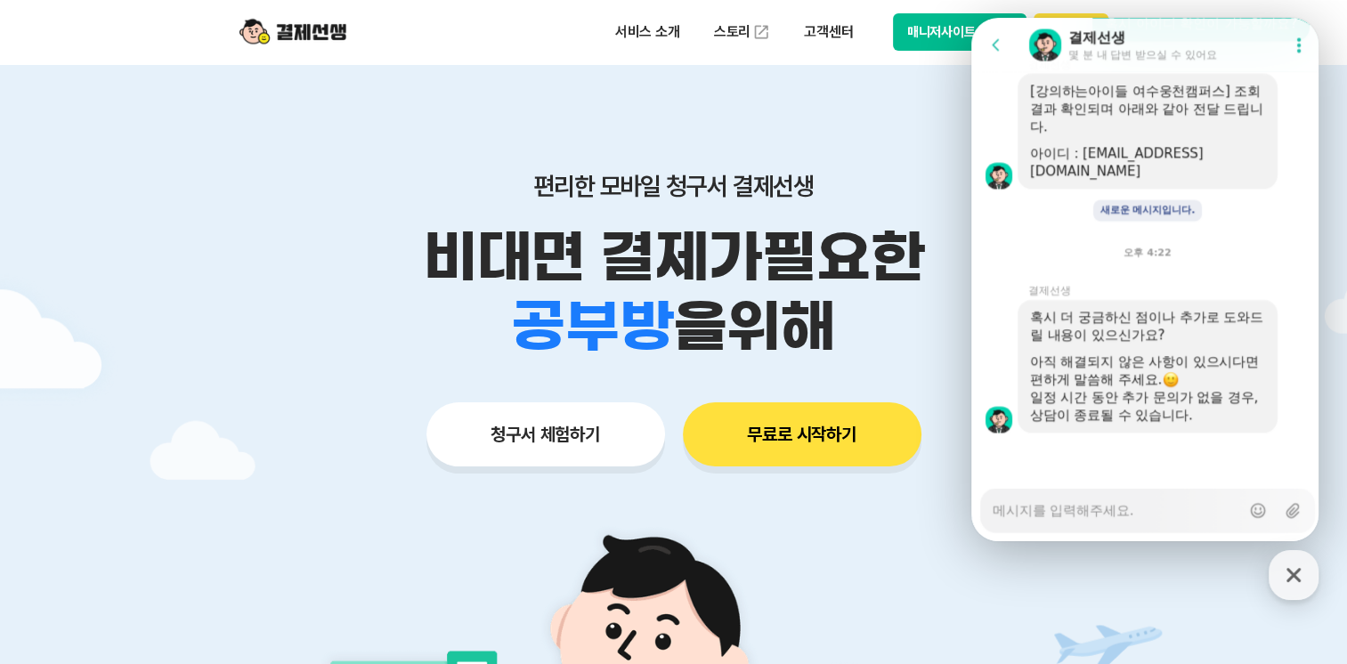
scroll to position [356, 0]
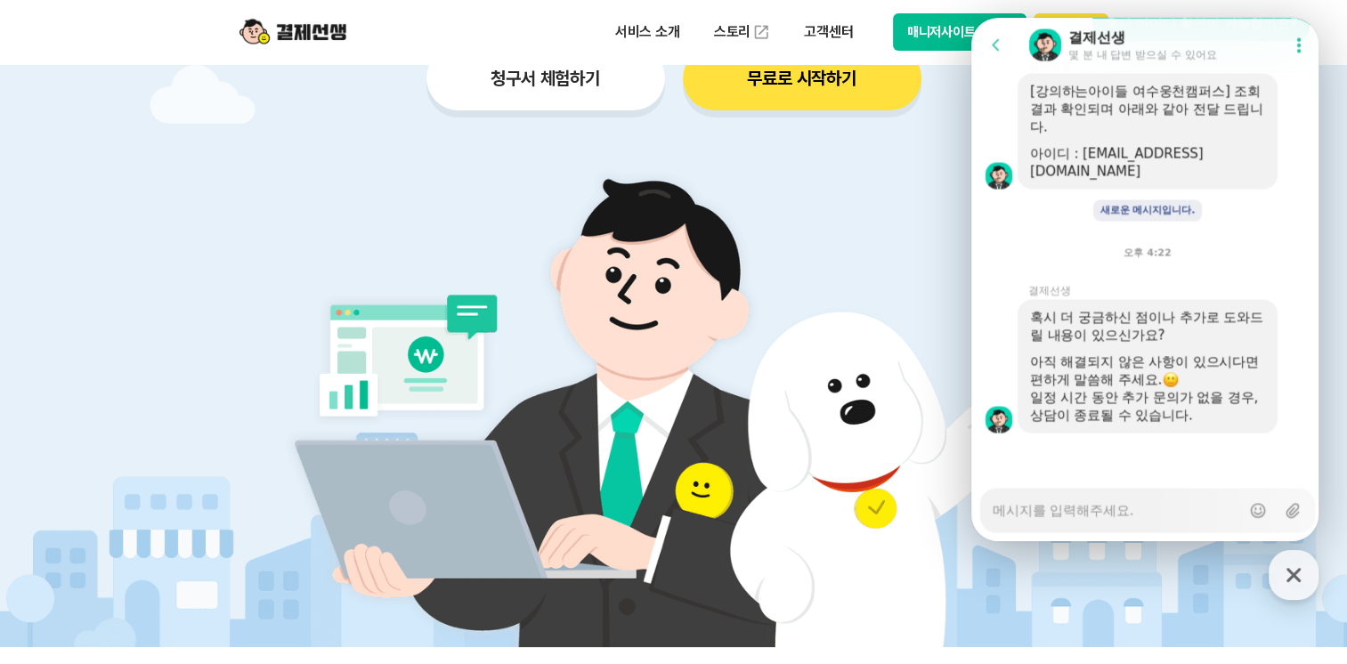
click at [1131, 518] on textarea "Messenger Input Textarea" at bounding box center [1115, 504] width 247 height 30
type textarea "x"
type textarea "ㄴ"
type textarea "x"
type textarea "네"
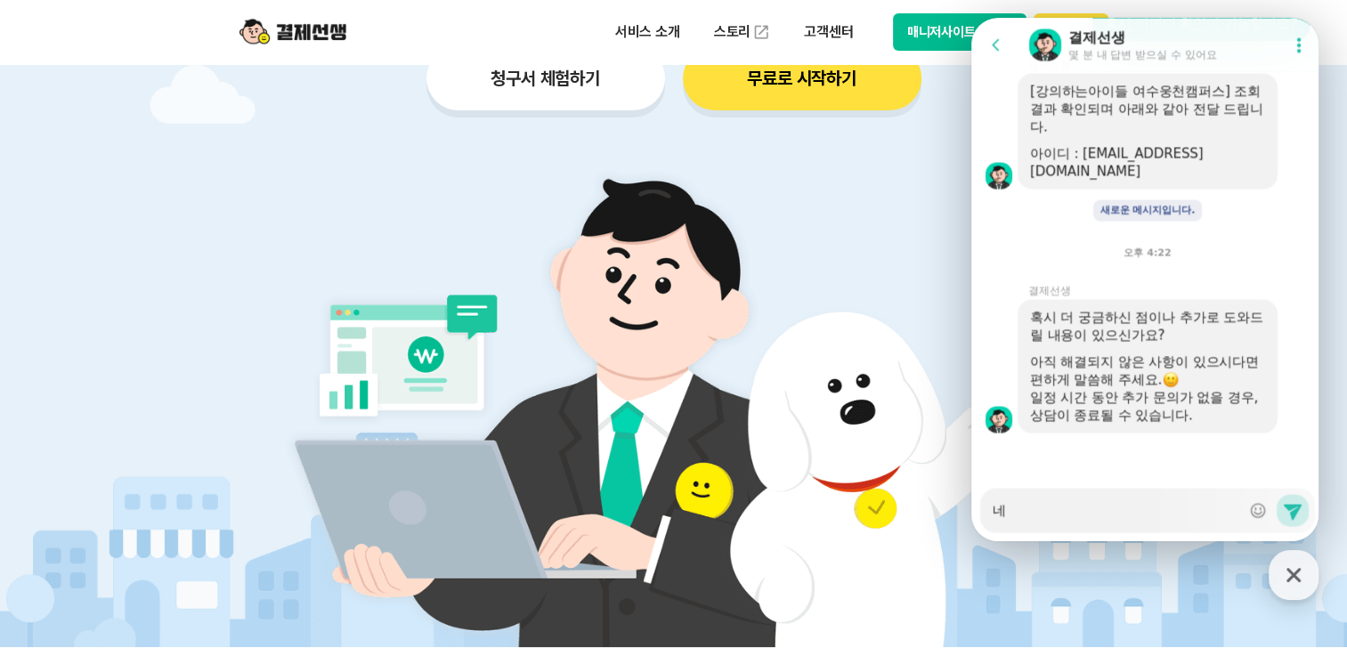
type textarea "x"
type textarea "[DEMOGRAPHIC_DATA]"
type textarea "x"
type textarea "[DEMOGRAPHIC_DATA]"
type textarea "x"
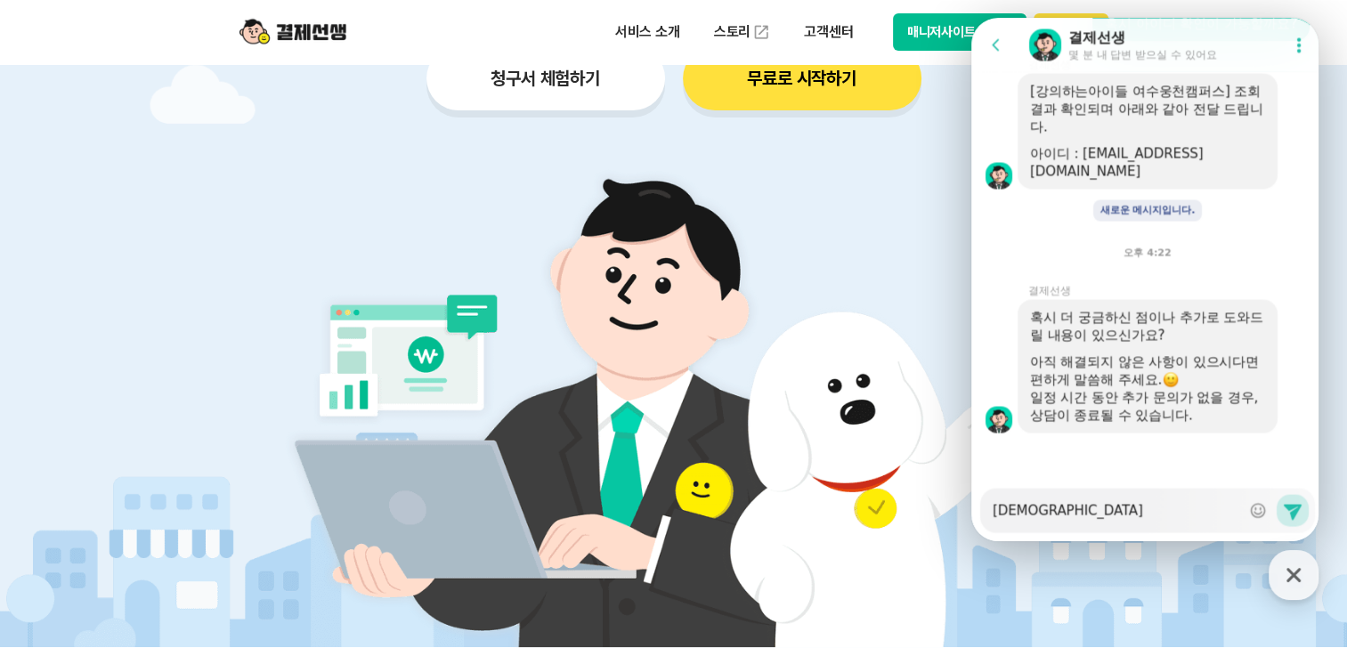
type textarea "넵 ㅈ"
type textarea "x"
type textarea "[DEMOGRAPHIC_DATA] 제"
type textarea "x"
type textarea "[PERSON_NAME]"
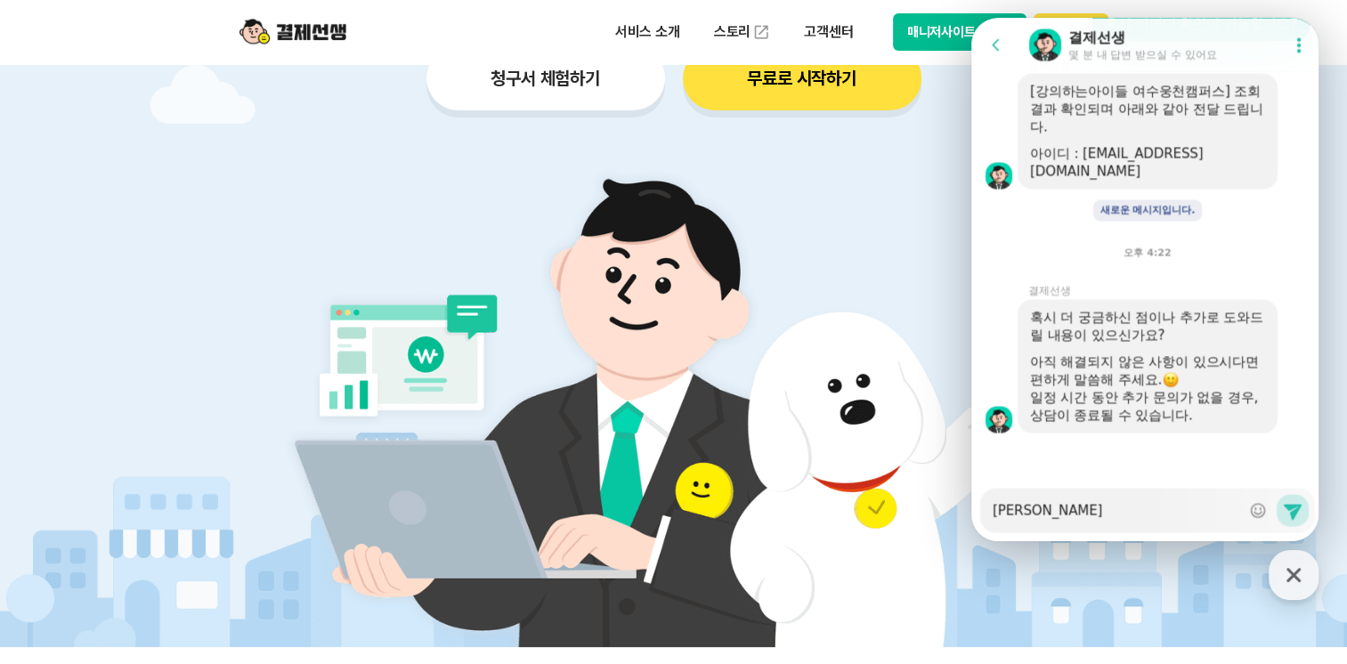
type textarea "x"
type textarea "넵 제가"
type textarea "x"
type textarea "넵 제가"
type textarea "x"
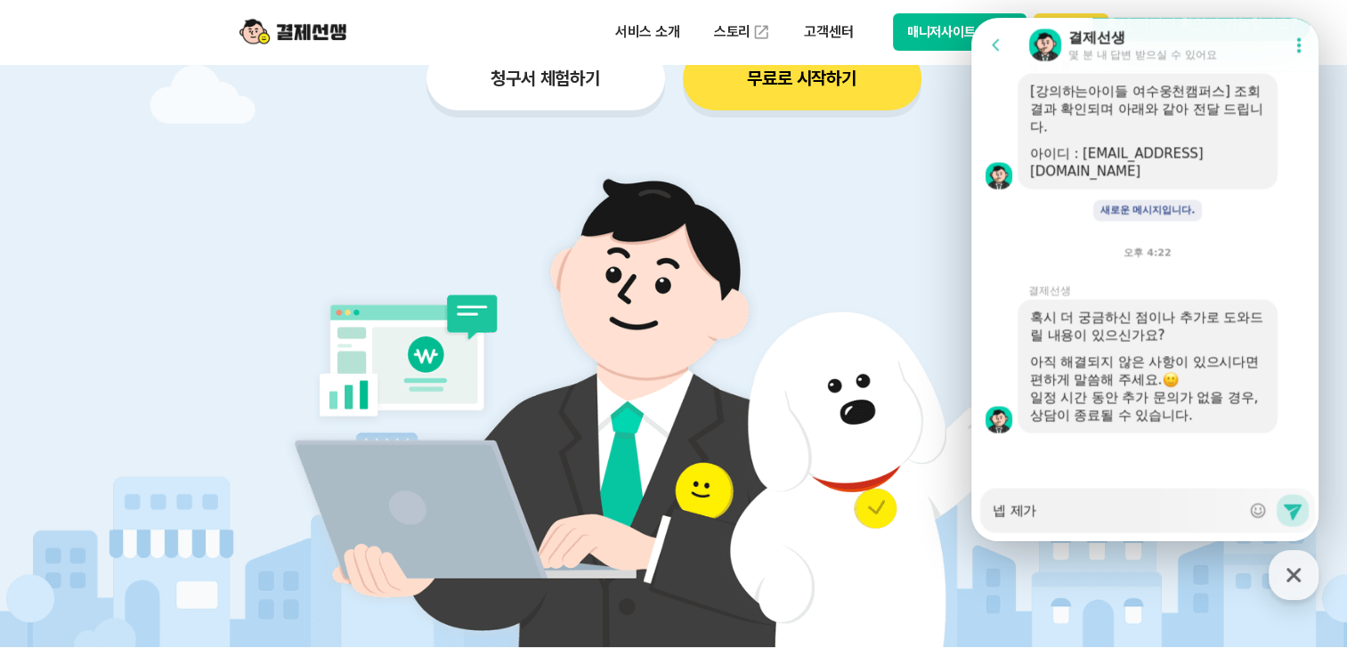
type textarea "[PERSON_NAME] 제가 ㅇ"
type textarea "x"
type textarea "[PERSON_NAME] 제가 오"
type textarea "x"
type textarea "[PERSON_NAME] 제가 옽"
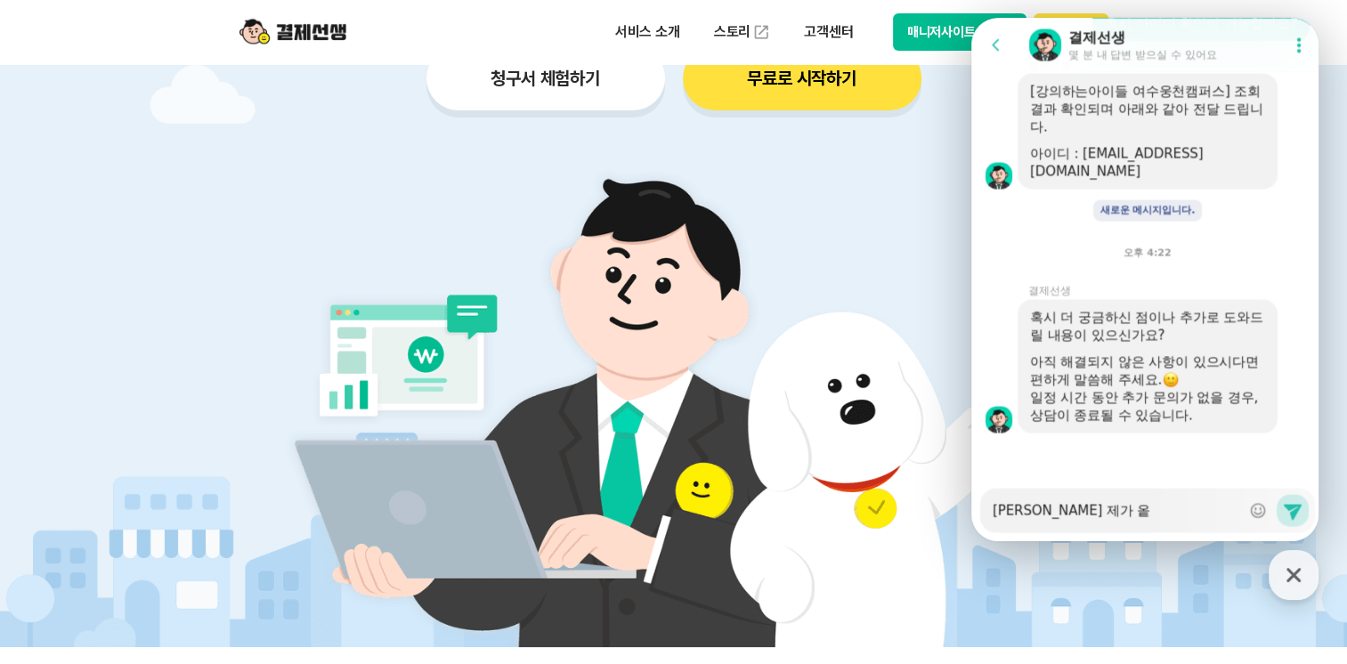
type textarea "x"
type textarea "[DEMOGRAPHIC_DATA] 제가 오투"
type textarea "x"
type textarea "[DEMOGRAPHIC_DATA] 제가 오툴"
type textarea "x"
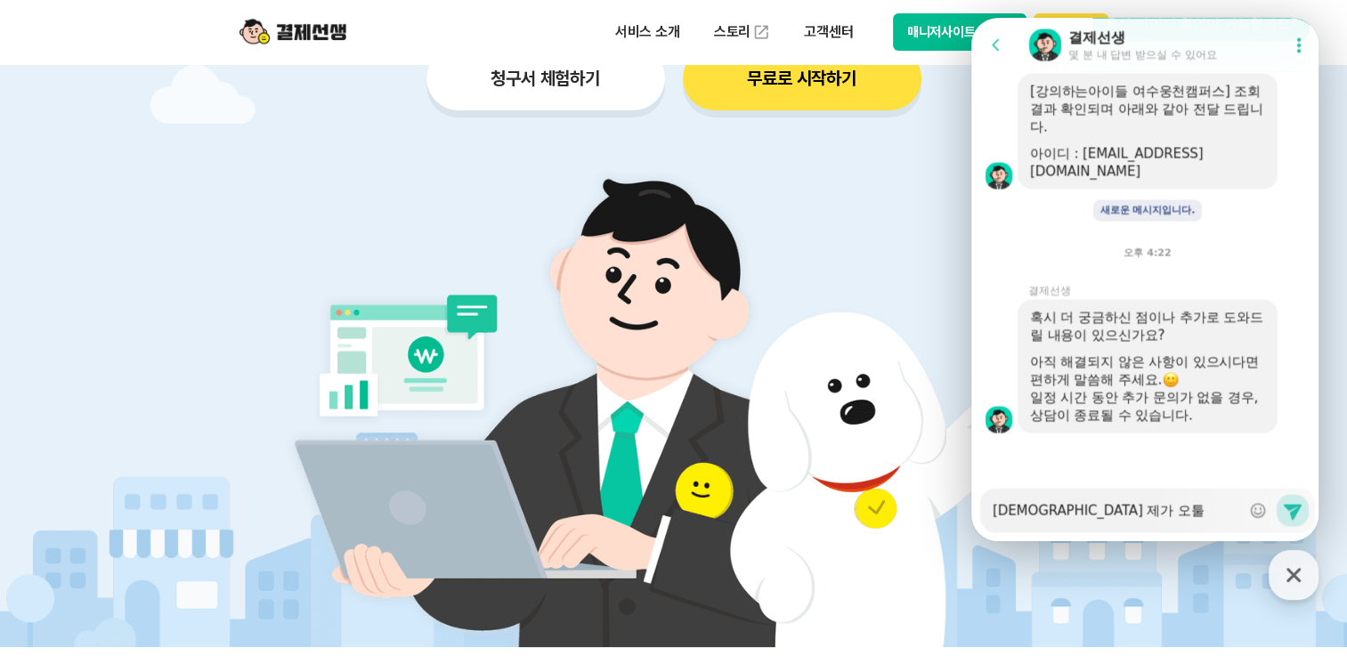
type textarea "[DEMOGRAPHIC_DATA] 제가 오투라"
type textarea "x"
type textarea "[PERSON_NAME] 제가 오투랑"
type textarea "x"
type textarea "[DEMOGRAPHIC_DATA] 제가 오투라이"
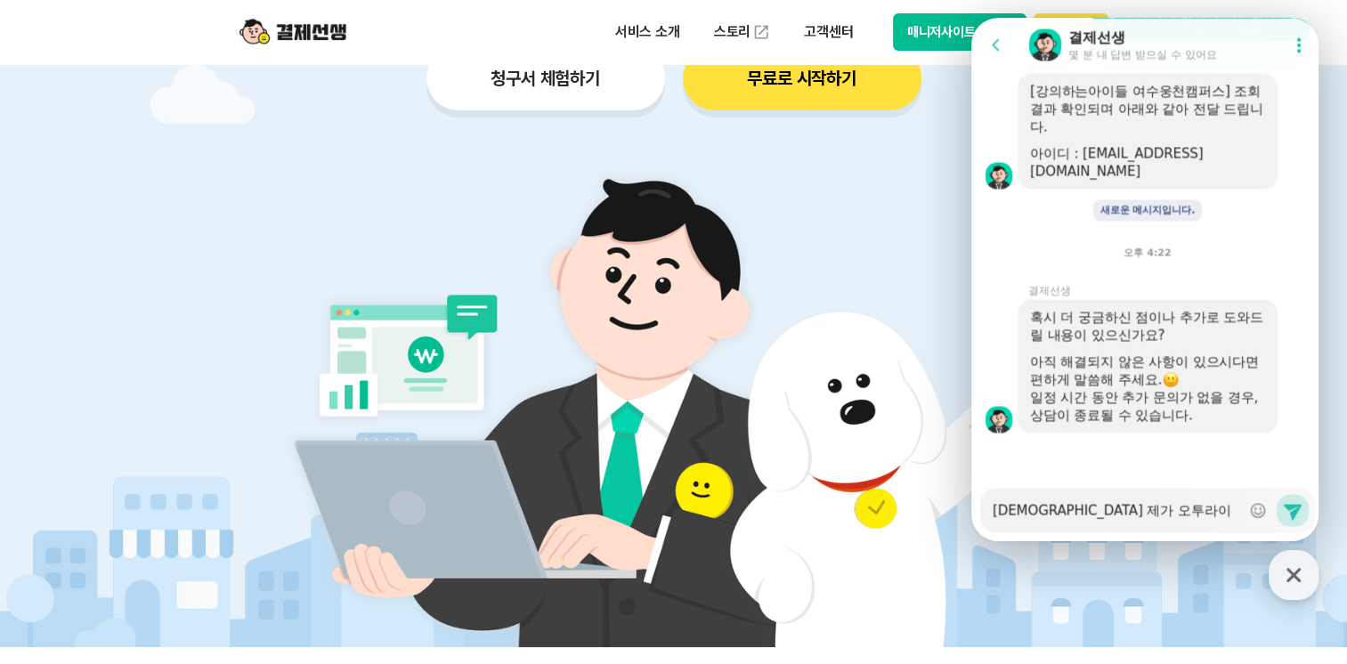
type textarea "x"
type textarea "[PERSON_NAME] 제가 오투라인ㅇ"
type textarea "x"
type textarea "[PERSON_NAME] 제가 오투라인으"
type textarea "x"
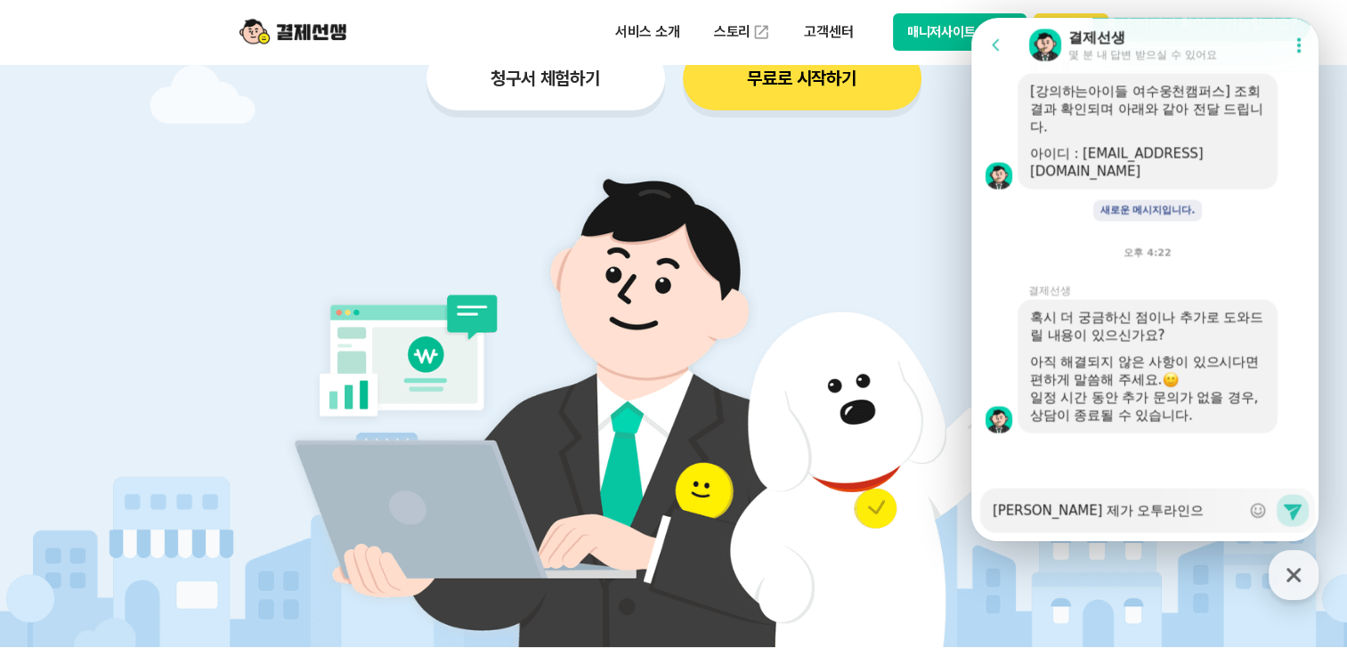
type textarea "[DEMOGRAPHIC_DATA] 제가 오투라인을"
type textarea "x"
type textarea "[DEMOGRAPHIC_DATA] 제가 오투라인을"
type textarea "x"
type textarea "[DEMOGRAPHIC_DATA] 제가 오투라인을 ㅇ"
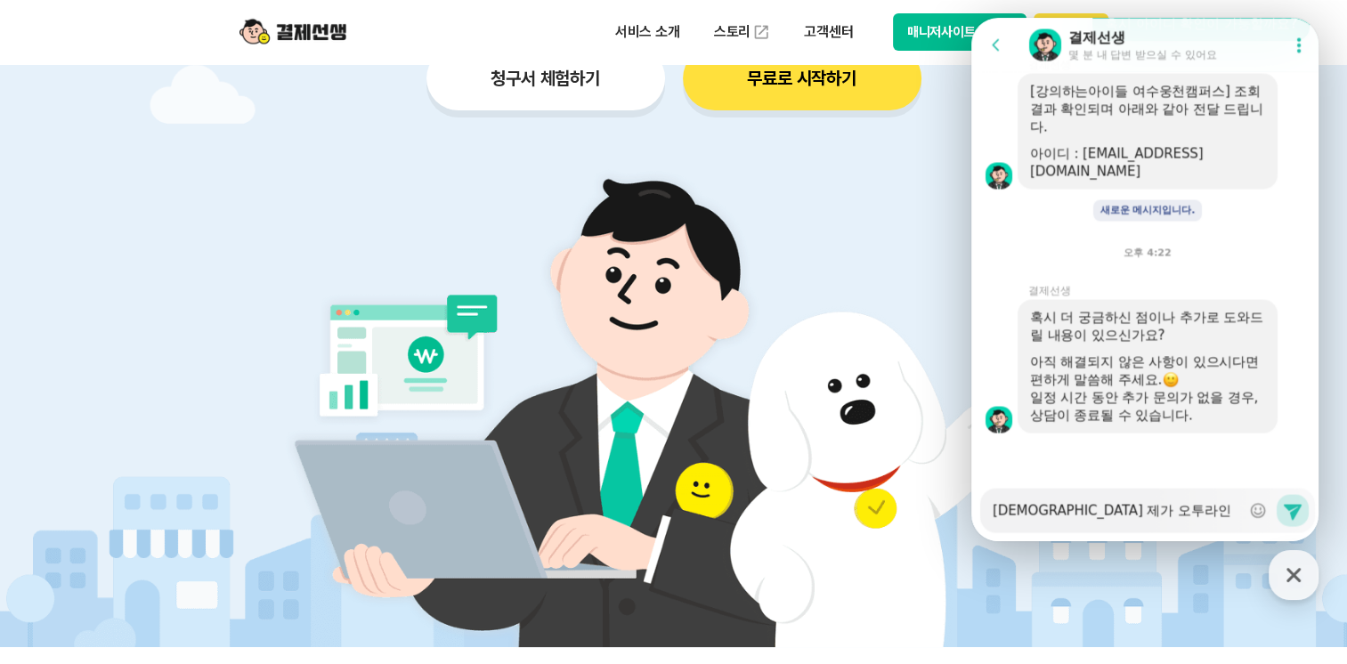
type textarea "x"
type textarea "[DEMOGRAPHIC_DATA] 제가 오투라인을 여"
type textarea "x"
type textarea "[DEMOGRAPHIC_DATA] 제가 오투라인을 연"
type textarea "x"
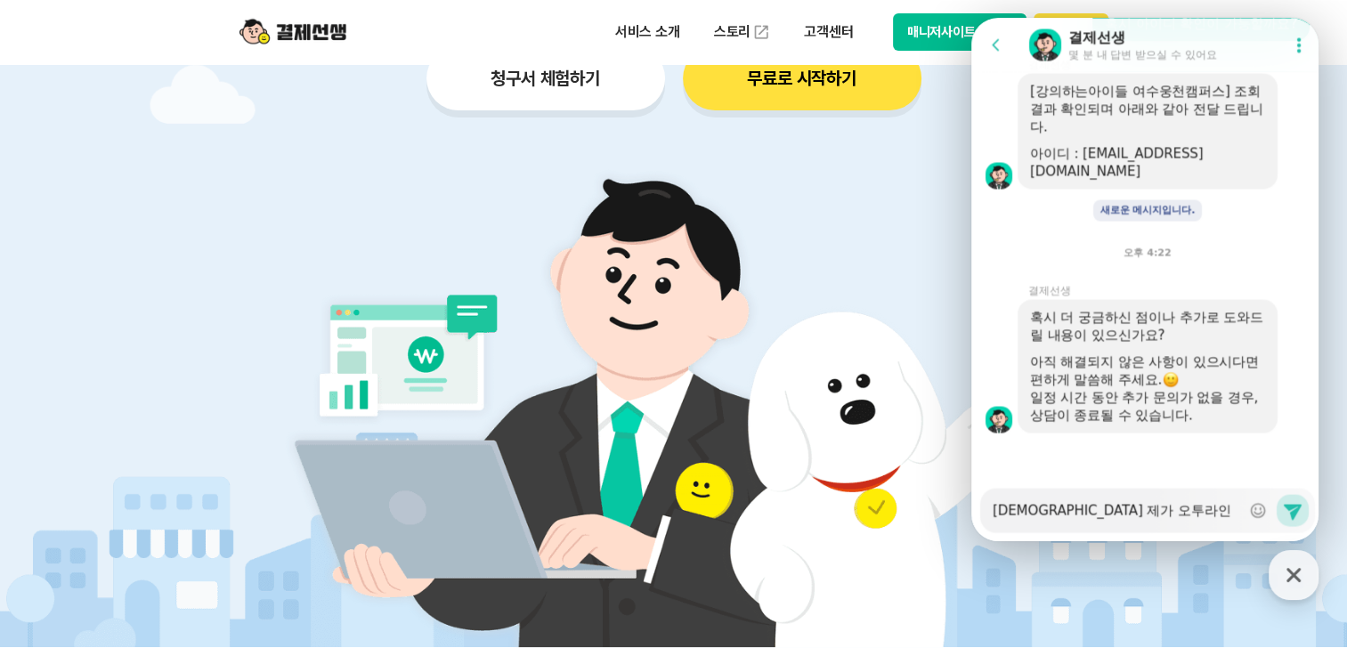
type textarea "[DEMOGRAPHIC_DATA] 제가 오투라인을 연ㄱ"
type textarea "x"
type textarea "[DEMOGRAPHIC_DATA] 제가 오투라인을 연겨"
type textarea "x"
type textarea "[DEMOGRAPHIC_DATA] 제가 오투라인을 연결"
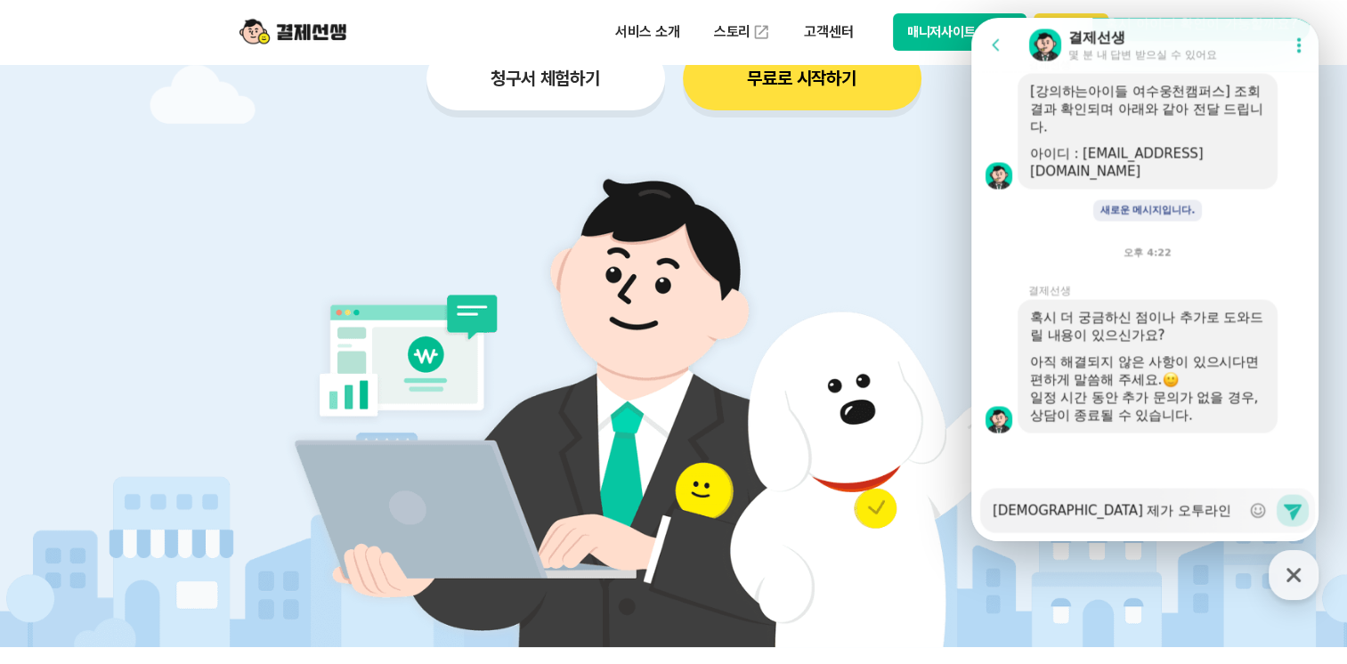
type textarea "x"
type textarea "[DEMOGRAPHIC_DATA] 제가 오투라인을 연결ㅇ"
type textarea "x"
type textarea "[DEMOGRAPHIC_DATA] 제가 오투라인을 연결으"
type textarea "x"
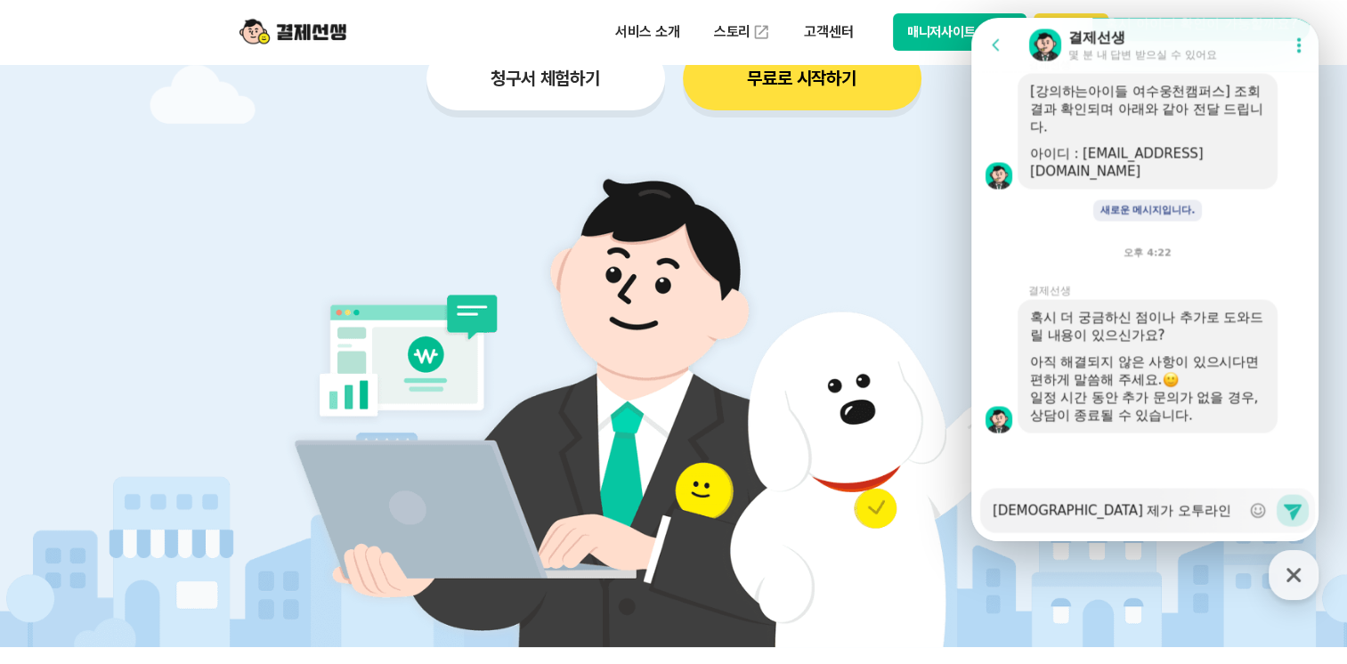
type textarea "[DEMOGRAPHIC_DATA] 제가 오투라인을 연결을"
type textarea "x"
type textarea "[DEMOGRAPHIC_DATA] 제가 오투라인을 연결을 ㅎ"
type textarea "x"
type textarea "[PERSON_NAME] 제가 오투라인을 연결을 해"
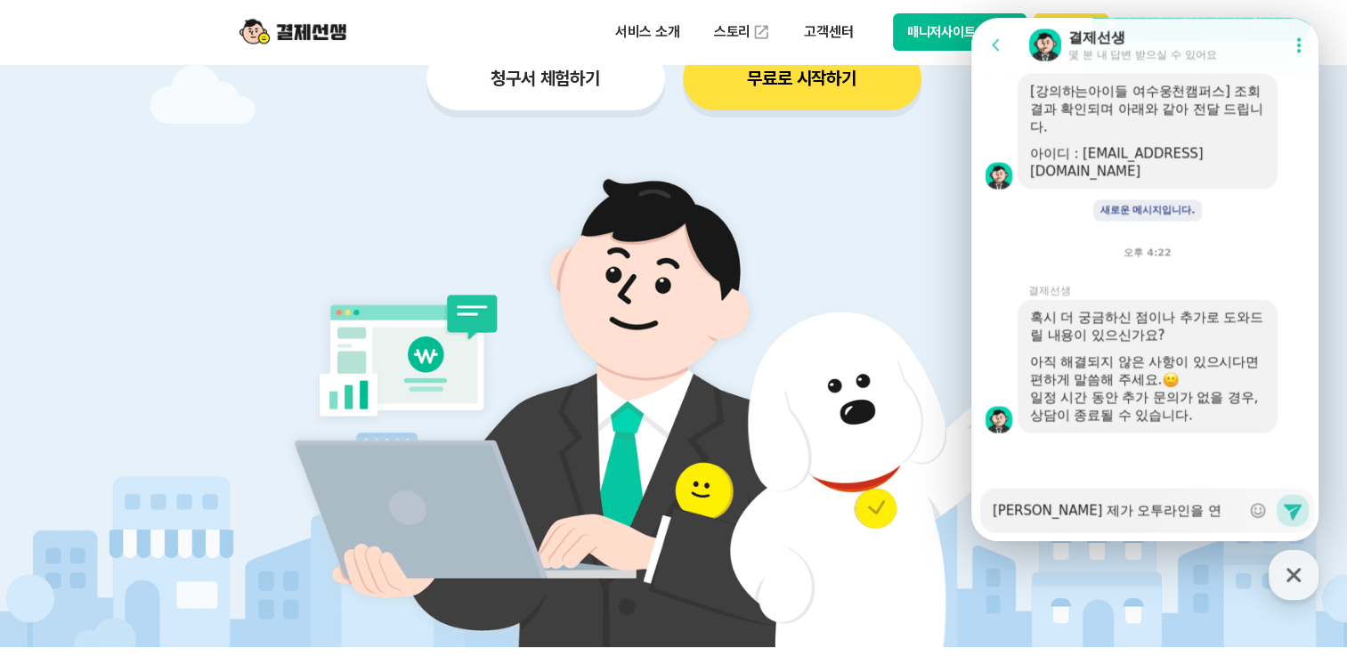
type textarea "x"
type textarea "[DEMOGRAPHIC_DATA] 제가 오투라인을 연결을 핻"
type textarea "x"
type textarea "[PERSON_NAME] 제가 오투라인을 연결을 해드"
type textarea "x"
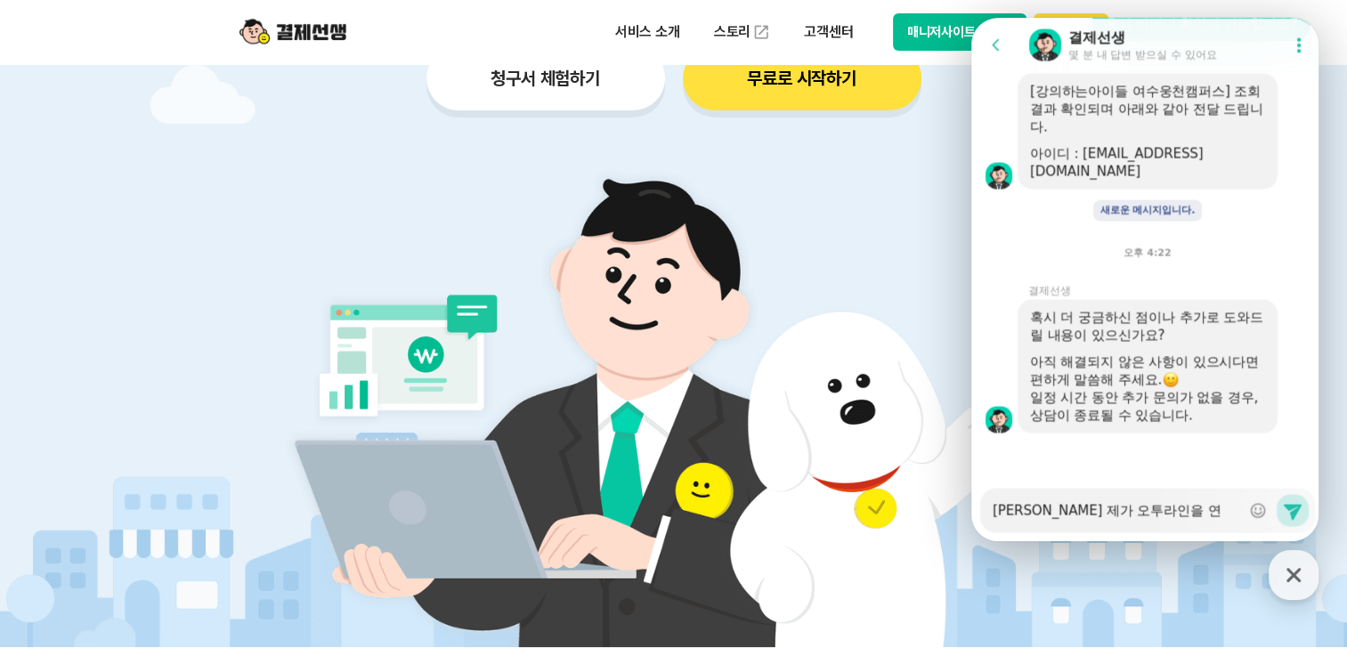
type textarea "[DEMOGRAPHIC_DATA] 제가 오투라인을 연결을 해들"
type textarea "x"
type textarea "[DEMOGRAPHIC_DATA] 제가 오투라인을 연결을 해드려"
type textarea "x"
type textarea "[DEMOGRAPHIC_DATA] 제가 오투라인을 연결을 해드렸"
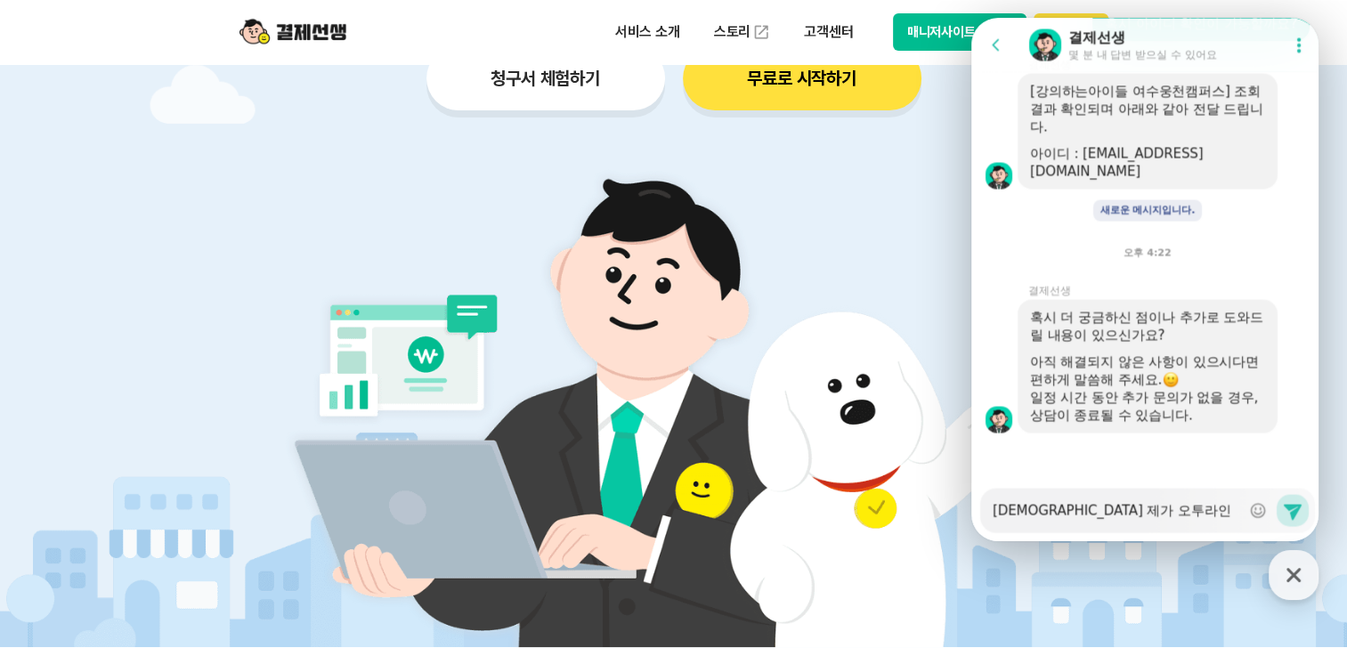
type textarea "x"
type textarea "[DEMOGRAPHIC_DATA] 제가 오투라인을 연결을 해드렸ㄴ"
type textarea "x"
type textarea "[PERSON_NAME] 제가 오투라인을 연결을 해드렸느"
type textarea "x"
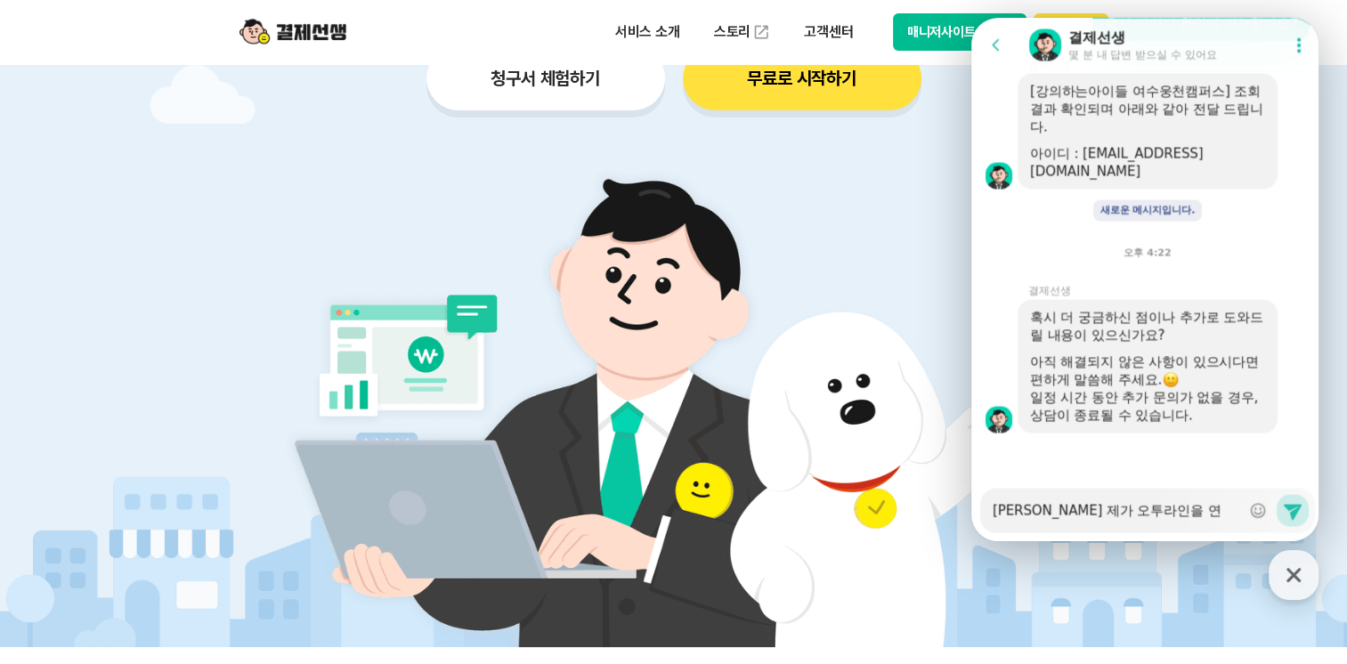
type textarea "[DEMOGRAPHIC_DATA] 제가 오투라인을 연결을 해드렸는"
type textarea "x"
type textarea "[DEMOGRAPHIC_DATA] 제가 오투라인을 연결을 해드렸는ㄷ"
type textarea "x"
type textarea "[PERSON_NAME] 제가 오투라인을 연결을 해드렸는데"
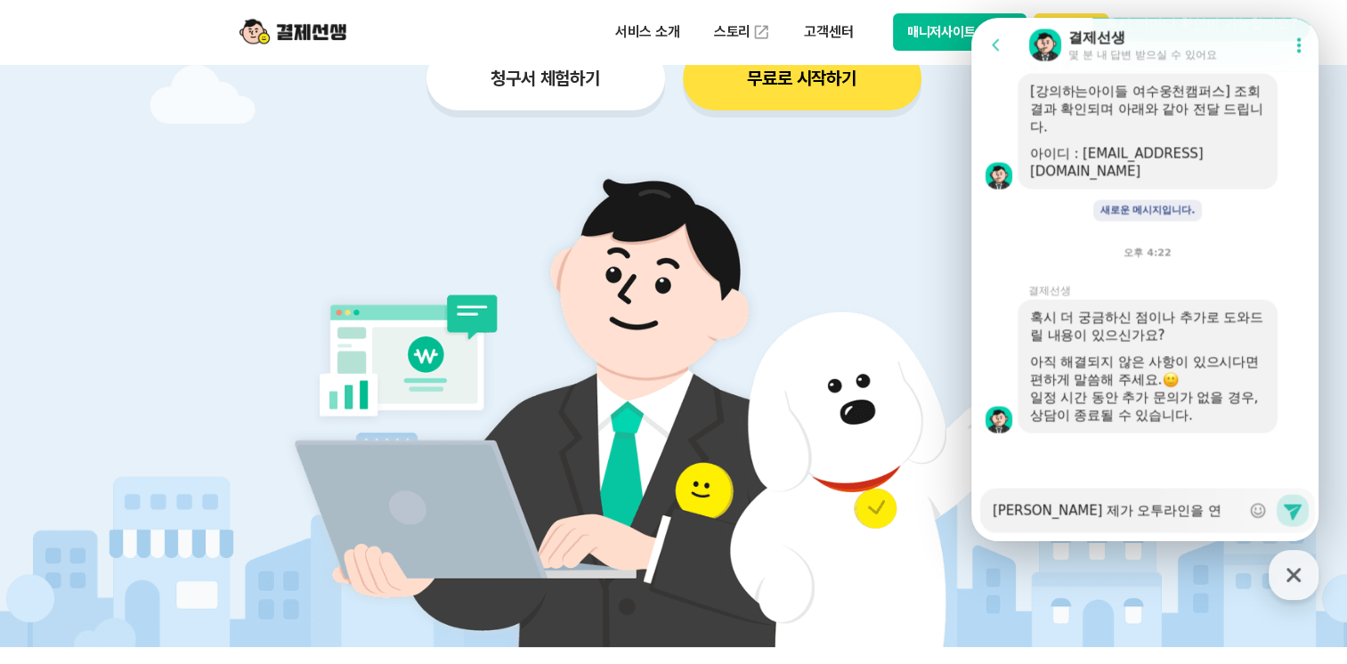
type textarea "x"
type textarea "[PERSON_NAME] 제가 오투라인을 연결을 해드렸는데"
type textarea "x"
type textarea "[DEMOGRAPHIC_DATA] 제가 오투라인을 연결을 해드렸는데 가"
type textarea "x"
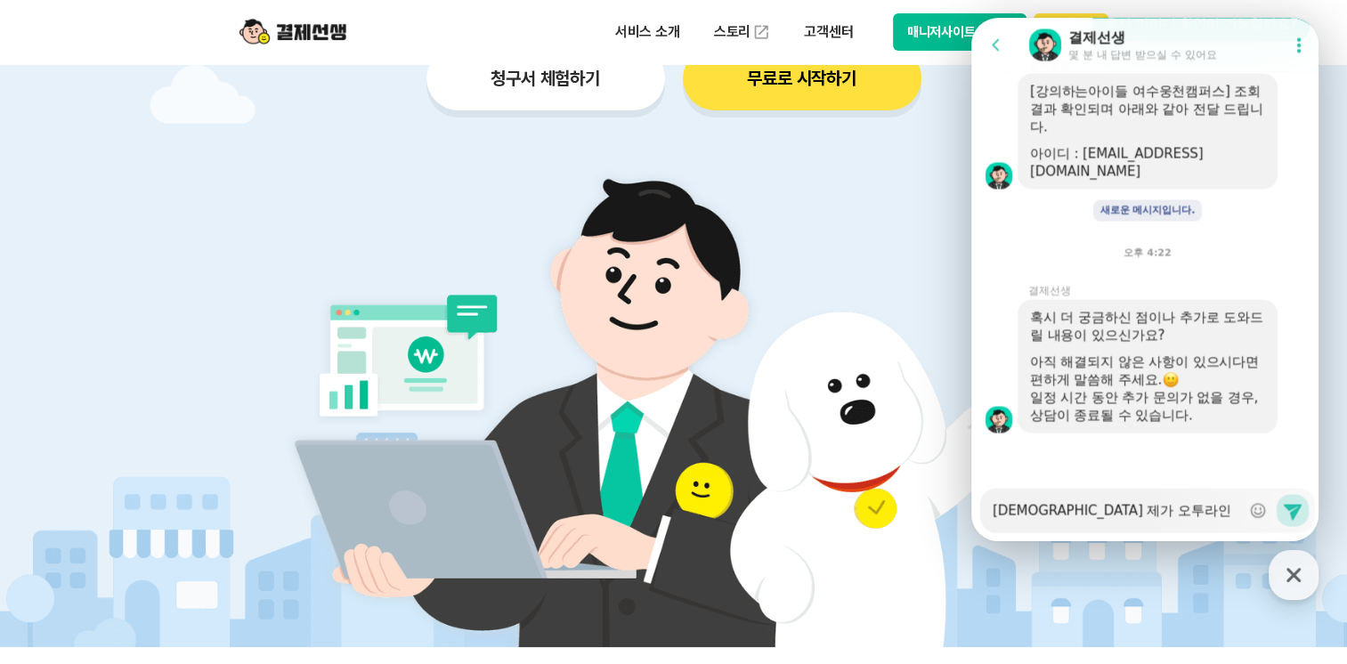
type textarea "[PERSON_NAME] 제가 오투라인을 연결을 해드렸는데 강"
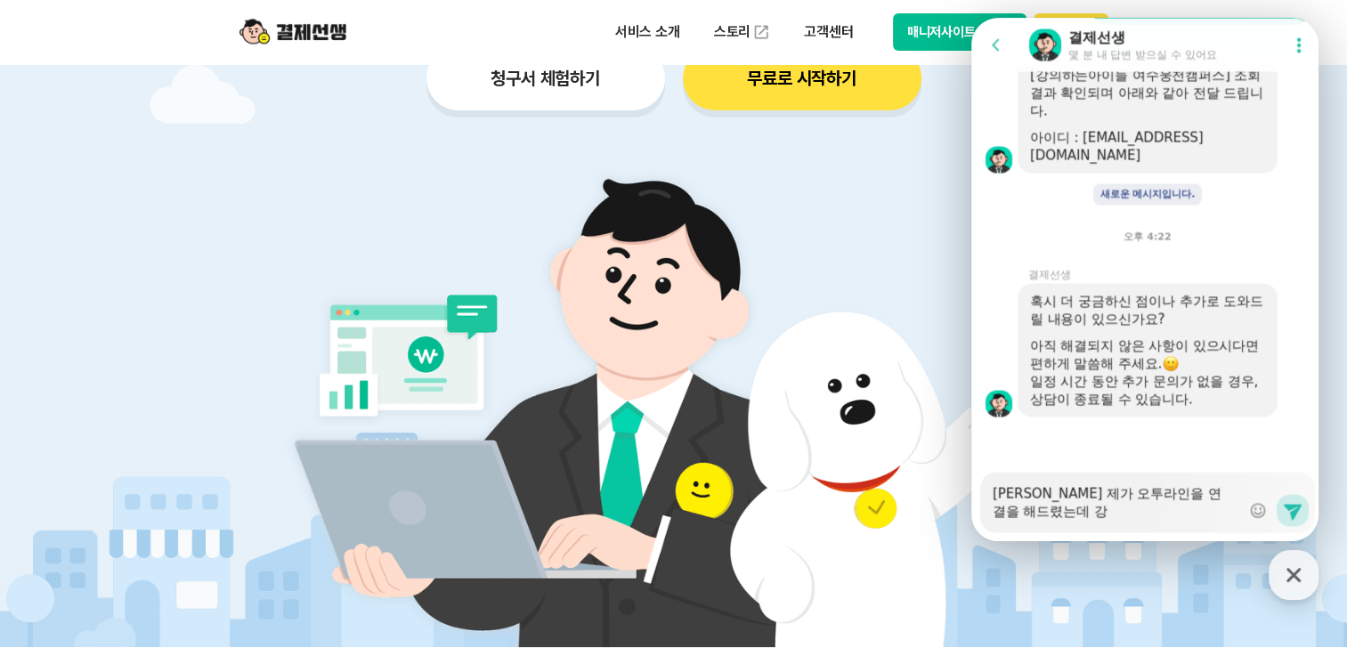
type textarea "x"
type textarea "[DEMOGRAPHIC_DATA] 제가 오투라인을 연결을 해드렸는데 강ㅇ"
type textarea "x"
type textarea "[DEMOGRAPHIC_DATA] 제가 오투라인을 연결을 해드렸는데 강아"
type textarea "x"
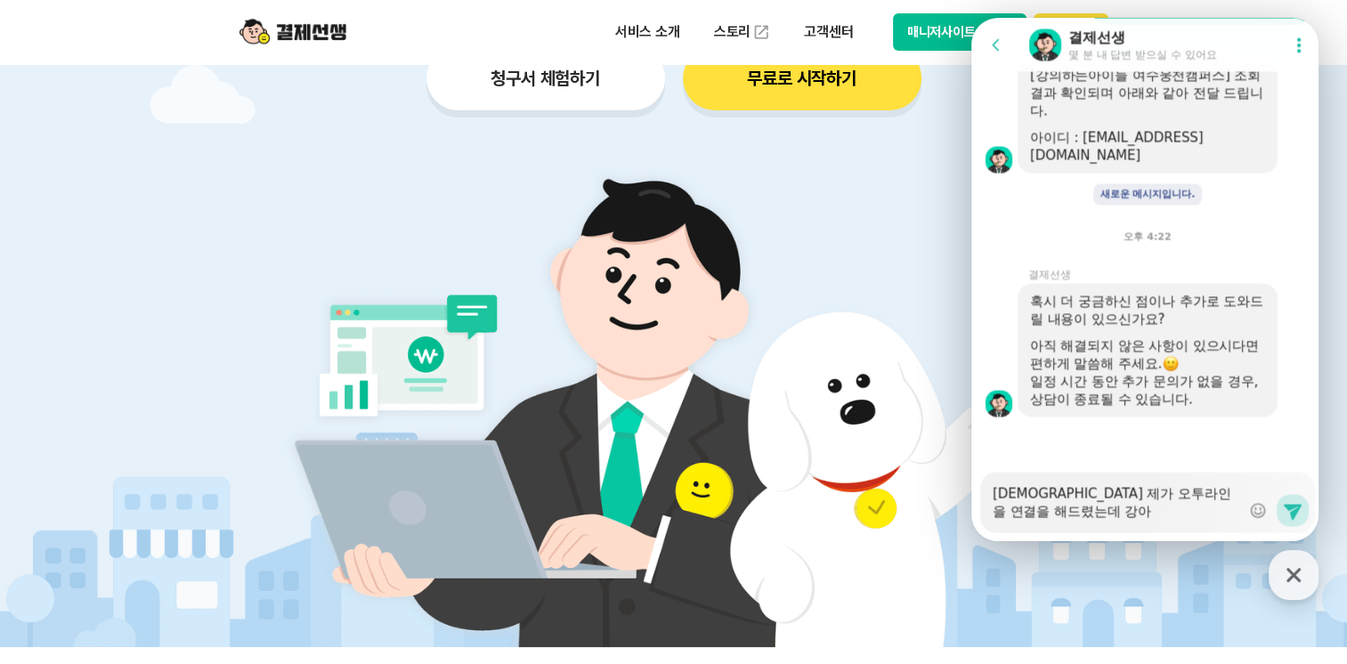
type textarea "[DEMOGRAPHIC_DATA] 제가 오투라인을 연결을 해드렸는데 강아"
type textarea "x"
type textarea "[PERSON_NAME] 제가 오투라인을 연결을 해드렸는데 강아 ㅇ"
type textarea "x"
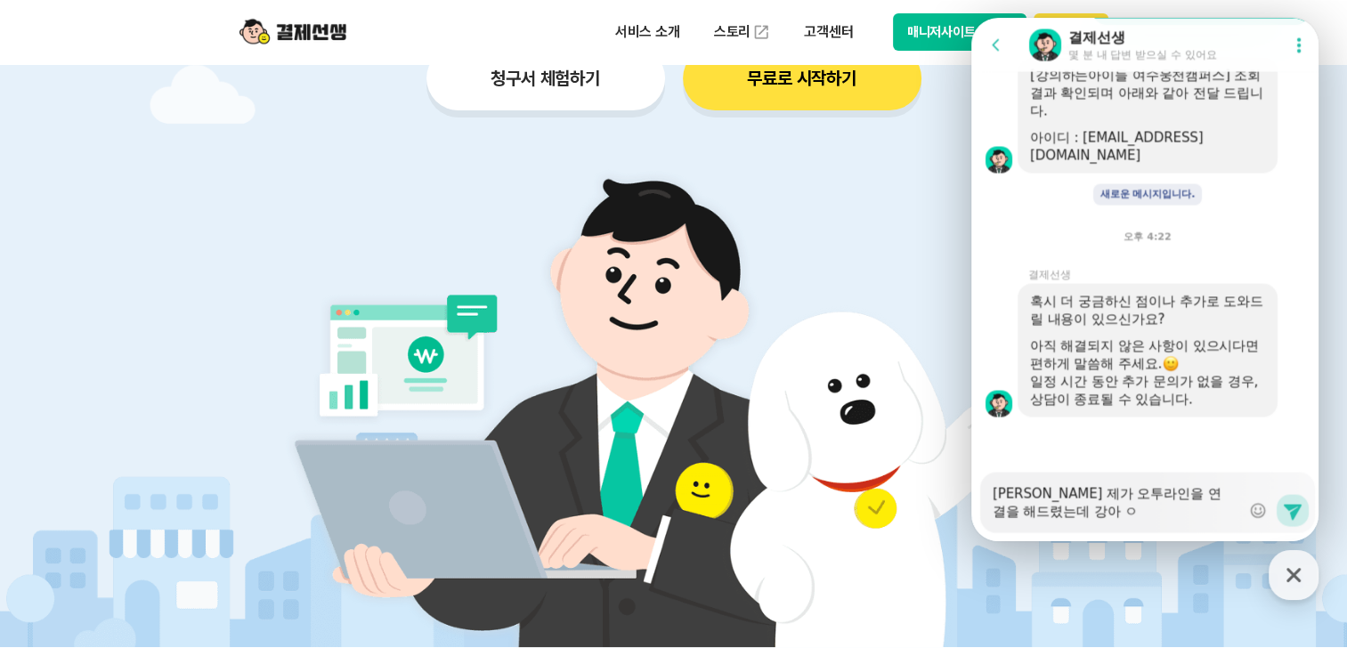
type textarea "[DEMOGRAPHIC_DATA] 제가 오투라인을 연결을 해드렸는데 강아 여"
type textarea "x"
type textarea "[DEMOGRAPHIC_DATA] 제가 오투라인을 연결을 해드렸는데 강아 엿"
type textarea "x"
type textarea "[DEMOGRAPHIC_DATA] 제가 오투라인을 연결을 해드렸는데 강아 여수"
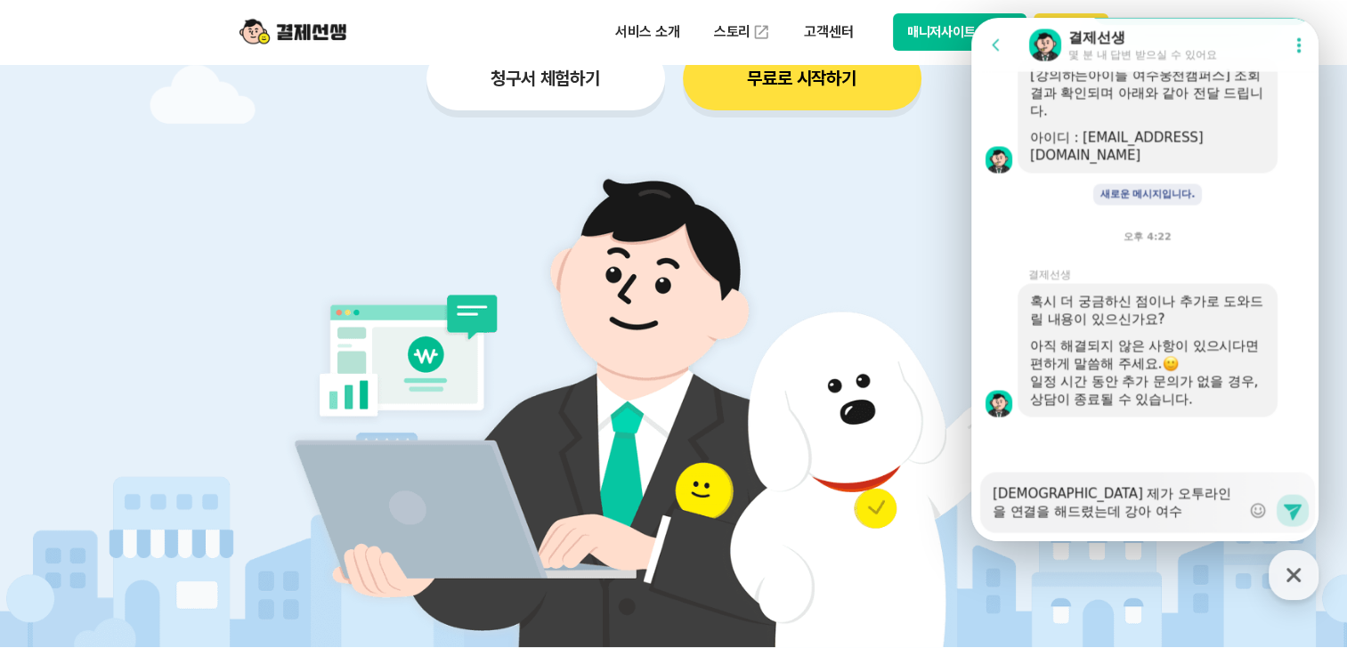
type textarea "x"
type textarea "[DEMOGRAPHIC_DATA] 제가 오투라인을 연결을 해드렸는데 강아 여숭"
type textarea "x"
type textarea "[DEMOGRAPHIC_DATA] 제가 오투라인을 연결을 해드렸는데 강아 여수우"
type textarea "x"
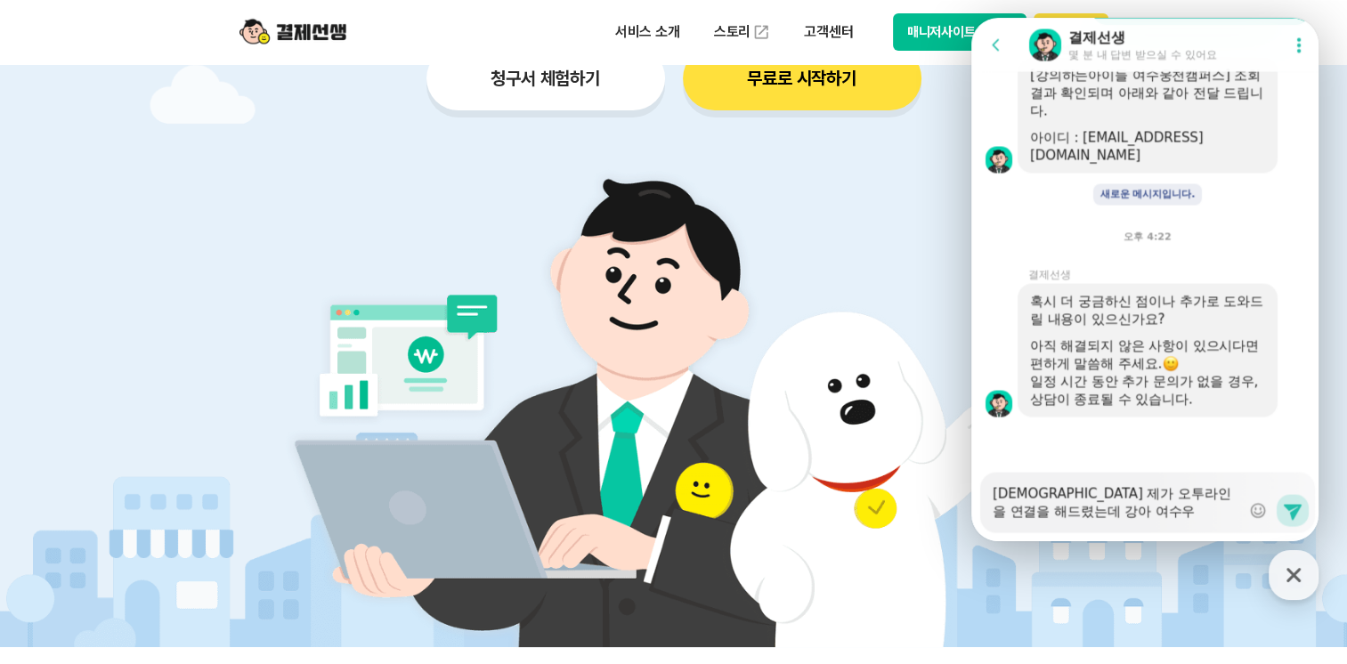
type textarea "[DEMOGRAPHIC_DATA] 제가 오투라인을 연결을 해드렸는데 강아 여수웅"
type textarea "x"
type textarea "[DEMOGRAPHIC_DATA] 제가 오투라인을 연결을 해드렸는데 강아 여수웅ㅊ"
type textarea "x"
type textarea "[DEMOGRAPHIC_DATA] 제가 오투라인을 연결을 해드렸는데 강아 여수웅처"
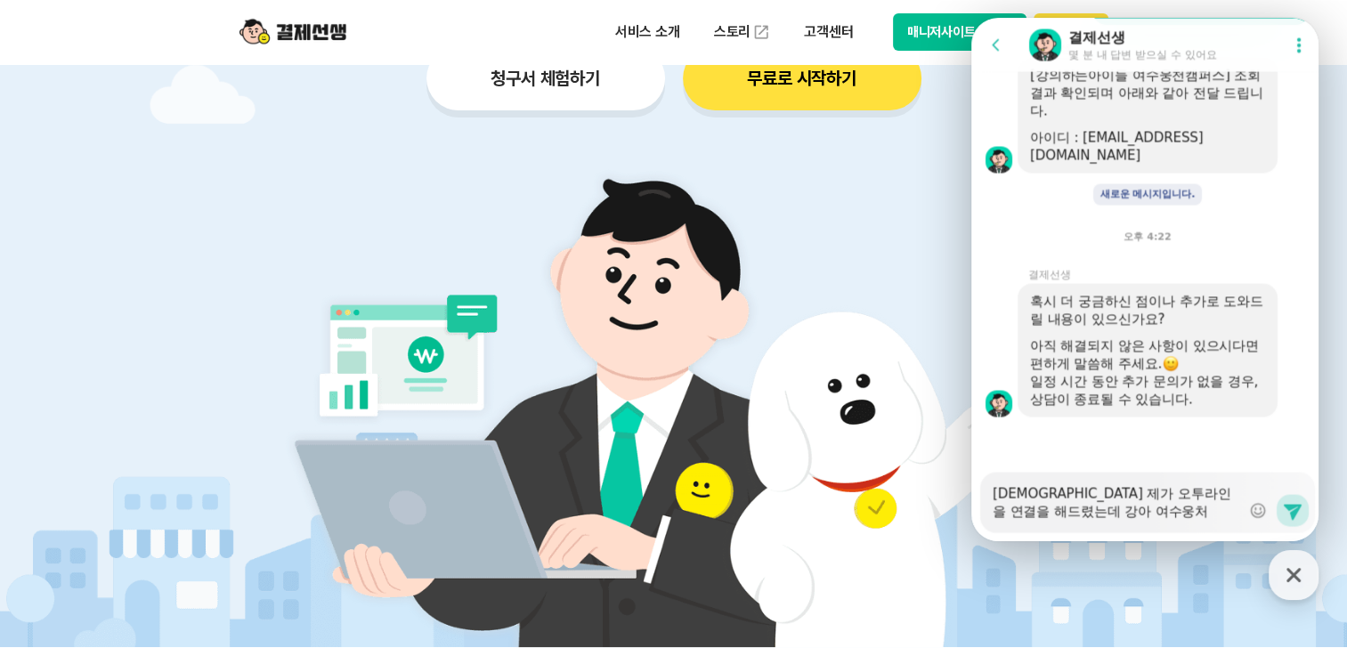
type textarea "x"
type textarea "[DEMOGRAPHIC_DATA] 제가 오투라인을 연결을 해드렸는데 강아 여수웅천"
type textarea "x"
type textarea "[DEMOGRAPHIC_DATA] 제가 오투라인을 연결을 해드렸는데 강아 여수웅천"
type textarea "x"
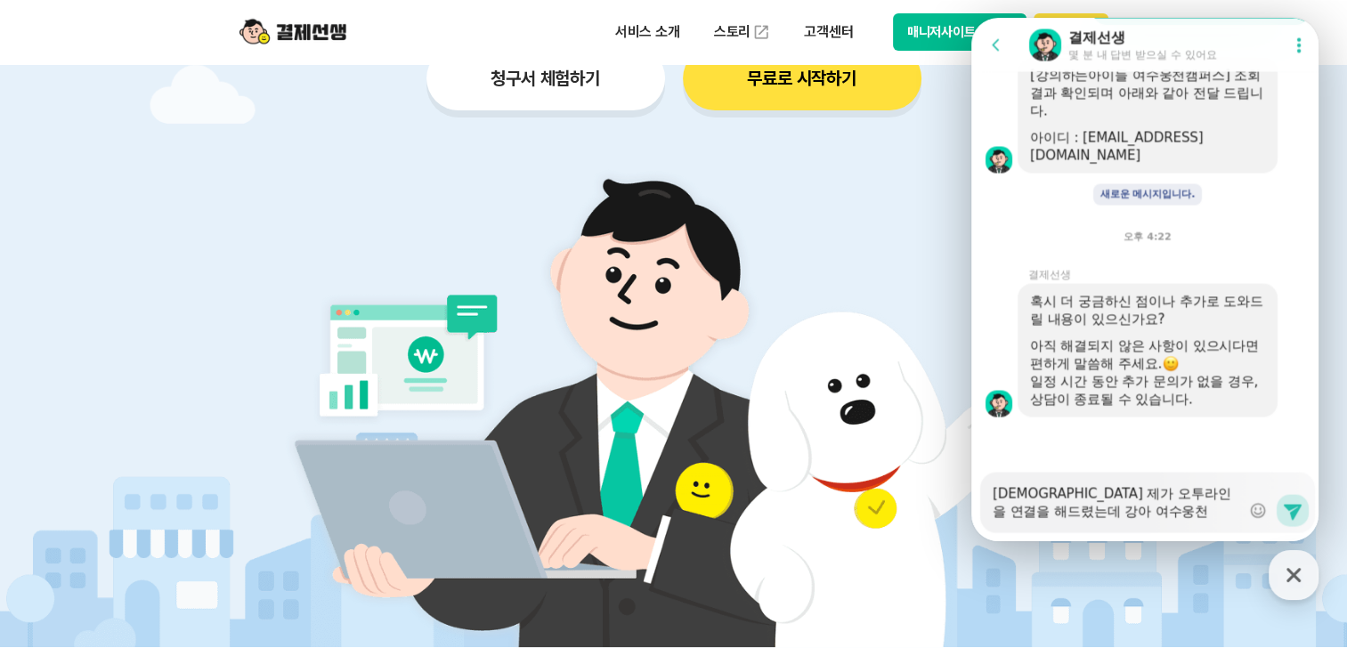
type textarea "[DEMOGRAPHIC_DATA] 제가 오투라인을 연결을 해드렸는데 강아 여수웅천 ㅇ"
type textarea "x"
type textarea "[DEMOGRAPHIC_DATA] 제가 오투라인을 연결을 해드렸는데 강아 여수웅천 우"
type textarea "x"
type textarea "[DEMOGRAPHIC_DATA] 제가 오투라인을 연결을 해드렸는데 강아 여수웅천 워"
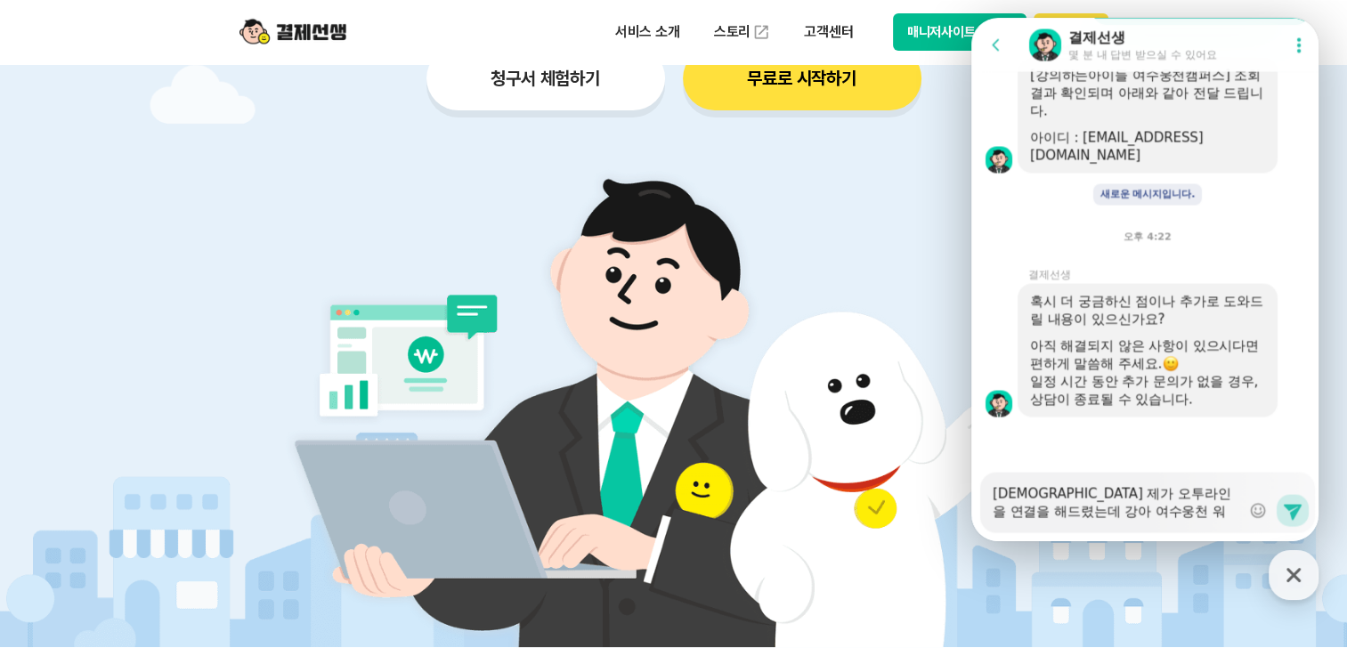
type textarea "x"
type textarea "[DEMOGRAPHIC_DATA] 제가 오투라인을 연결을 해드렸는데 강아 여수웅천 원"
type textarea "x"
type textarea "[DEMOGRAPHIC_DATA] 제가 오투라인을 연결을 해드렸는데 강아 여수웅천 웑"
type textarea "x"
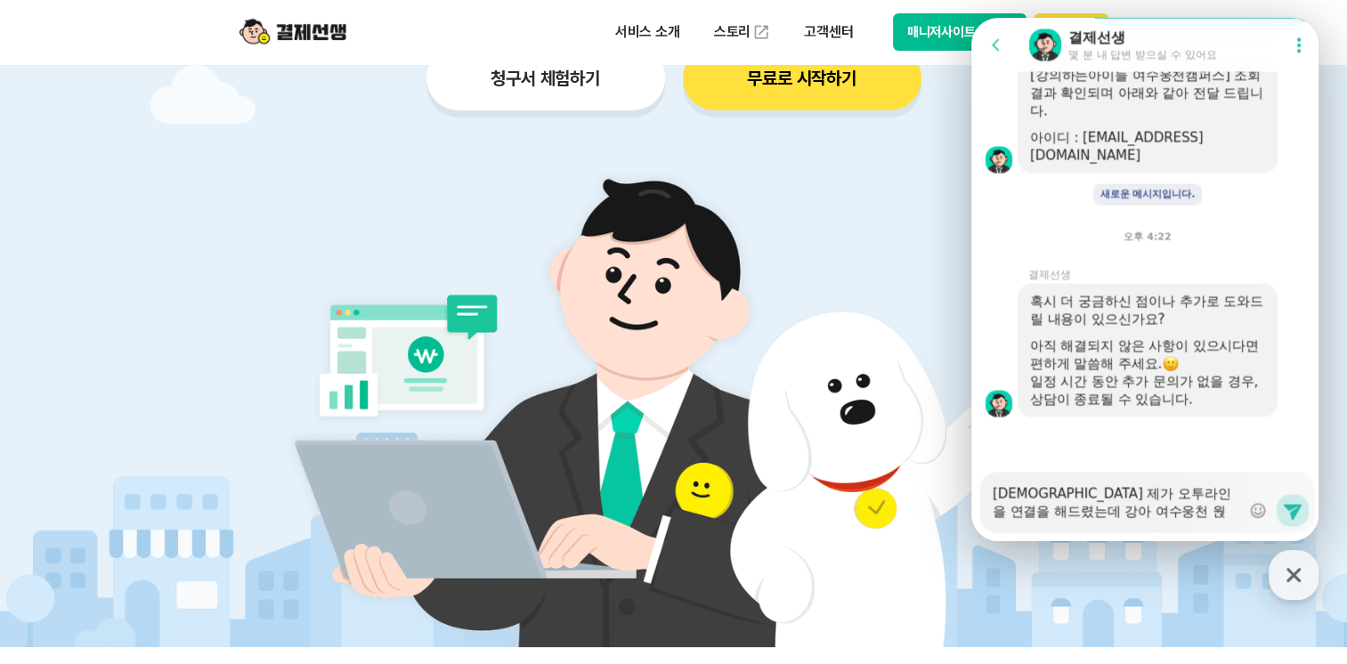
type textarea "[DEMOGRAPHIC_DATA] 제가 오투라인을 연결을 해드렸는데 강아 여수웅천 원자"
type textarea "x"
type textarea "[DEMOGRAPHIC_DATA] 제가 오투라인을 연결을 해드렸는데 강아 여수웅천 원장"
type textarea "x"
type textarea "[DEMOGRAPHIC_DATA] 제가 오투라인을 연결을 해드렸는데 강아 여수웅천 원장니"
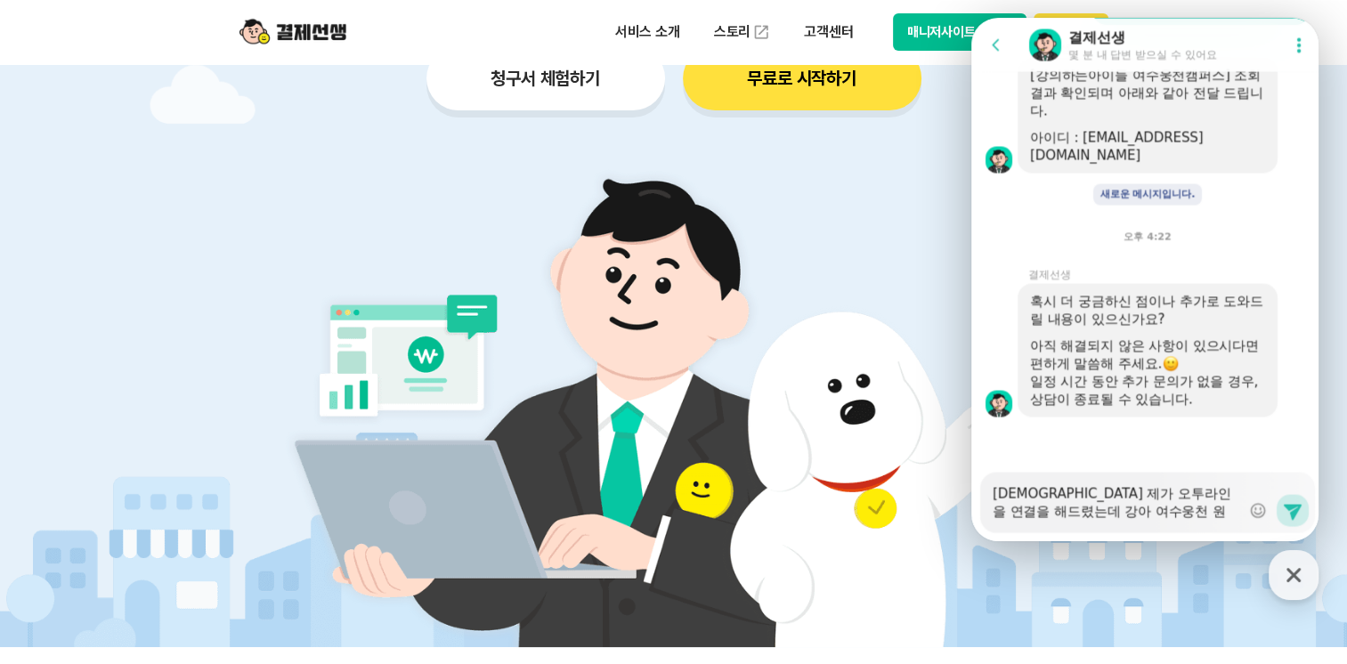
type textarea "x"
type textarea "[DEMOGRAPHIC_DATA] 제가 오투라인을 연결을 해드렸는데 강아 여수웅천 [DEMOGRAPHIC_DATA]"
type textarea "x"
type textarea "[DEMOGRAPHIC_DATA] 제가 오투라인을 연결을 해드렸는데 강아 여수웅천 [DEMOGRAPHIC_DATA]ㄲ"
type textarea "x"
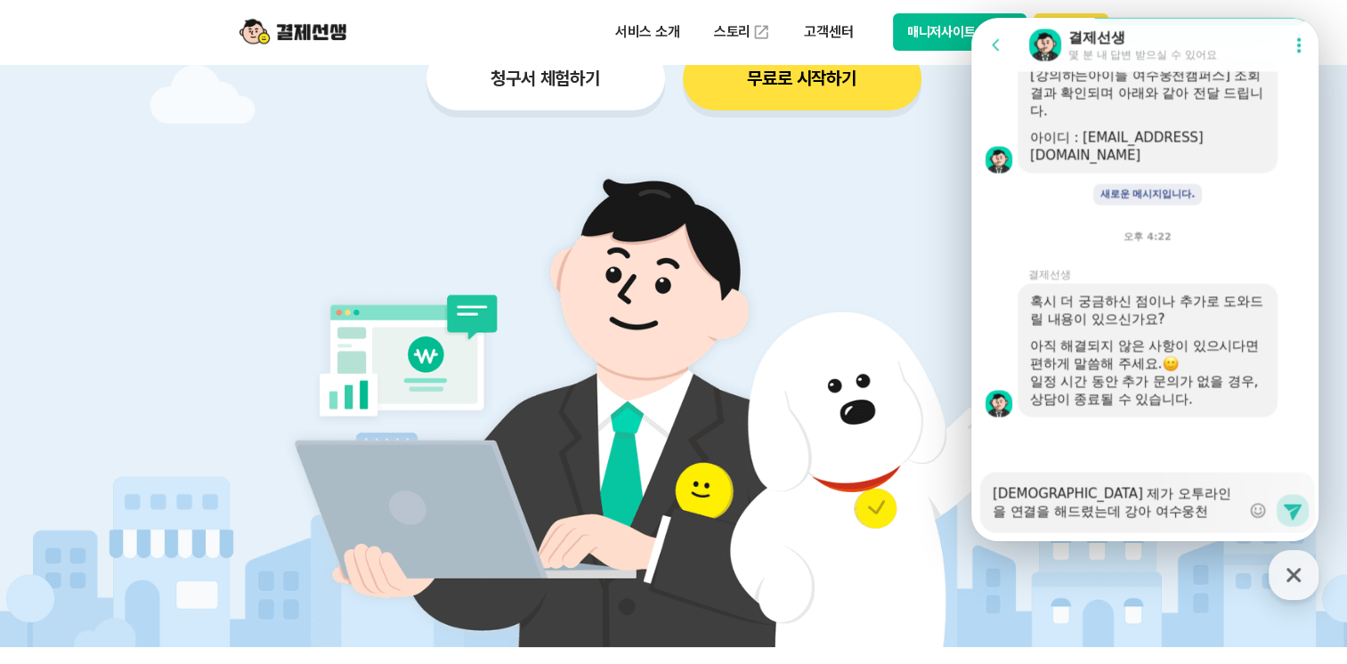
type textarea "[DEMOGRAPHIC_DATA] 제가 오투라인을 연결을 해드렸는데 강아 여수웅천 [DEMOGRAPHIC_DATA]께"
type textarea "x"
type textarea "[DEMOGRAPHIC_DATA] 제가 오투라인을 연결을 해드렸는데 강아 여수웅천 원장님[PERSON_NAME]"
type textarea "x"
type textarea "[DEMOGRAPHIC_DATA] 제가 오투라인을 연결을 해드렸는데 강아 여수웅천 [DEMOGRAPHIC_DATA]께서"
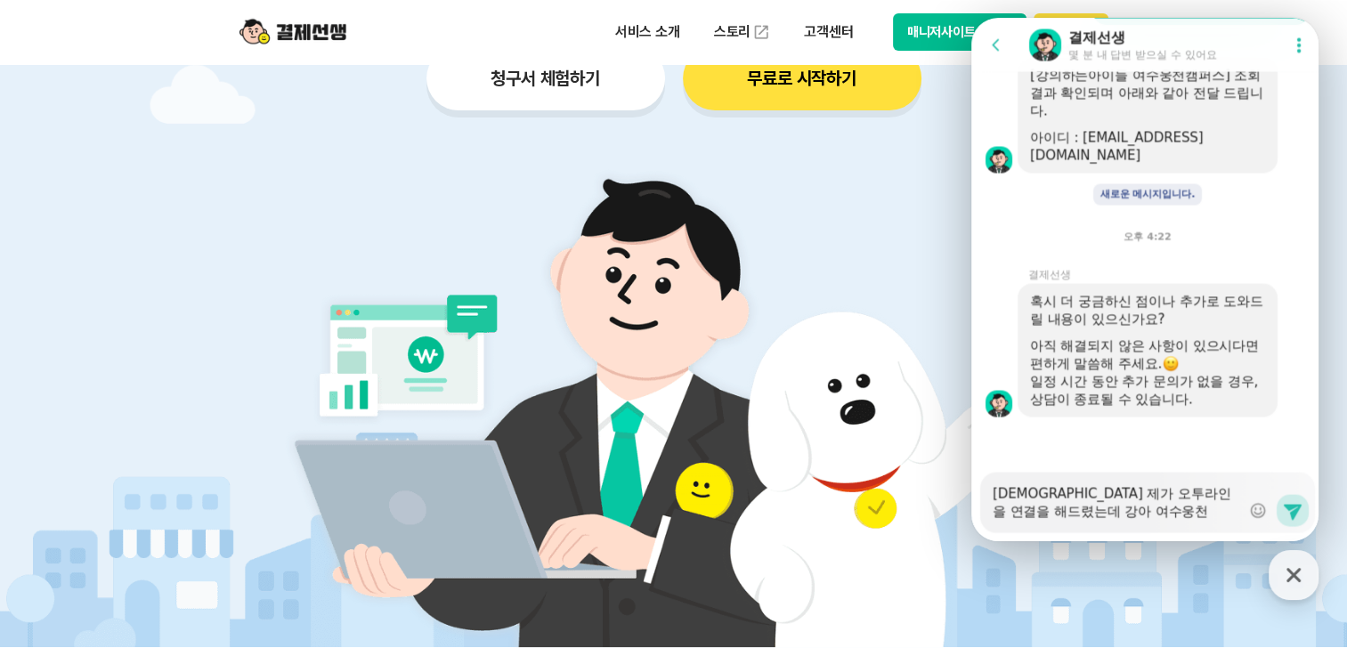
type textarea "x"
type textarea "[DEMOGRAPHIC_DATA] 제가 오투라인을 연결을 해드렸는데 강아 여수웅천 [DEMOGRAPHIC_DATA]께서 ㄹ"
type textarea "x"
type textarea "[DEMOGRAPHIC_DATA] 제가 오투라인을 연결을 해드렸는데 강아 여수웅천 [DEMOGRAPHIC_DATA]께서 로"
type textarea "x"
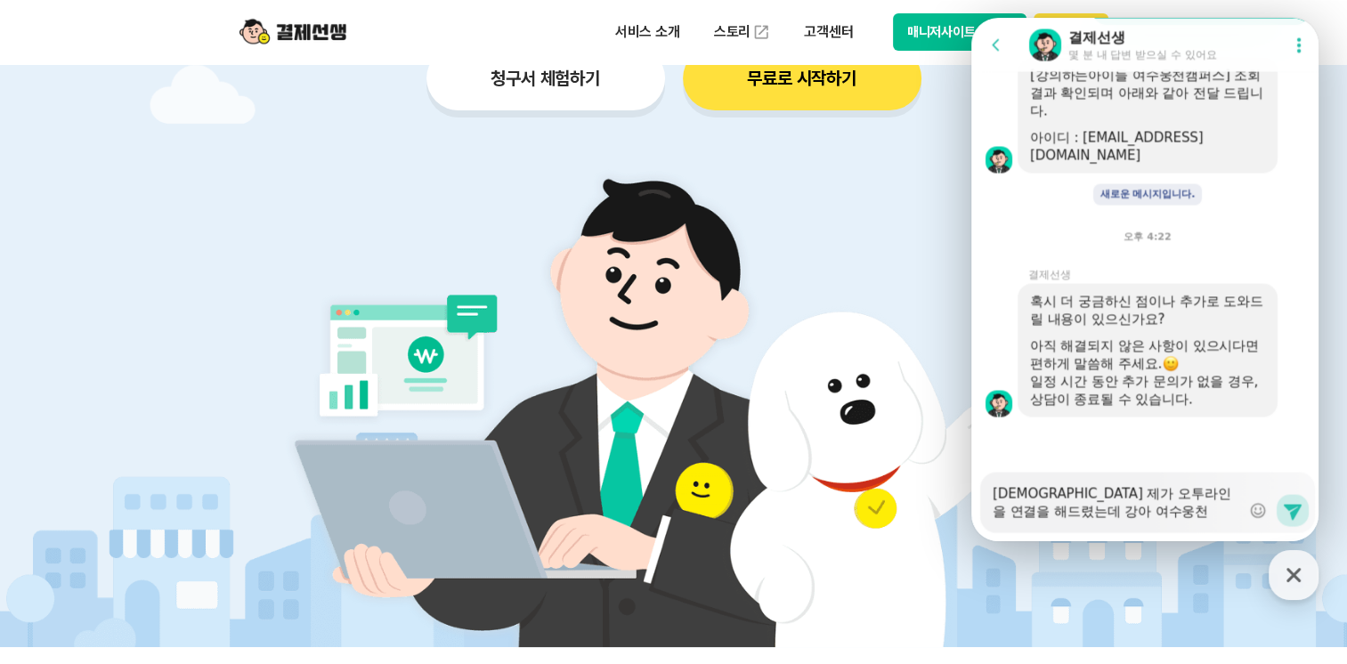
type textarea "[DEMOGRAPHIC_DATA] 제가 오투라인을 연결을 해드렸는데 강아 여수웅천 [DEMOGRAPHIC_DATA]께서 록"
type textarea "x"
type textarea "[DEMOGRAPHIC_DATA] 제가 오투라인을 연결을 해드렸는데 강아 여수웅천 [DEMOGRAPHIC_DATA]께서 로그"
type textarea "x"
type textarea "[DEMOGRAPHIC_DATA] 제가 오투라인을 연결을 해드렸는데 강아 여수웅천 [DEMOGRAPHIC_DATA]께서 로긍"
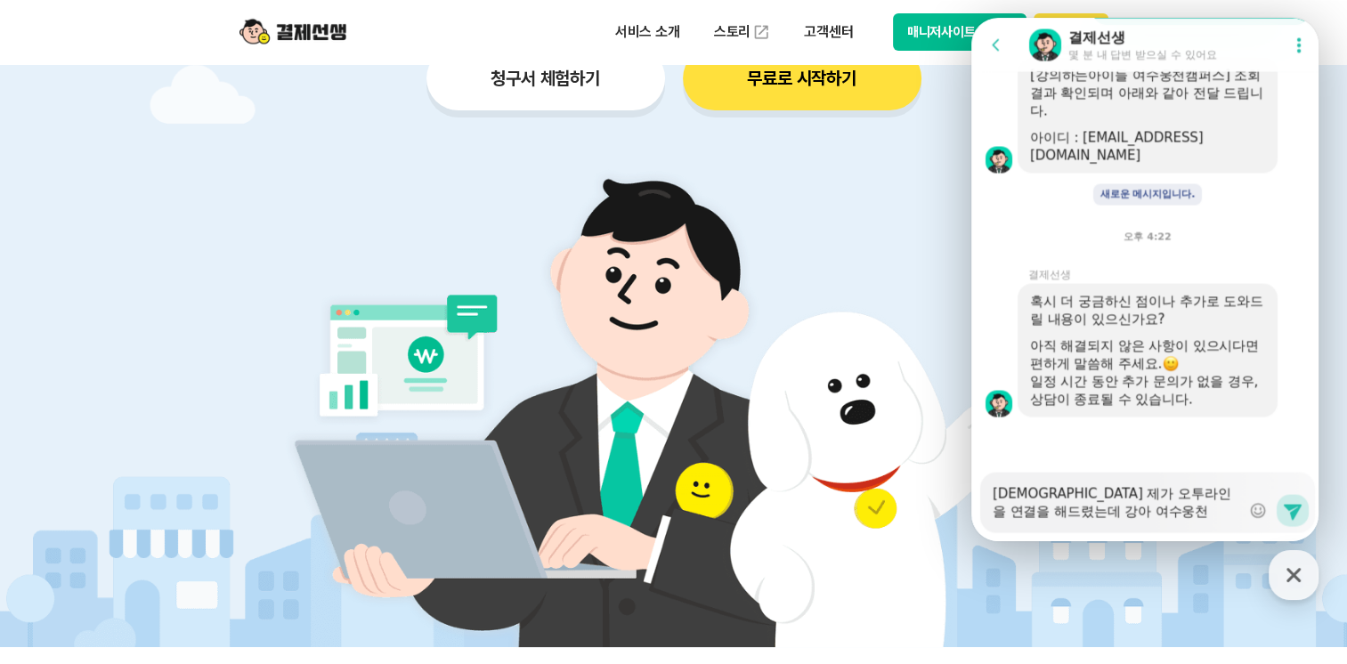
type textarea "x"
type textarea "[DEMOGRAPHIC_DATA] 제가 오투라인을 연결을 해드렸는데 강아 여수웅천 [DEMOGRAPHIC_DATA]께서 로그이"
type textarea "x"
type textarea "[DEMOGRAPHIC_DATA] 제가 오투라인을 연결을 해드렸는데 강아 여수웅천 [DEMOGRAPHIC_DATA]께서 로그읺"
type textarea "x"
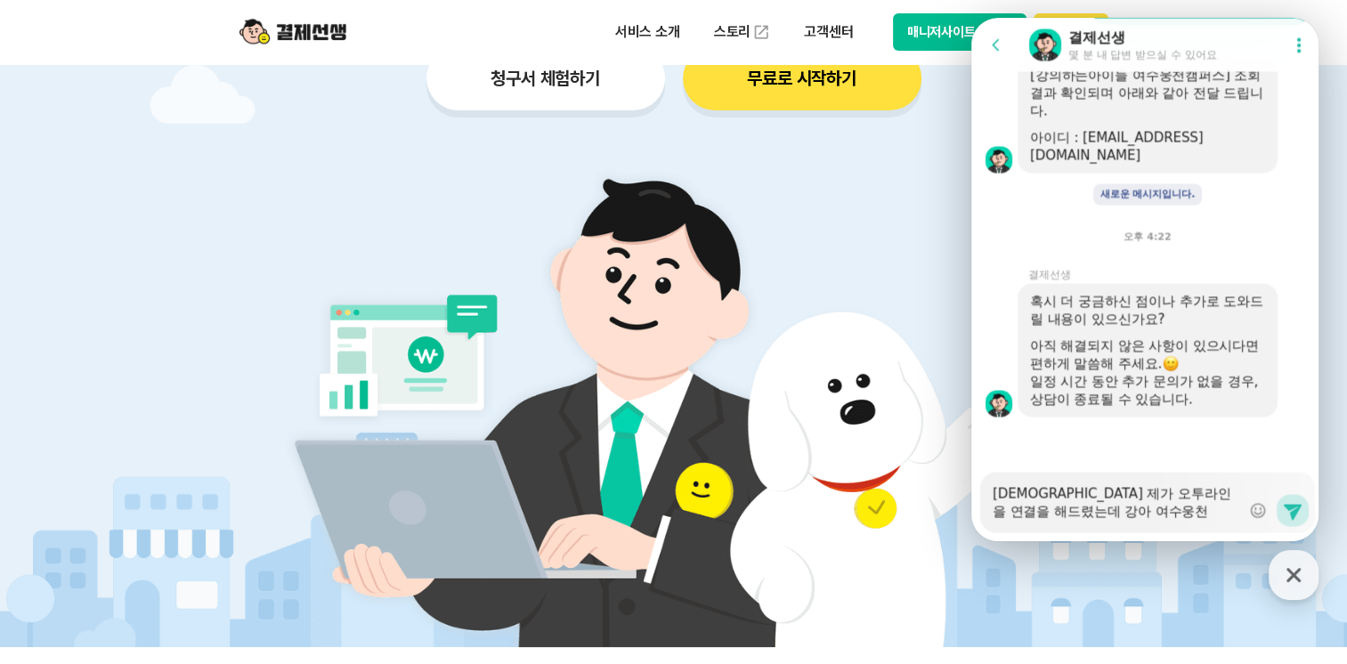
type textarea "[DEMOGRAPHIC_DATA] 제가 오투라인을 연결을 해드렸는데 강아 여수웅천 [DEMOGRAPHIC_DATA]께서 로그인하"
type textarea "x"
type textarea "[DEMOGRAPHIC_DATA] 제가 오투라인을 연결을 해드렸는데 강아 여수웅천 [DEMOGRAPHIC_DATA]께서 로그인핫"
type textarea "x"
type textarea "[DEMOGRAPHIC_DATA] 제가 오투라인을 연결을 해드렸는데 강아 여수웅천 [DEMOGRAPHIC_DATA]께서 로그인[PERSON_N…"
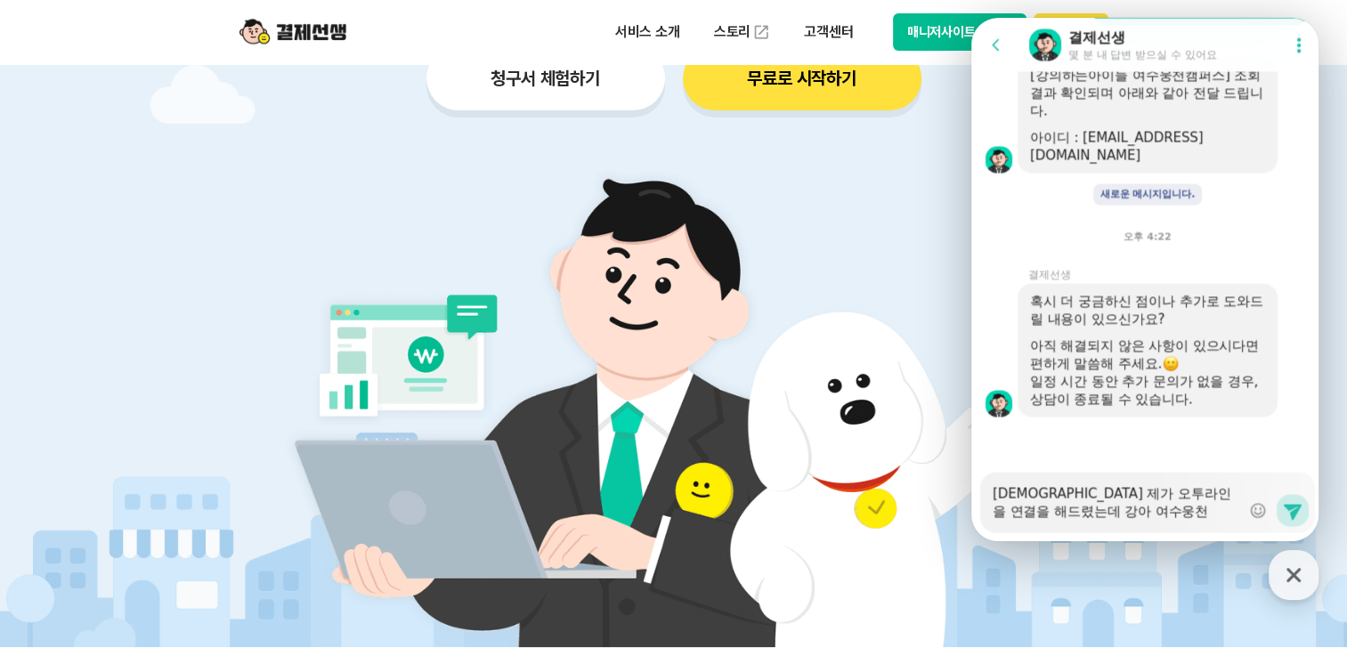
type textarea "x"
type textarea "[DEMOGRAPHIC_DATA] 제가 오투라인을 연결을 해드렸는데 강아 여수웅천 [DEMOGRAPHIC_DATA]께서 로그인하셨"
type textarea "x"
type textarea "[DEMOGRAPHIC_DATA] 제가 오투라인을 연결을 해드렸는데 강아 여수웅천 [DEMOGRAPHIC_DATA]께서 로그인하셨ㅇ"
type textarea "x"
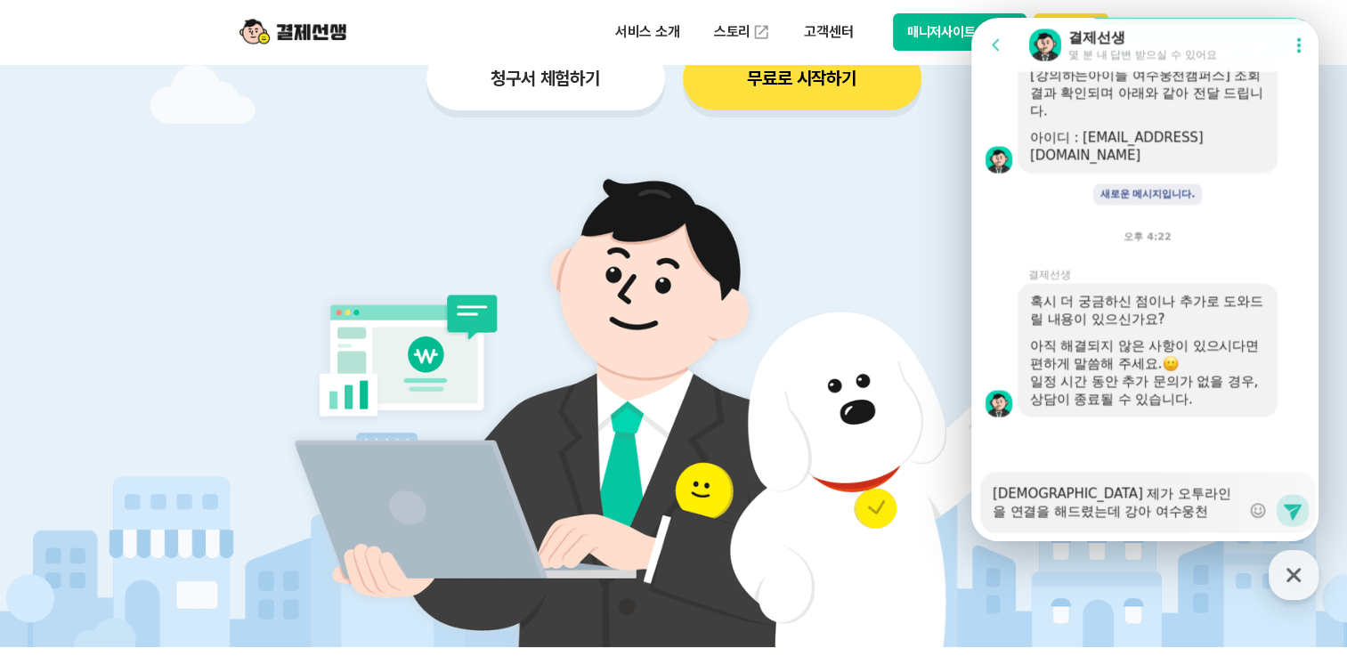
type textarea "[DEMOGRAPHIC_DATA] 제가 오투라인을 연결을 해드렸는데 강아 여수웅천 [DEMOGRAPHIC_DATA]께서 로그인하셨을"
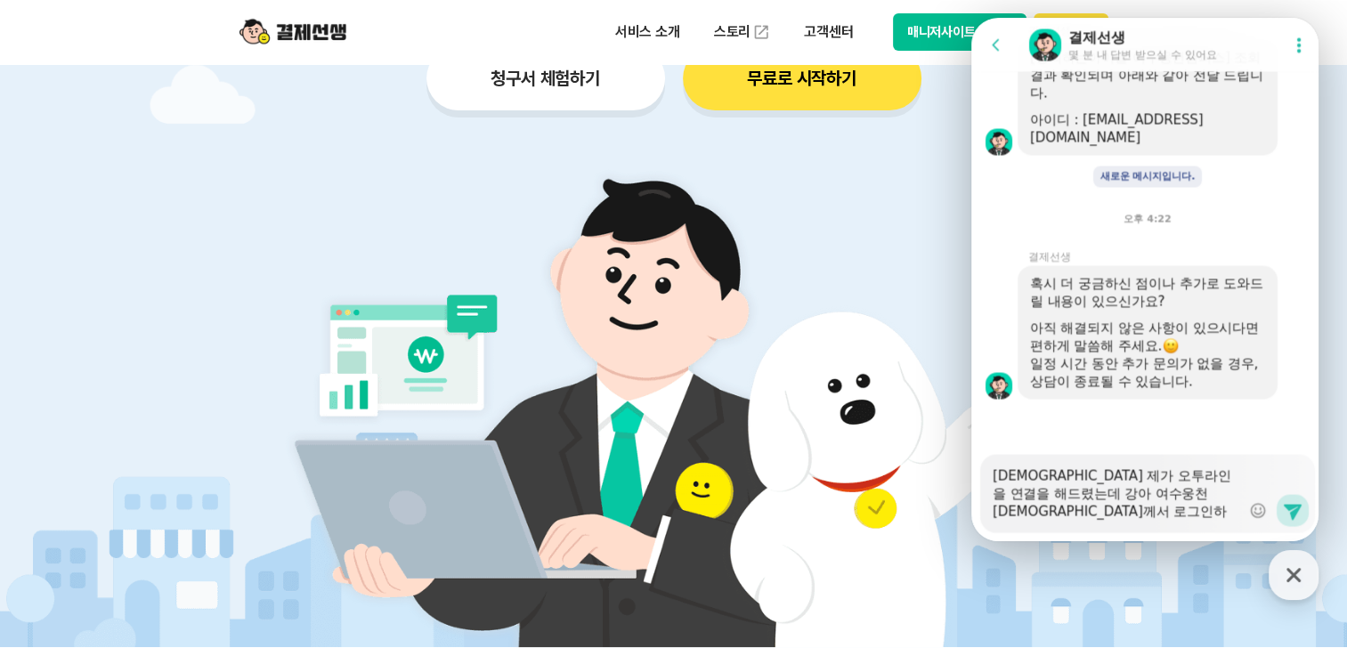
type textarea "x"
type textarea "[DEMOGRAPHIC_DATA] 제가 오투라인을 연결을 해드렸는데 강아 여수웅천 [DEMOGRAPHIC_DATA]께서 로그인하셨을ㄸ"
type textarea "x"
type textarea "[DEMOGRAPHIC_DATA] 제가 오투라인을 연결을 해드렸는데 강아 여수웅천 [DEMOGRAPHIC_DATA]께서 로그인하셨을때"
type textarea "x"
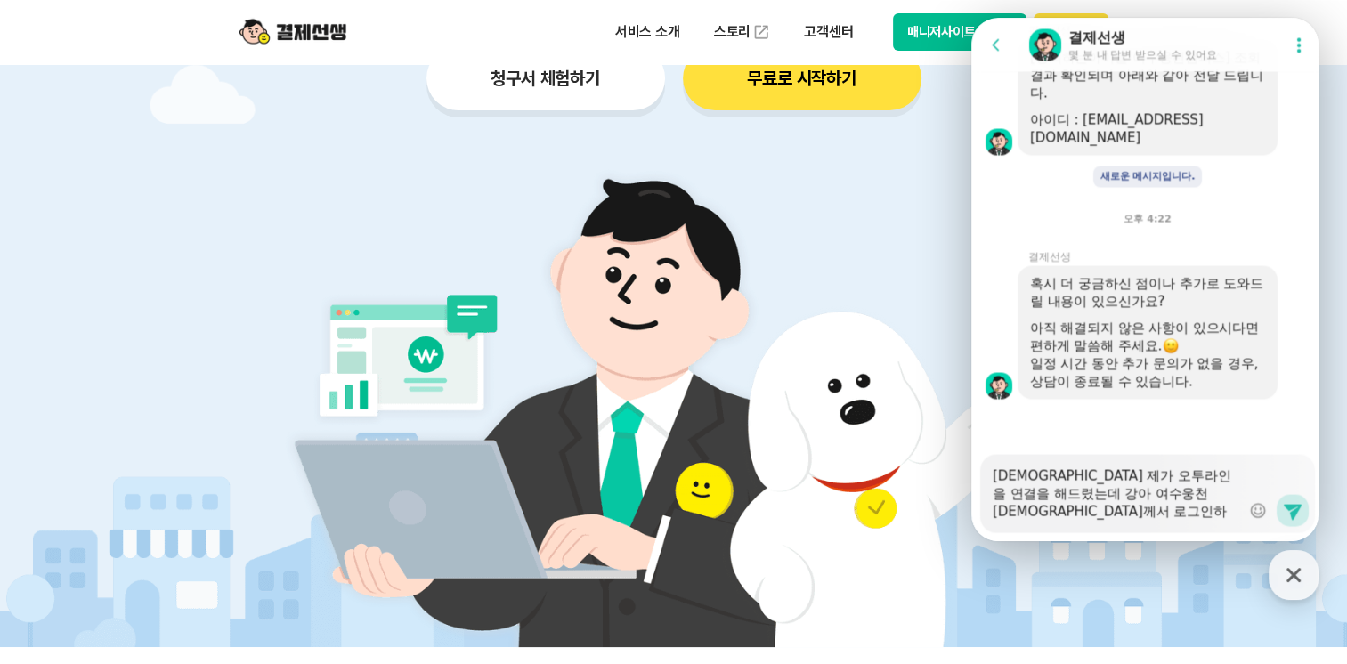
type textarea "[DEMOGRAPHIC_DATA] 제가 오투라인을 연결을 해드렸는데 강아 여수웅천 [DEMOGRAPHIC_DATA]께서 로그인하셨을때"
type textarea "x"
type textarea "[DEMOGRAPHIC_DATA] 제가 오투라인을 연결을 해드렸는데 강아 여수웅천 [DEMOGRAPHIC_DATA]께서 로그인하셨을때 ㅇ"
type textarea "x"
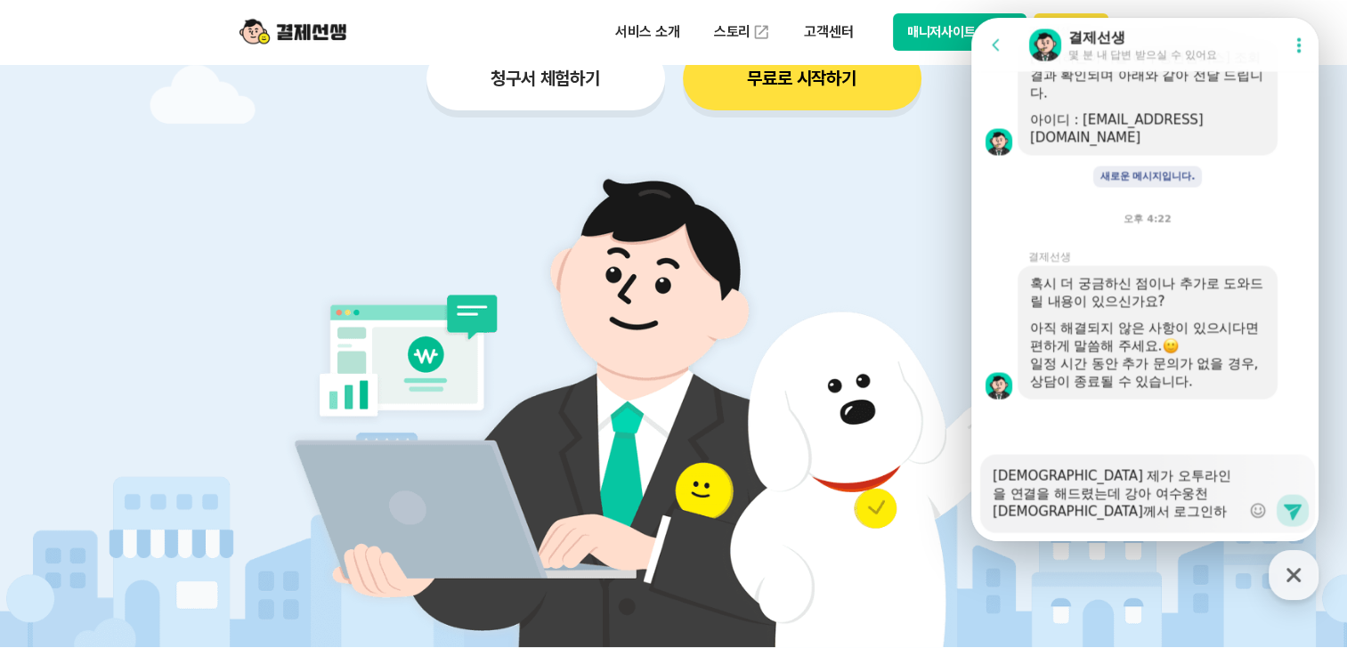
type textarea "[DEMOGRAPHIC_DATA] 제가 오투라인을 연결을 해드렸는데 강아 여수웅천 [DEMOGRAPHIC_DATA]께서 로그인하셨을때 오"
type textarea "x"
type textarea "[DEMOGRAPHIC_DATA] 제가 오투라인을 연결을 해드렸는데 강아 여수웅천 [DEMOGRAPHIC_DATA]께서 로그인하셨을때 올"
type textarea "x"
type textarea "[DEMOGRAPHIC_DATA] 제가 오투라인을 연결을 해드렸는데 강아 여수웅천 [DEMOGRAPHIC_DATA]께서 로그인하셨을때 오"
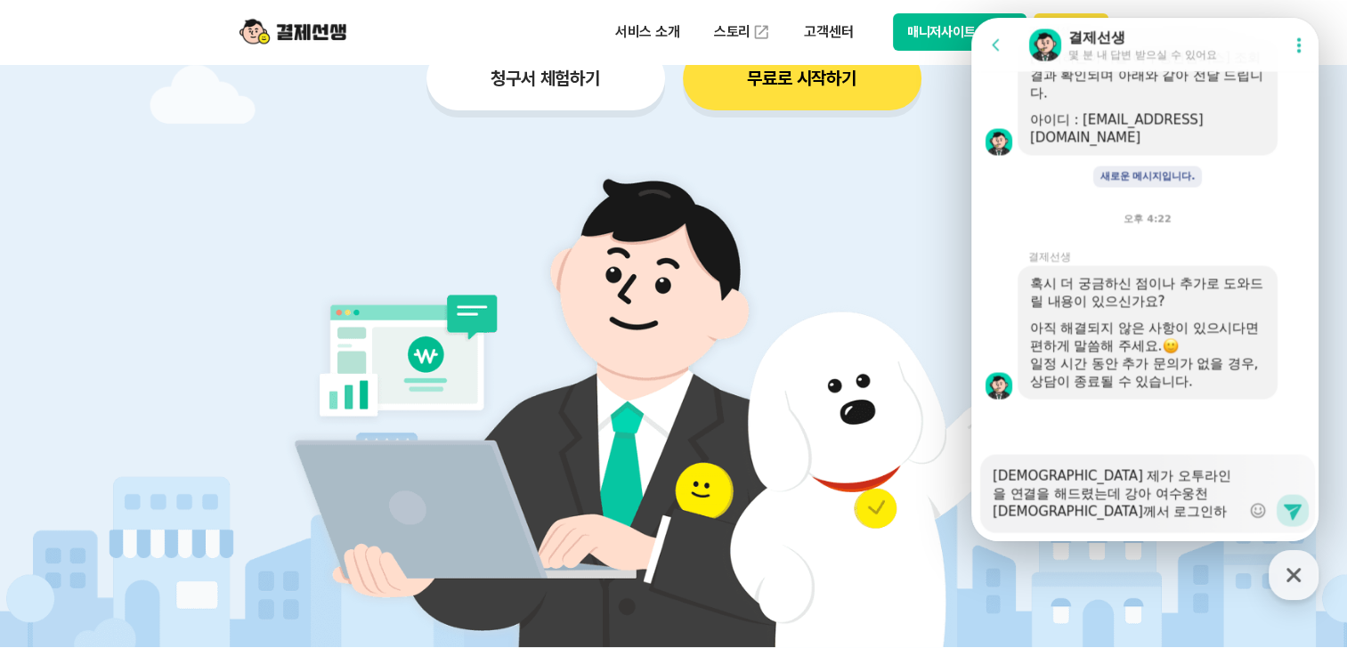
type textarea "x"
type textarea "[DEMOGRAPHIC_DATA] 제가 오투라인을 연결을 해드렸는데 강아 여수웅천 [DEMOGRAPHIC_DATA]께서 로그인하셨을때 옽"
type textarea "x"
type textarea "[DEMOGRAPHIC_DATA] 제가 오투라인을 연결을 해드렸는데 강아 여수웅천 [DEMOGRAPHIC_DATA]께서 로그인하셨을때 오투"
type textarea "x"
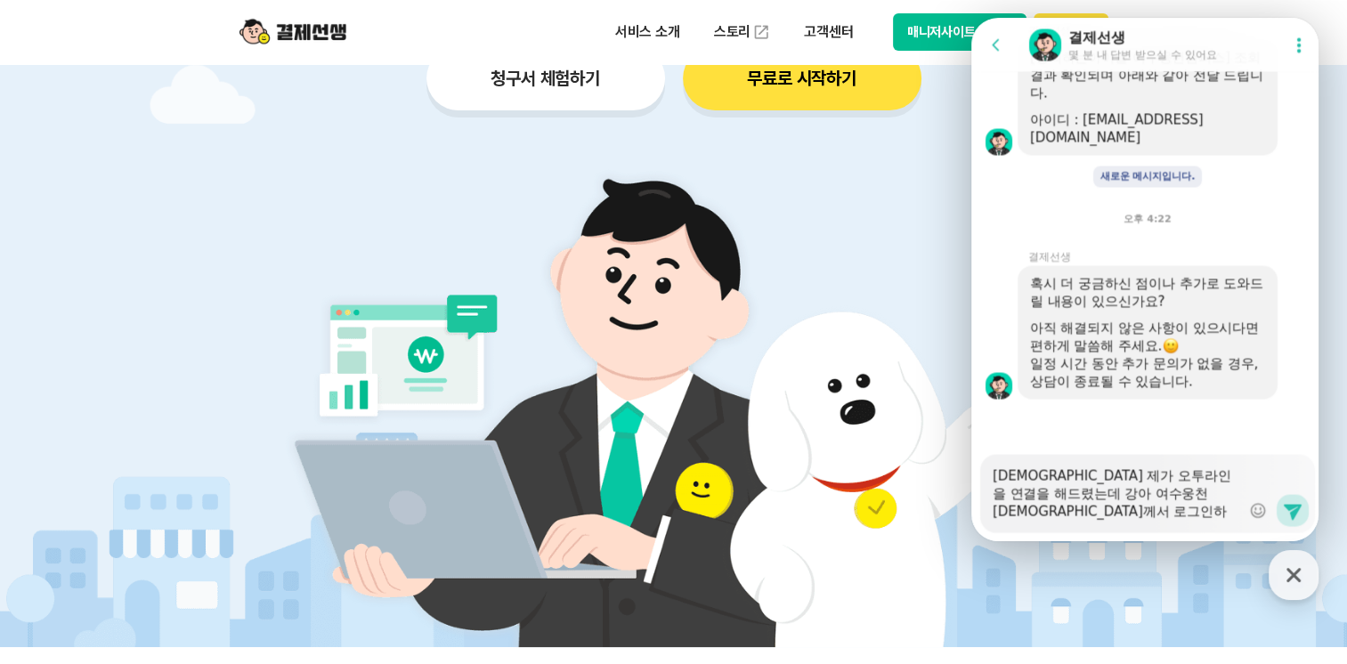
type textarea "[DEMOGRAPHIC_DATA] 제가 오투라인을 연결을 해드렸는데 강아 여수웅천 [DEMOGRAPHIC_DATA]께서 로그인하셨을때 오툴"
type textarea "x"
type textarea "[DEMOGRAPHIC_DATA] 제가 오투라인을 연결을 해드렸는데 강아 여수웅천 [DEMOGRAPHIC_DATA]께서 로그인하셨을때 오투라"
type textarea "x"
type textarea "[DEMOGRAPHIC_DATA] 제가 오투라인을 연결을 해드렸는데 강아 여수웅천 [DEMOGRAPHIC_DATA]께서 로그인하셨을때 오투랑"
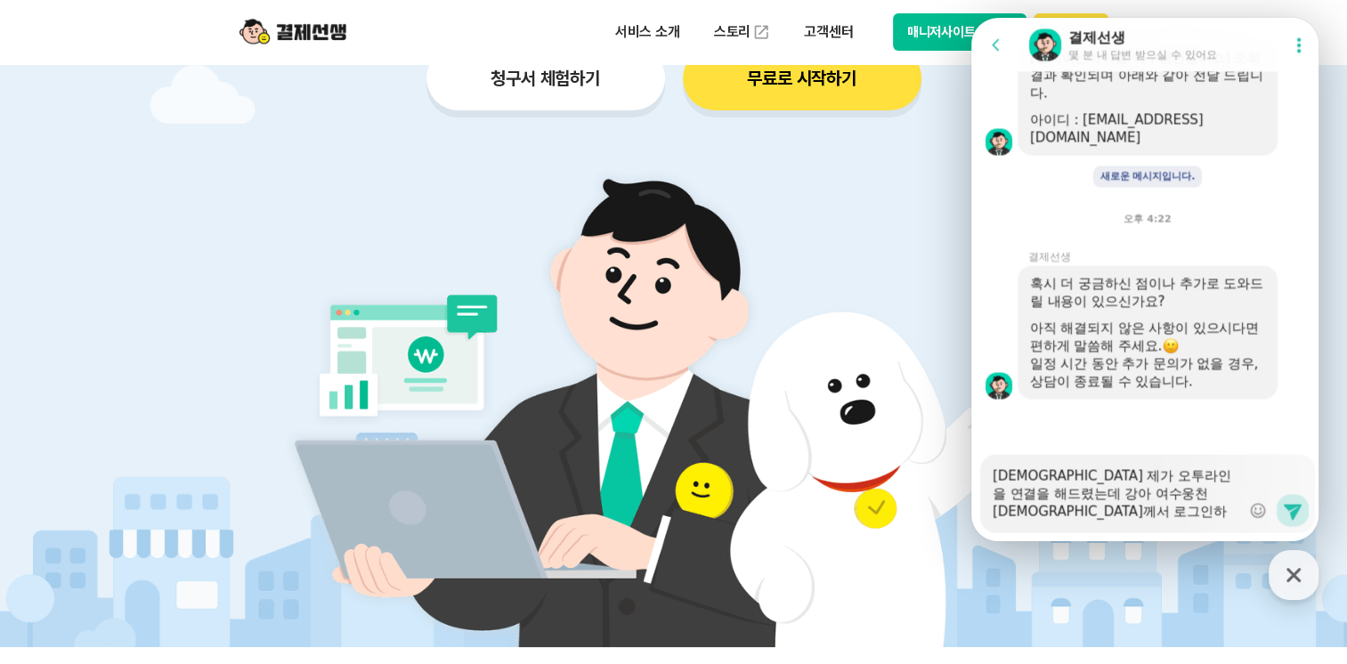
type textarea "x"
type textarea "[DEMOGRAPHIC_DATA] 제가 오투라인을 연결을 해드렸는데 강아 여수웅천 [DEMOGRAPHIC_DATA]께서 로그인하셨을때 오투라이"
type textarea "x"
type textarea "[DEMOGRAPHIC_DATA] 제가 오투라인을 연결을 해드렸는데 강아 여수웅천 [DEMOGRAPHIC_DATA]께서 로그인하셨을때 오투라인"
type textarea "x"
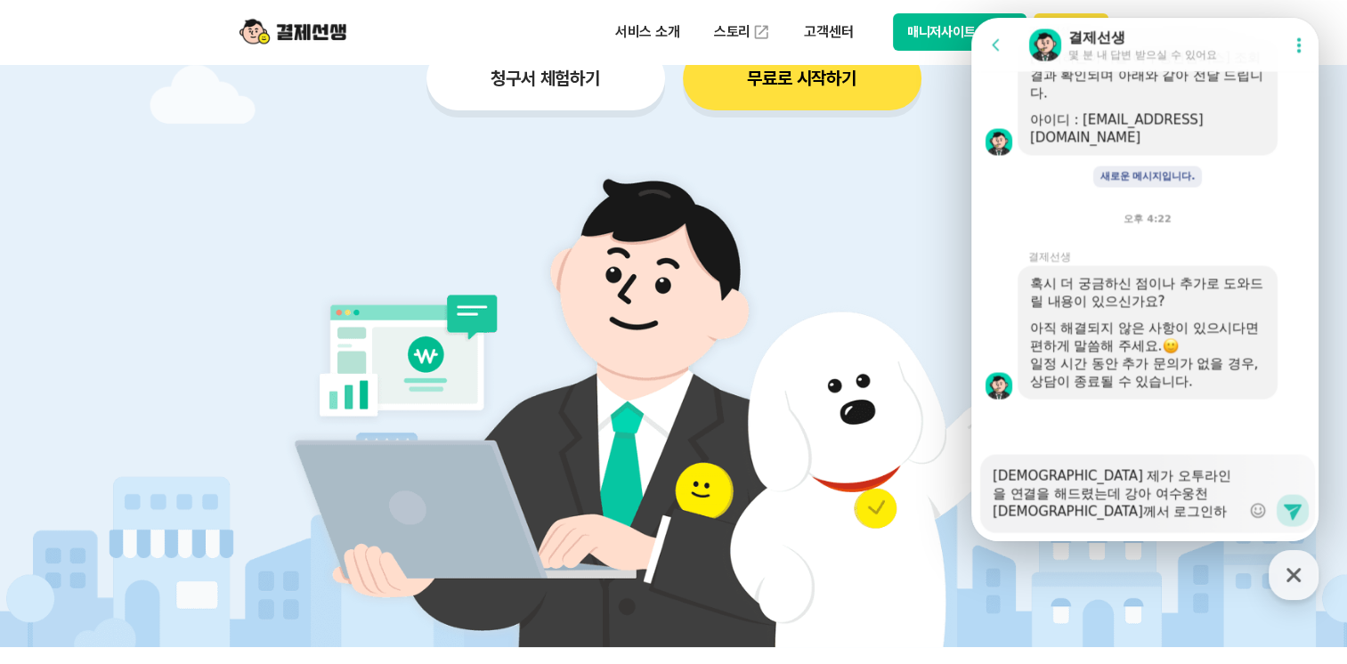
type textarea "[DEMOGRAPHIC_DATA] 제가 오투라인을 연결을 해드렸는데 강아 여수웅천 [DEMOGRAPHIC_DATA]께서 로그인하셨을때 오투라인ㅇ"
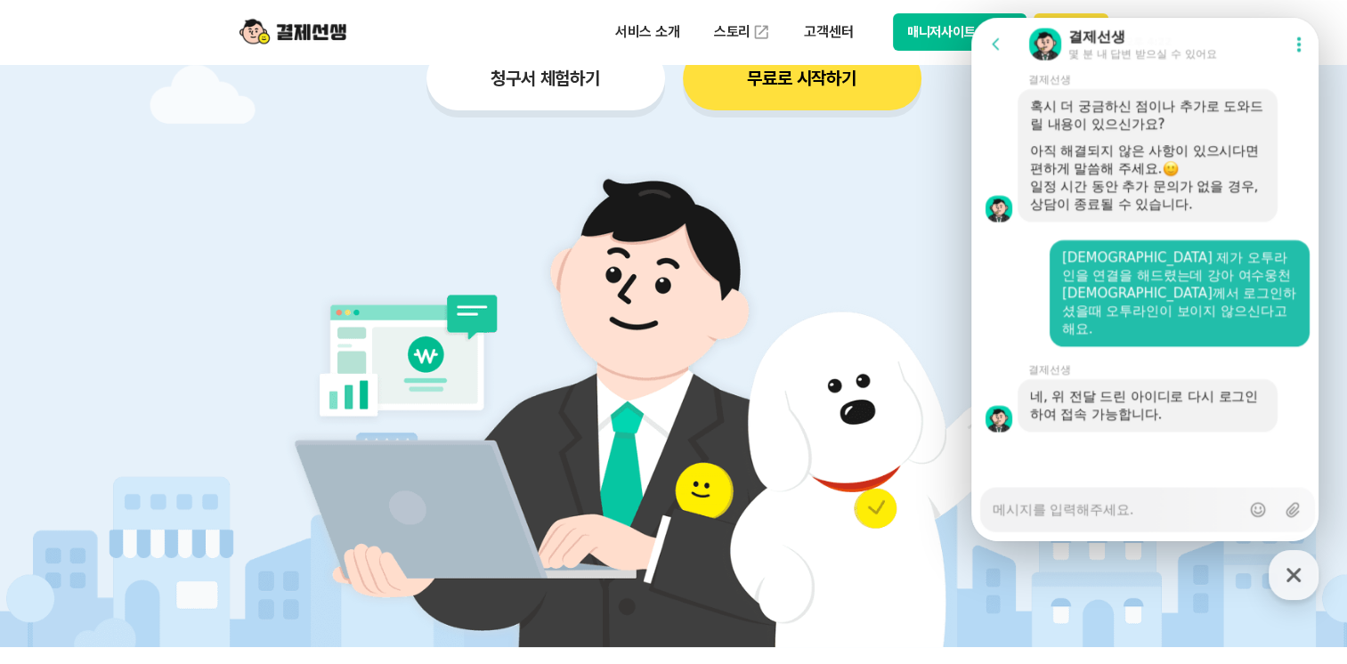
scroll to position [3510, 0]
click at [1142, 514] on textarea "Messenger Input Textarea" at bounding box center [1115, 504] width 247 height 30
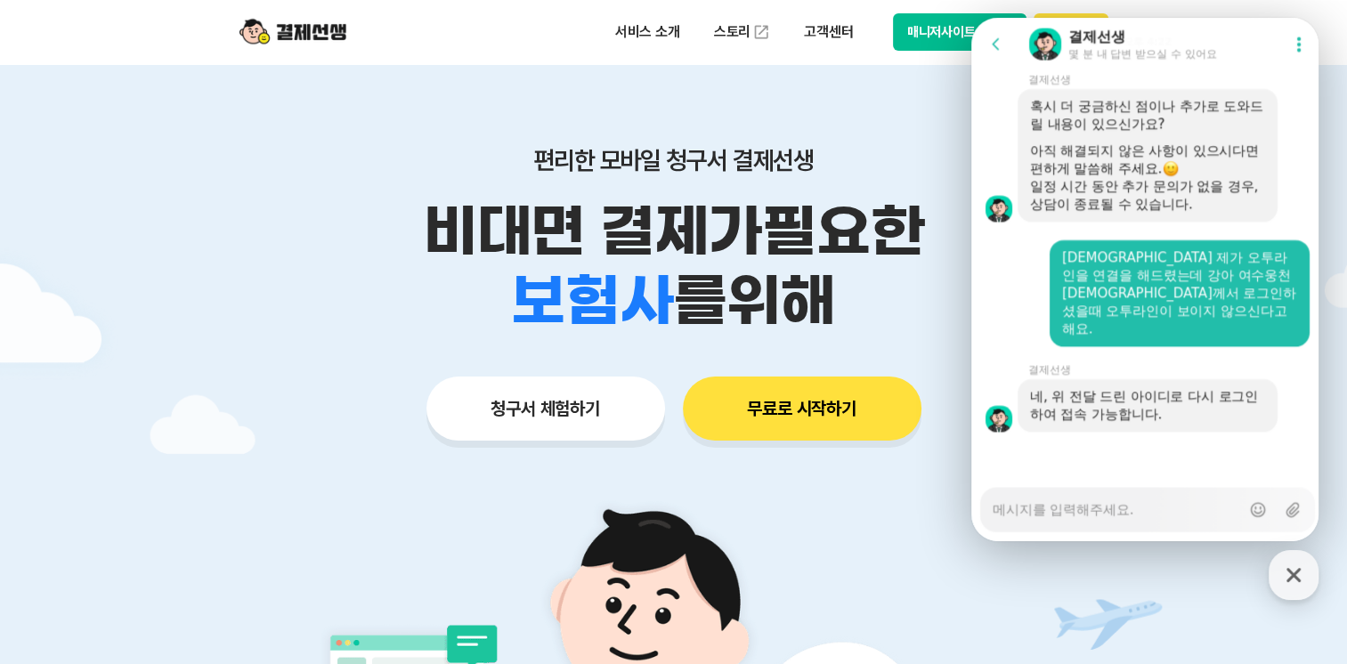
scroll to position [0, 0]
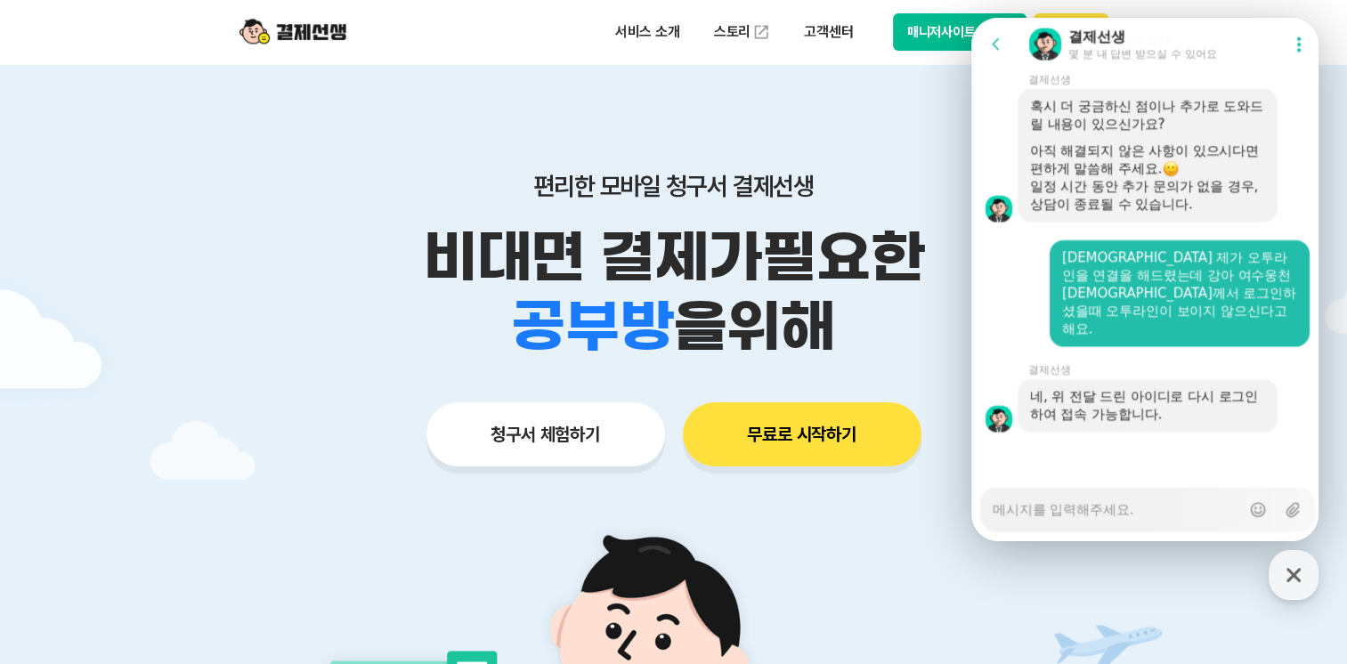
click at [839, 421] on button "무료로 시작하기" at bounding box center [802, 434] width 239 height 64
click at [1094, 502] on textarea "Messenger Input Textarea" at bounding box center [1115, 504] width 247 height 30
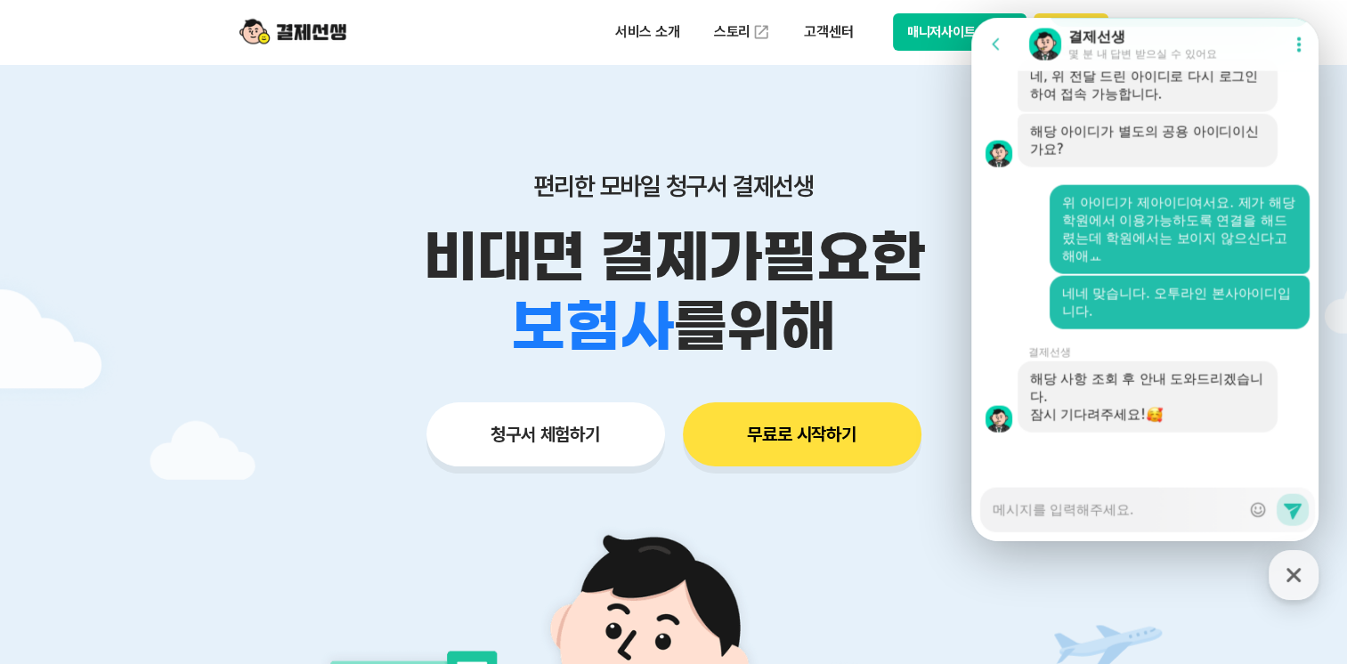
scroll to position [3884, 0]
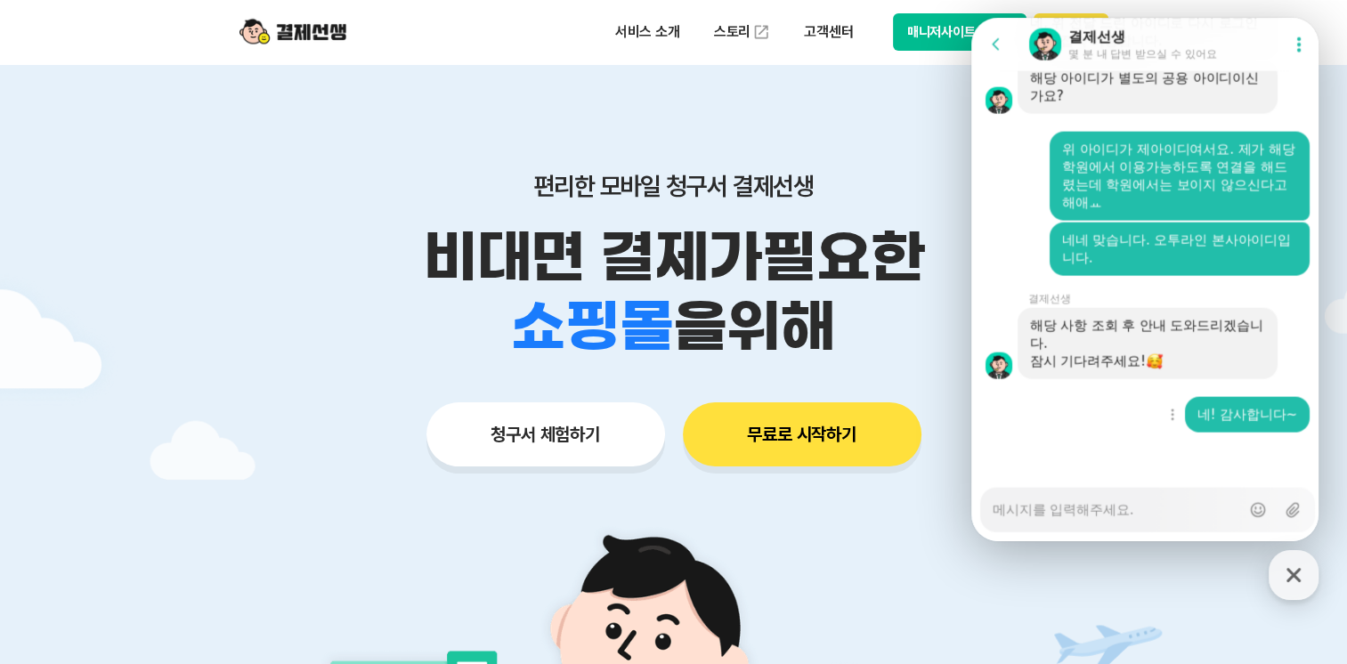
click at [1136, 411] on div "Show context menu 네! 감사합니다~" at bounding box center [1147, 415] width 352 height 36
click at [1278, 339] on div "해당 사항 조회 후 안내 도와드리겠습니다. 잠시 기다려주세요!" at bounding box center [1170, 343] width 306 height 71
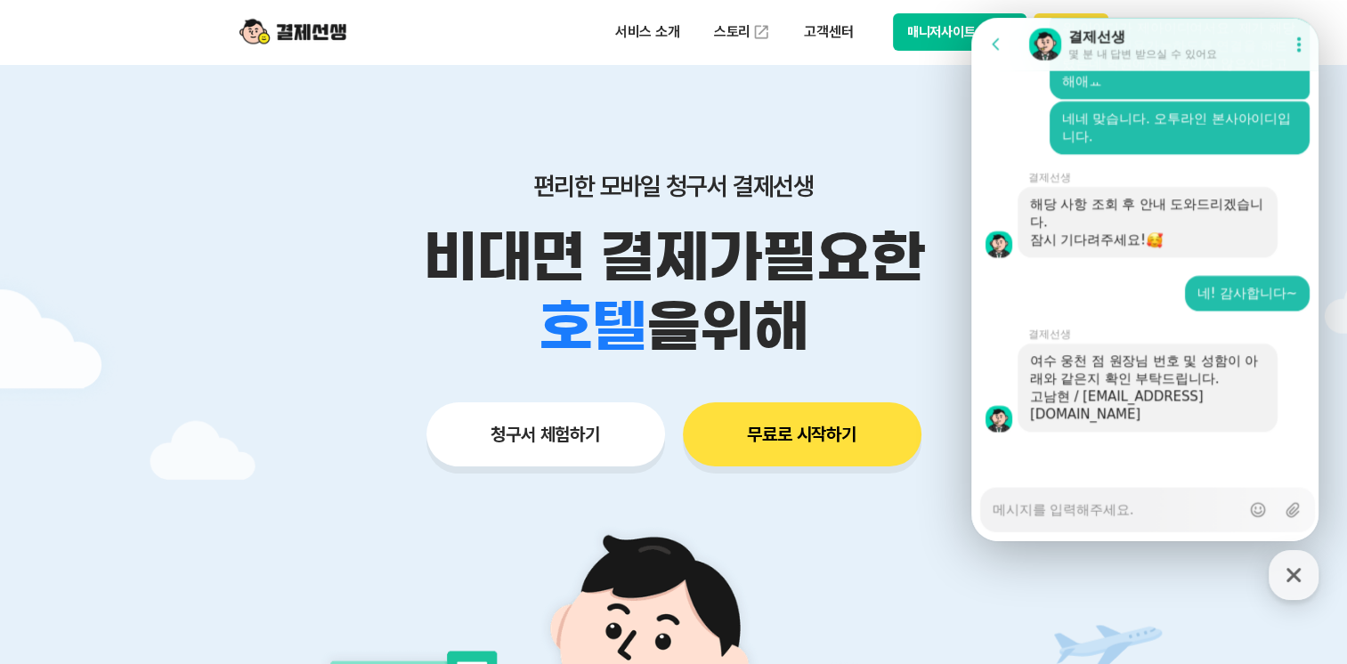
scroll to position [3987, 0]
click at [1047, 514] on textarea "Messenger Input Textarea" at bounding box center [1115, 504] width 247 height 30
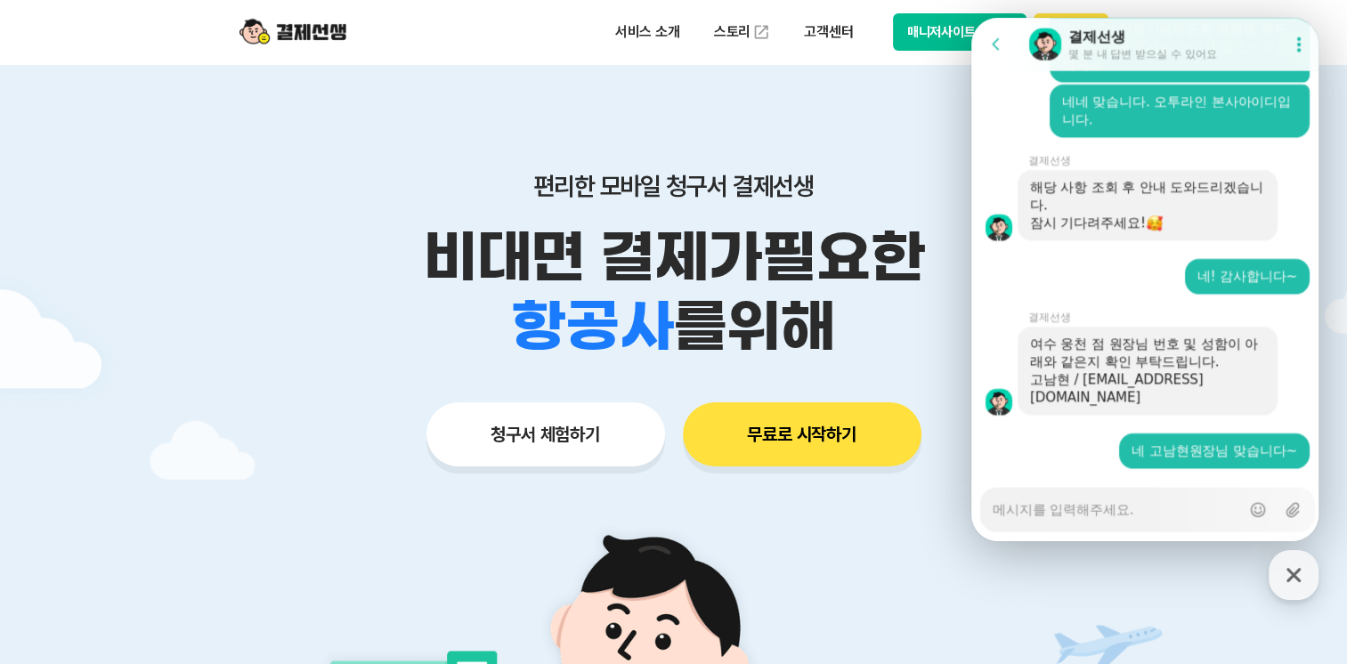
scroll to position [4040, 0]
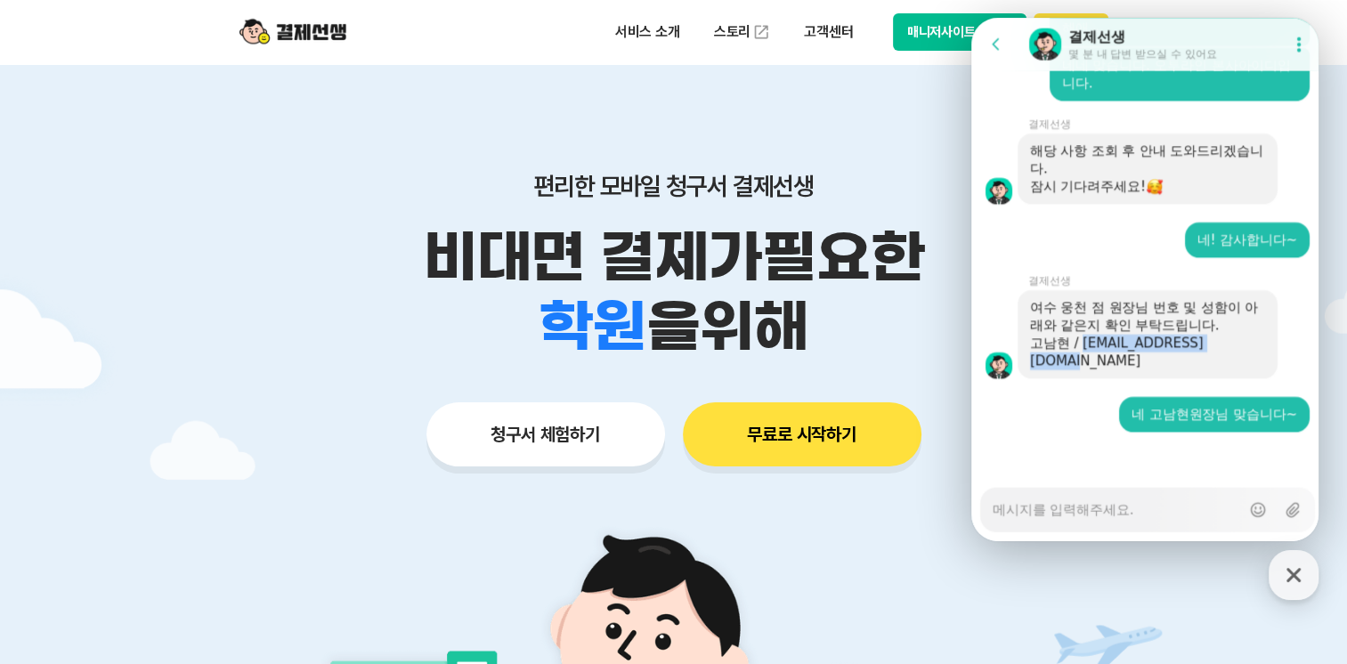
drag, startPoint x: 1086, startPoint y: 361, endPoint x: 1227, endPoint y: 361, distance: 141.5
click at [1227, 361] on div "고남현 / [EMAIL_ADDRESS][DOMAIN_NAME]" at bounding box center [1147, 353] width 235 height 36
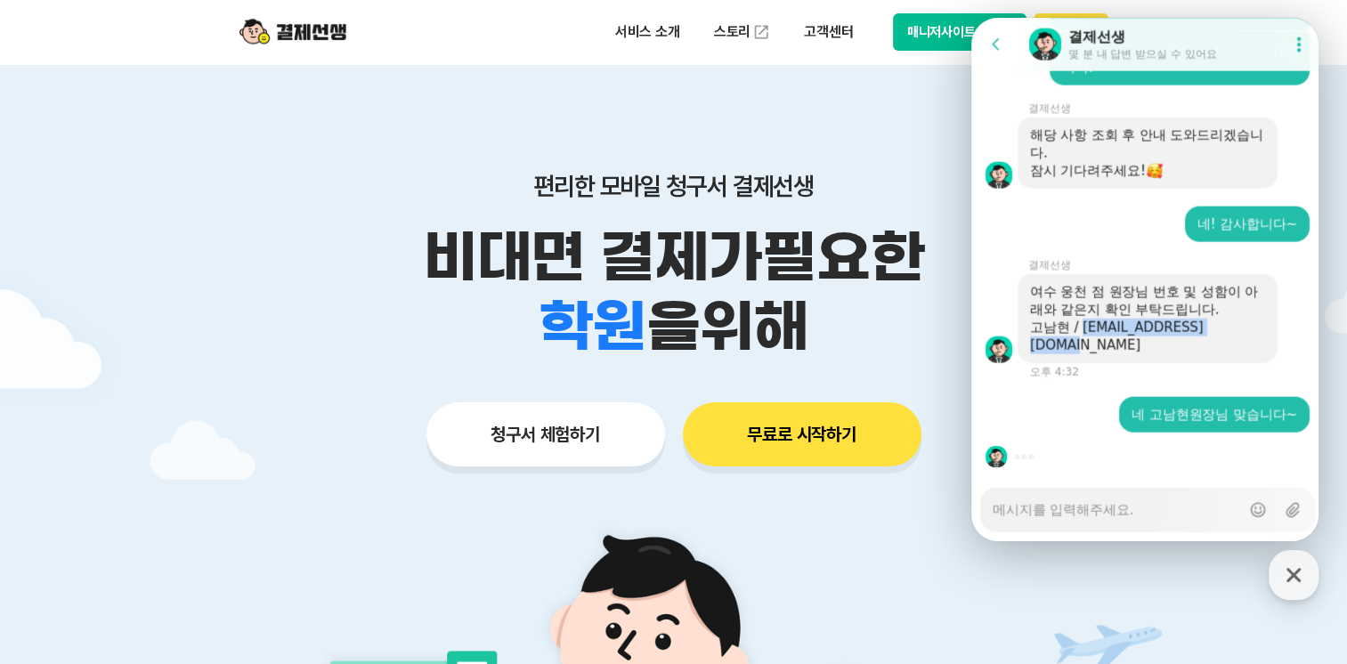
scroll to position [4055, 0]
copy div "[EMAIL_ADDRESS][DOMAIN_NAME]"
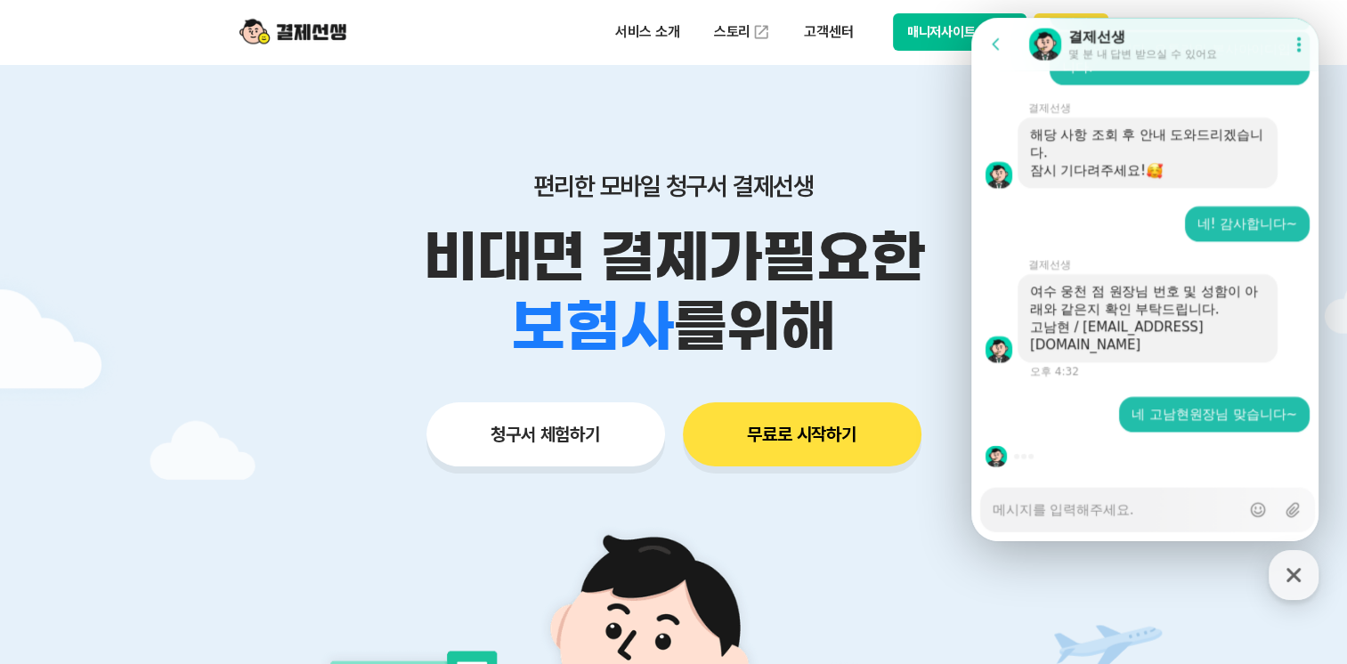
click at [1143, 464] on div at bounding box center [1147, 457] width 352 height 48
click at [1095, 522] on div "Messenger Input Textarea" at bounding box center [1115, 510] width 247 height 43
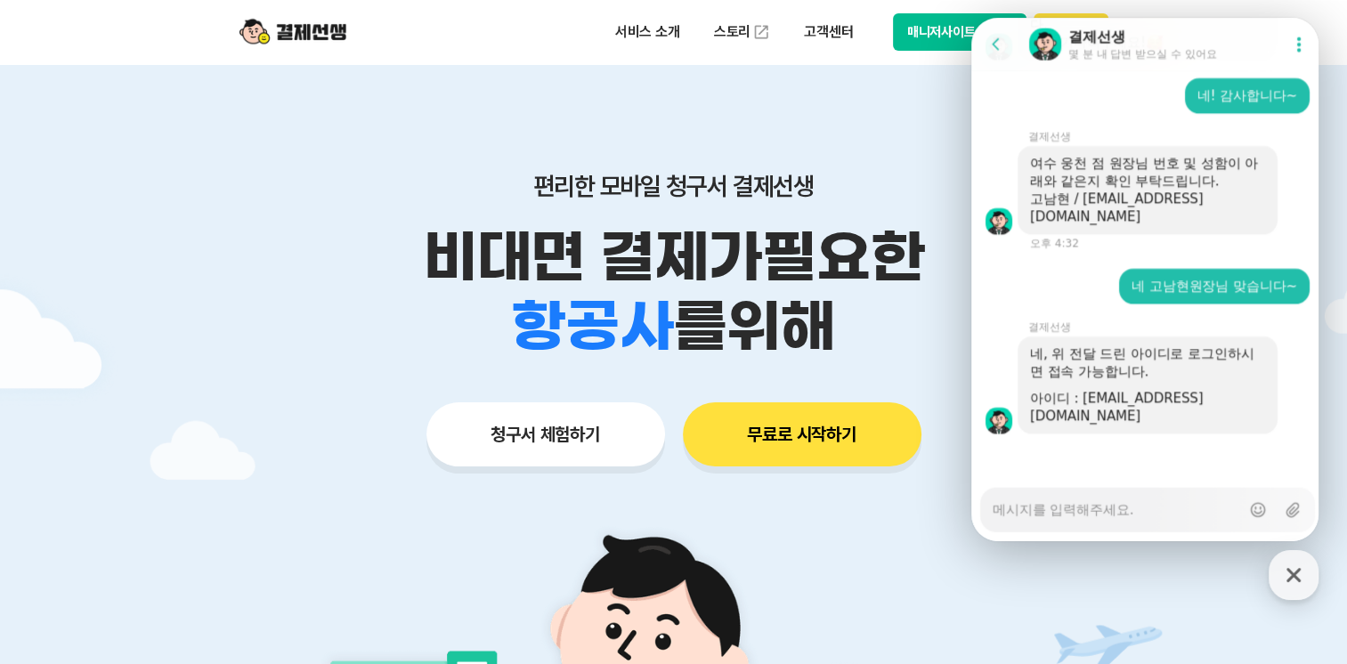
scroll to position [4168, 0]
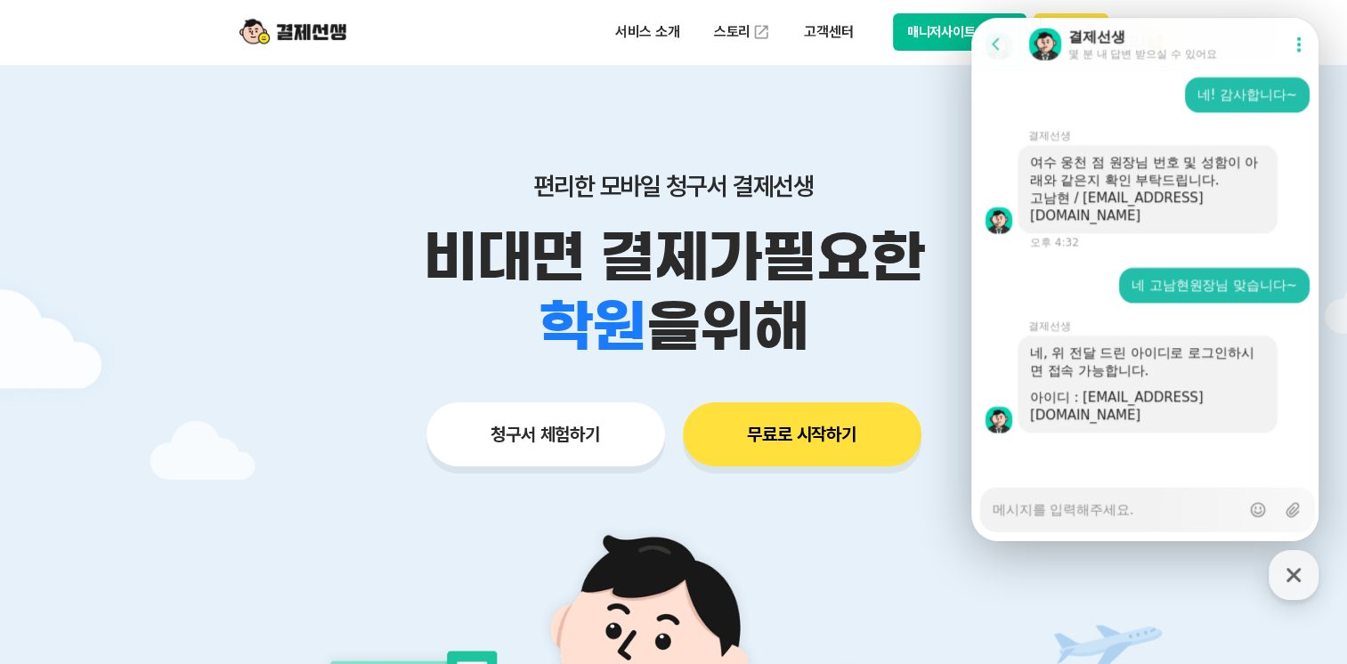
click at [1065, 525] on div "Messenger Input Textarea" at bounding box center [1115, 510] width 247 height 43
click at [1067, 500] on textarea "Messenger Input Textarea" at bounding box center [1115, 504] width 247 height 30
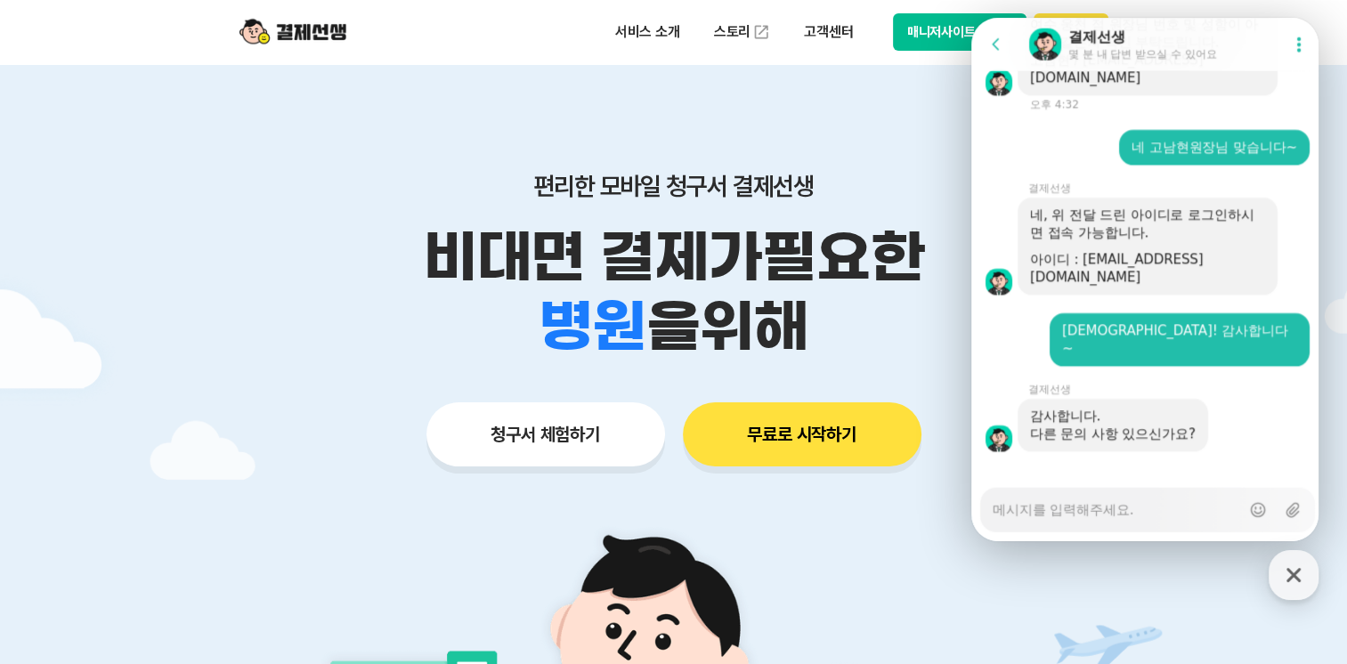
scroll to position [4307, 0]
drag, startPoint x: 1067, startPoint y: 483, endPoint x: 1060, endPoint y: 496, distance: 14.4
click at [1060, 495] on textarea "Messenger Input Textarea" at bounding box center [1115, 504] width 247 height 30
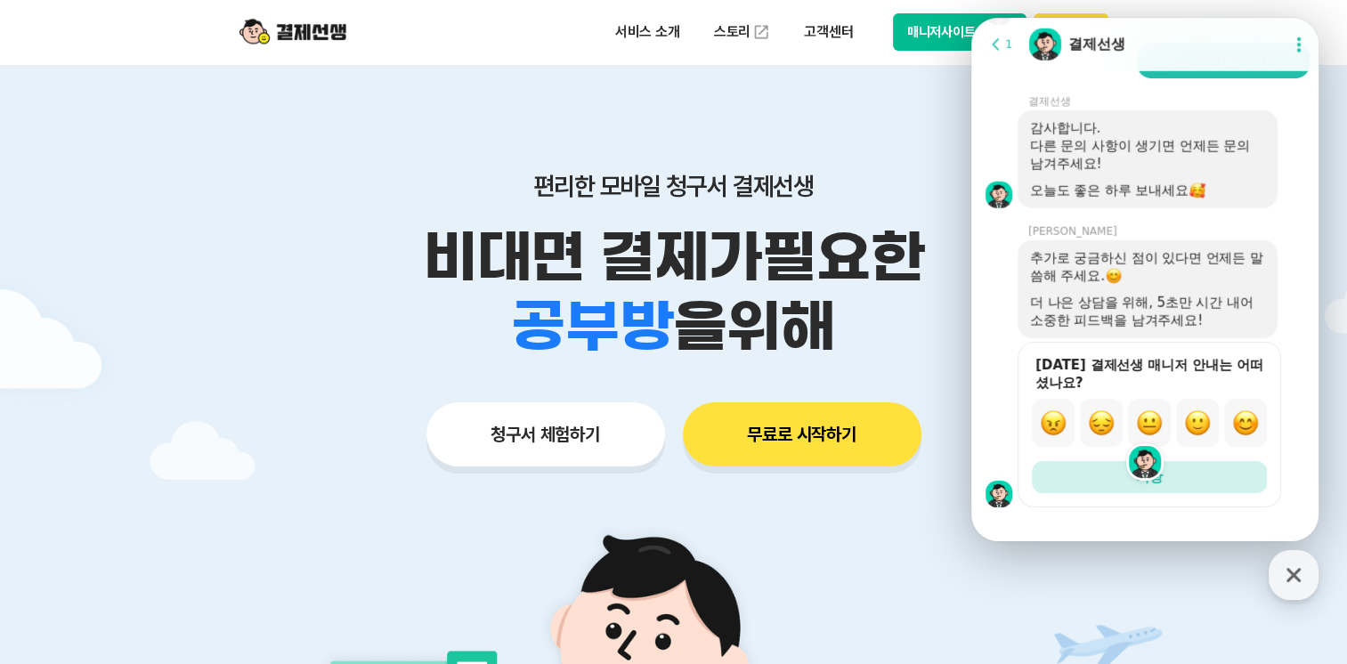
scroll to position [4735, 0]
